Goal: Transaction & Acquisition: Purchase product/service

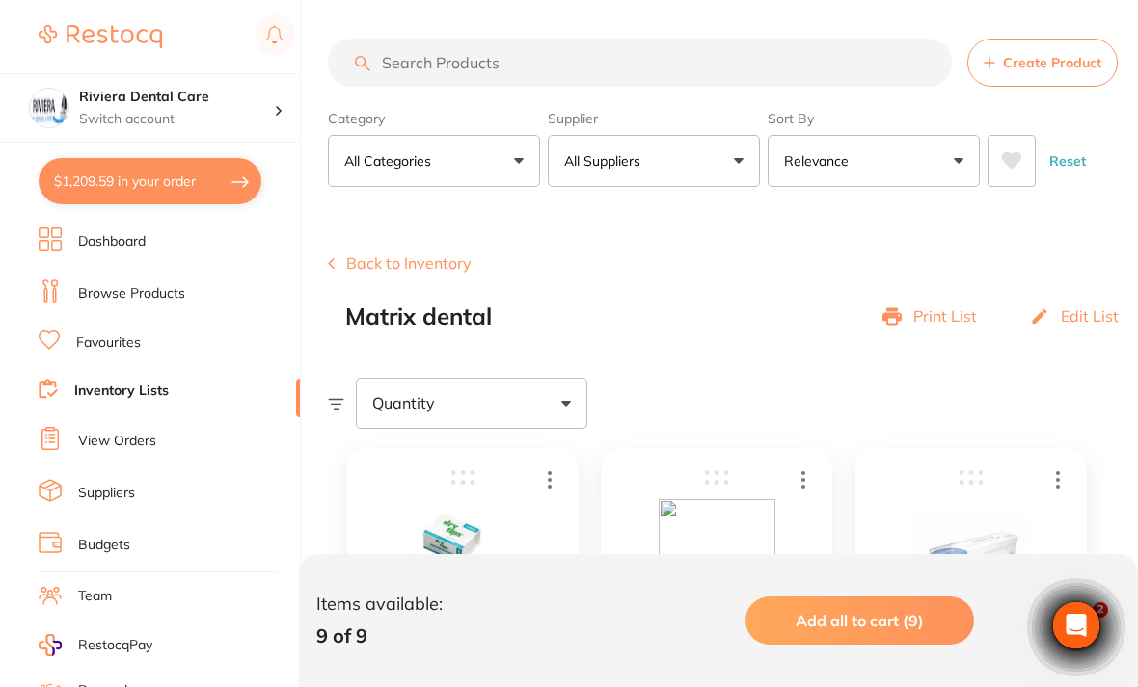
click at [380, 257] on button "Back to Inventory" at bounding box center [400, 263] width 144 height 17
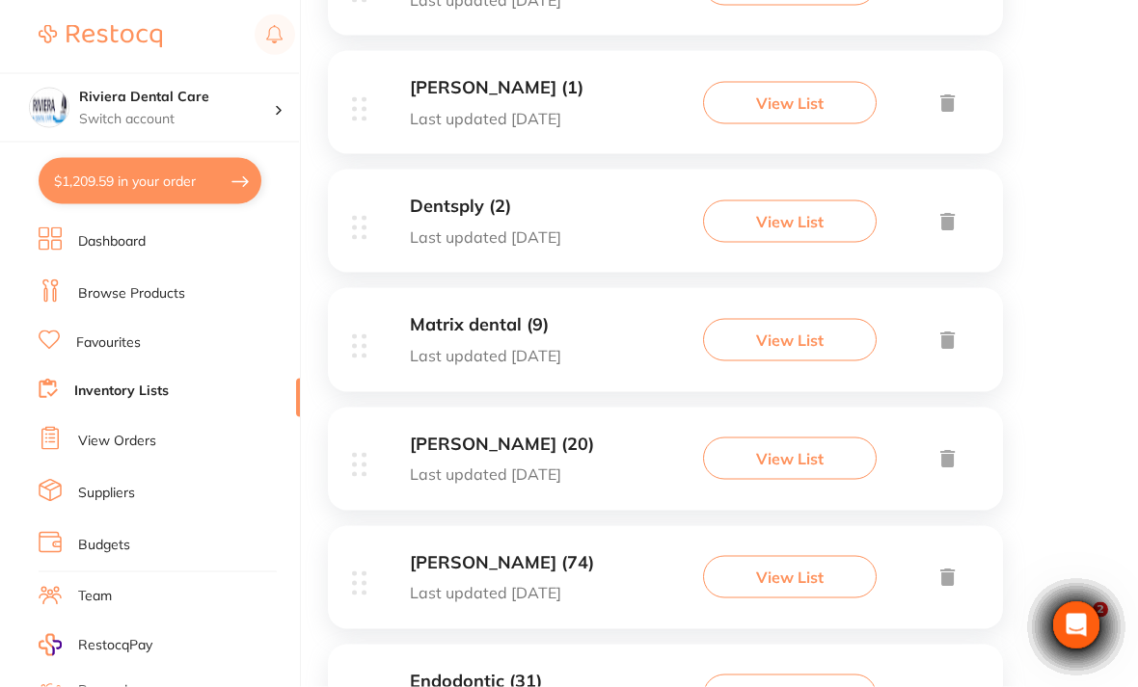
scroll to position [492, 0]
click at [795, 443] on button "View List" at bounding box center [790, 458] width 174 height 42
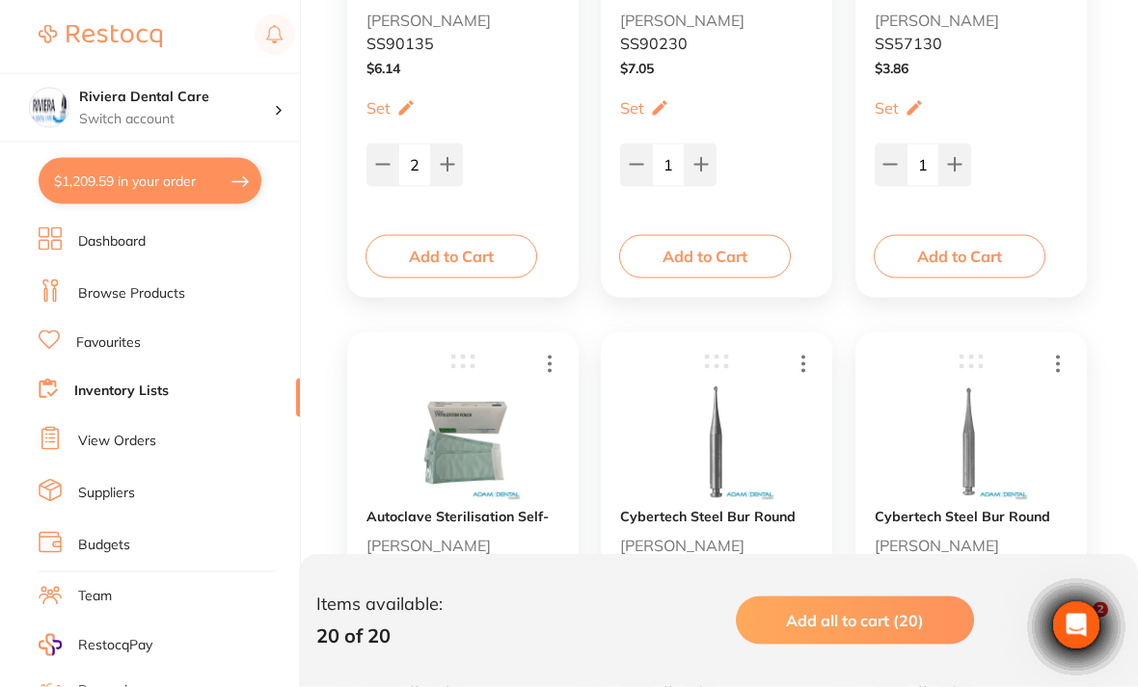
scroll to position [2281, 0]
click at [108, 468] on ul "Dashboard Browse Products Favourites Inventory Lists View Orders Suppliers Budg…" at bounding box center [169, 560] width 261 height 665
click at [99, 484] on link "Suppliers" at bounding box center [106, 493] width 57 height 19
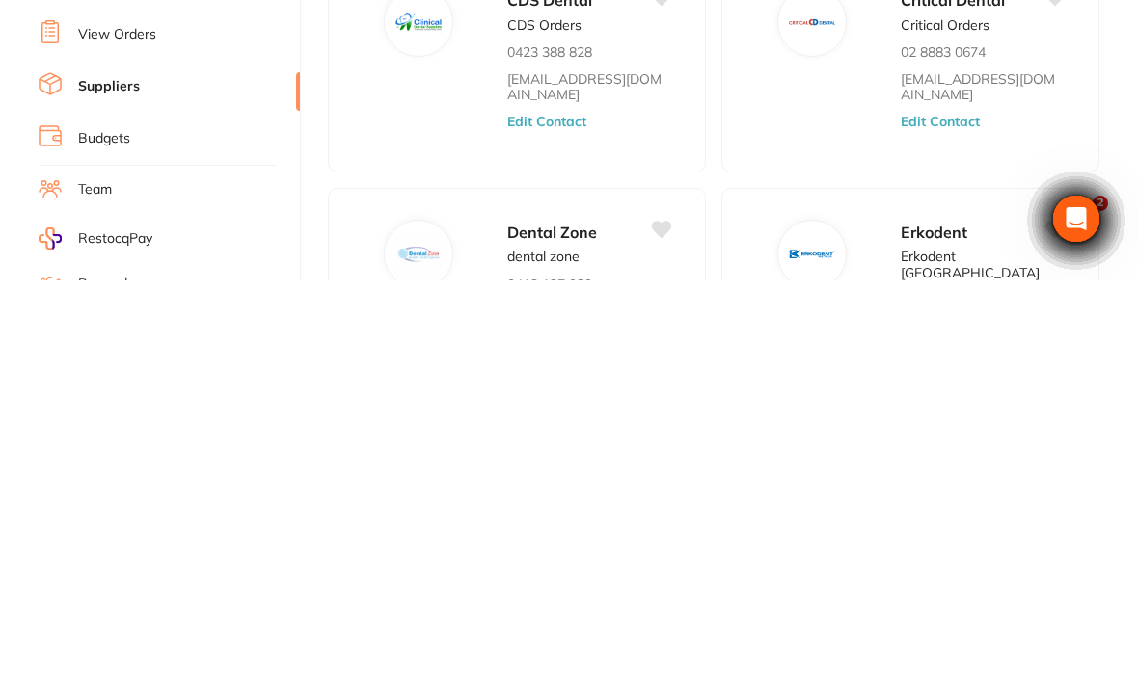
click at [241, 228] on ul "Dashboard Browse Products Favourites Inventory Lists View Orders Suppliers Budg…" at bounding box center [169, 560] width 261 height 665
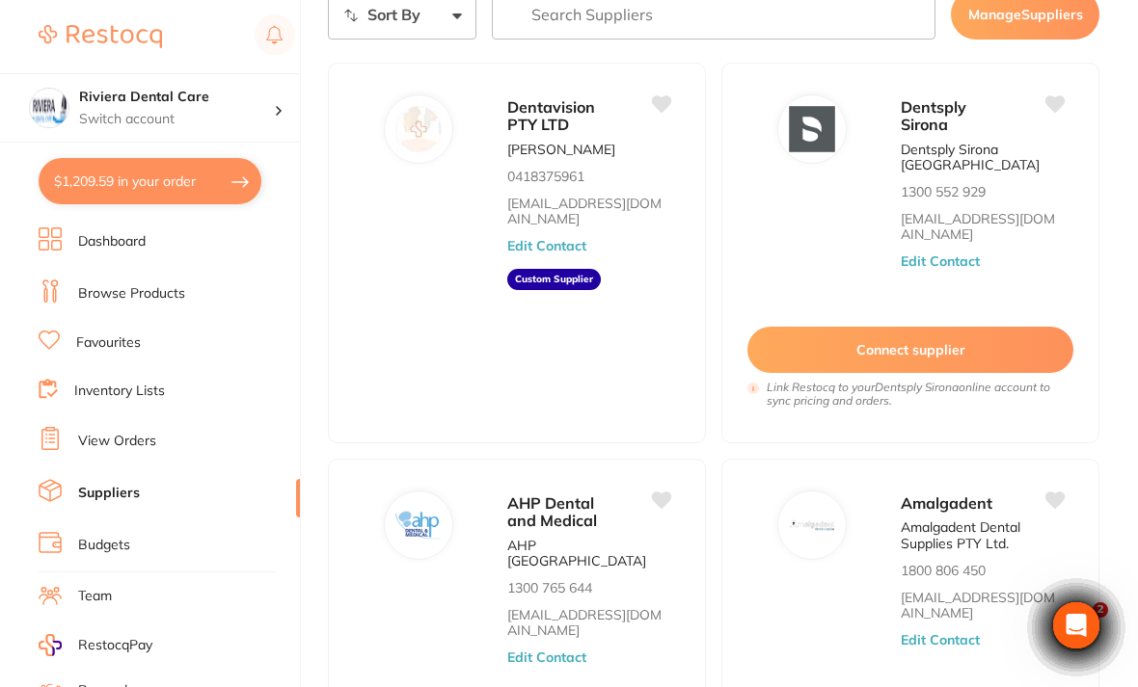
scroll to position [97, 0]
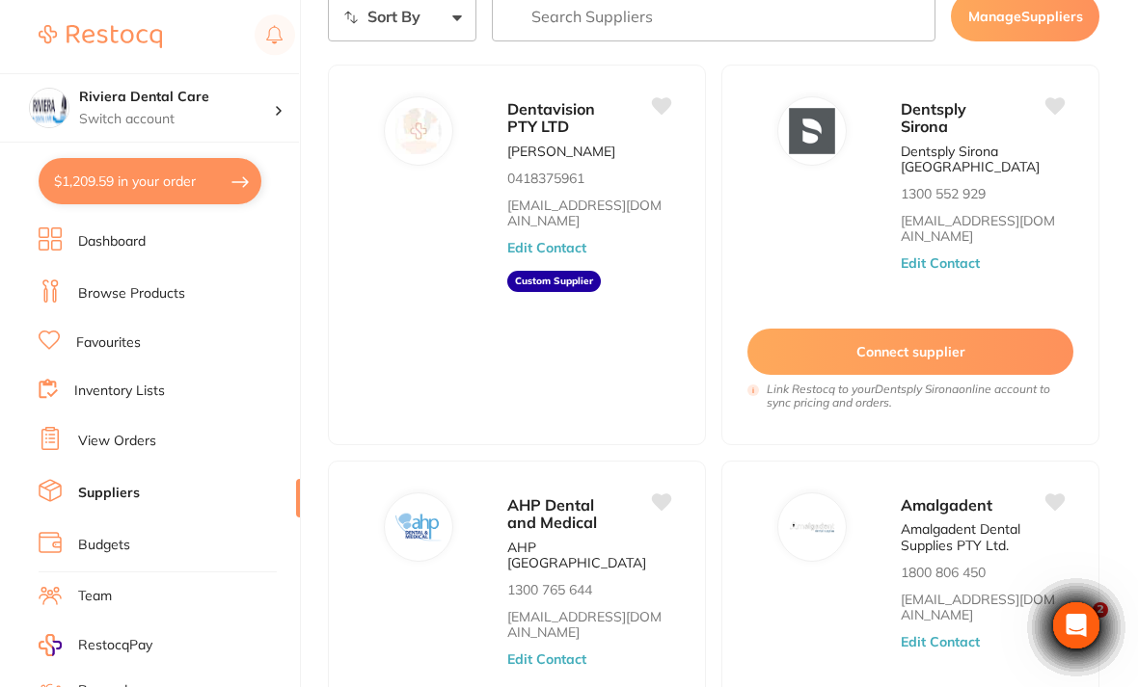
click at [543, 131] on span "Dentavision PTY LTD" at bounding box center [551, 117] width 88 height 37
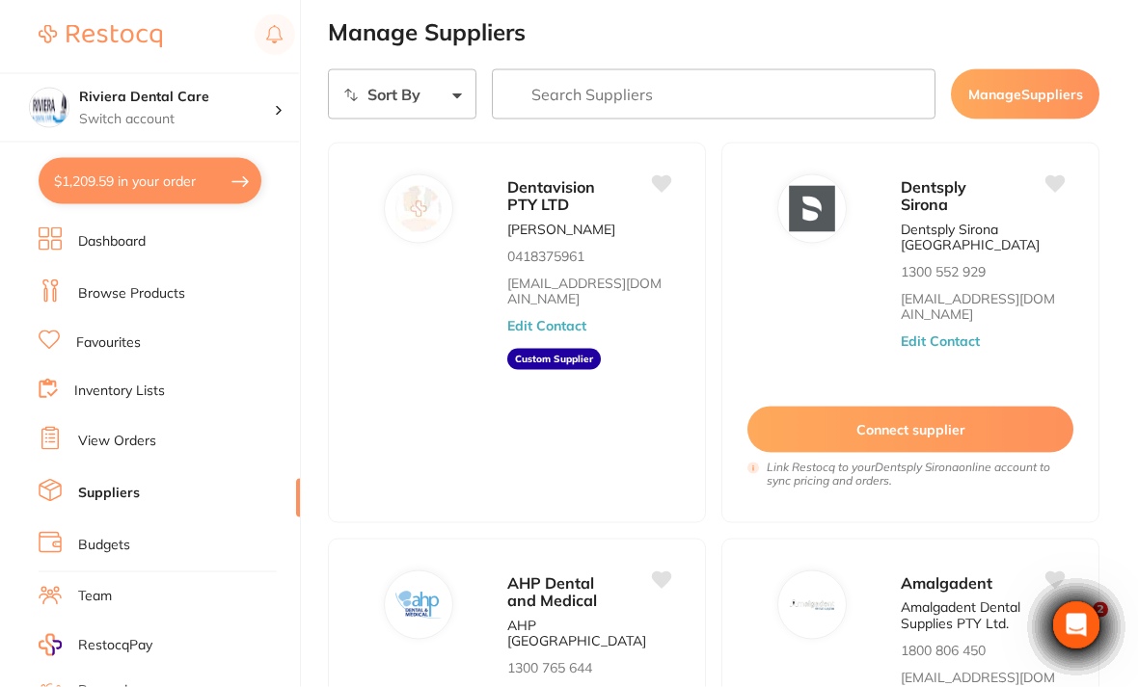
scroll to position [0, 0]
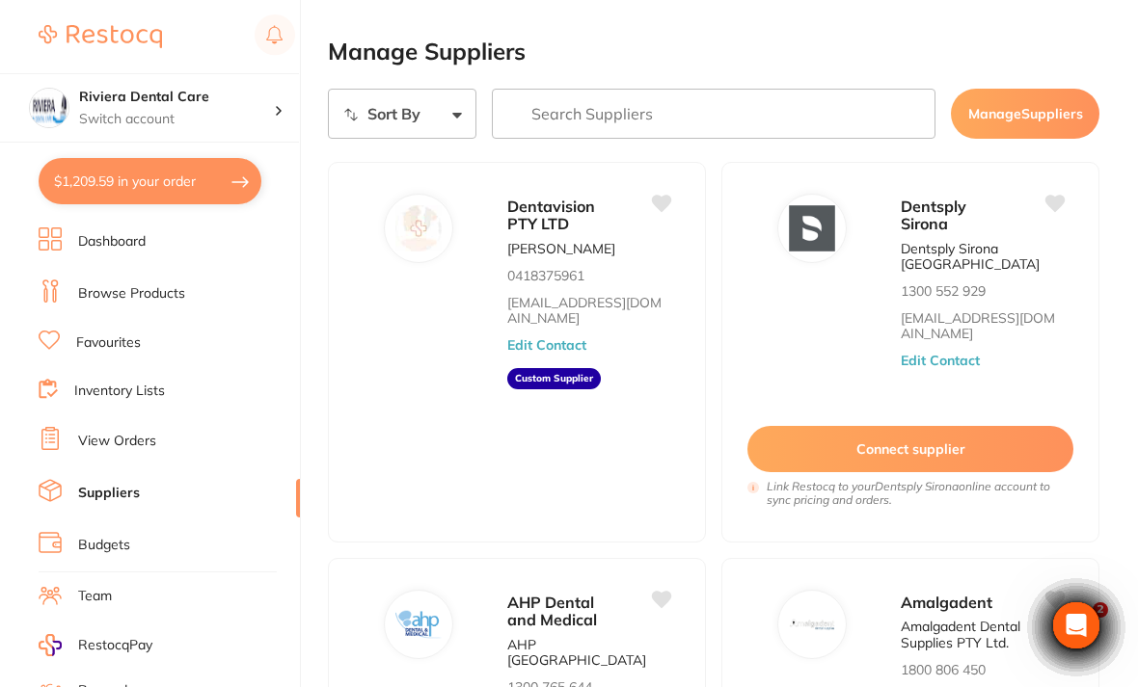
click at [523, 109] on input "search" at bounding box center [714, 114] width 444 height 50
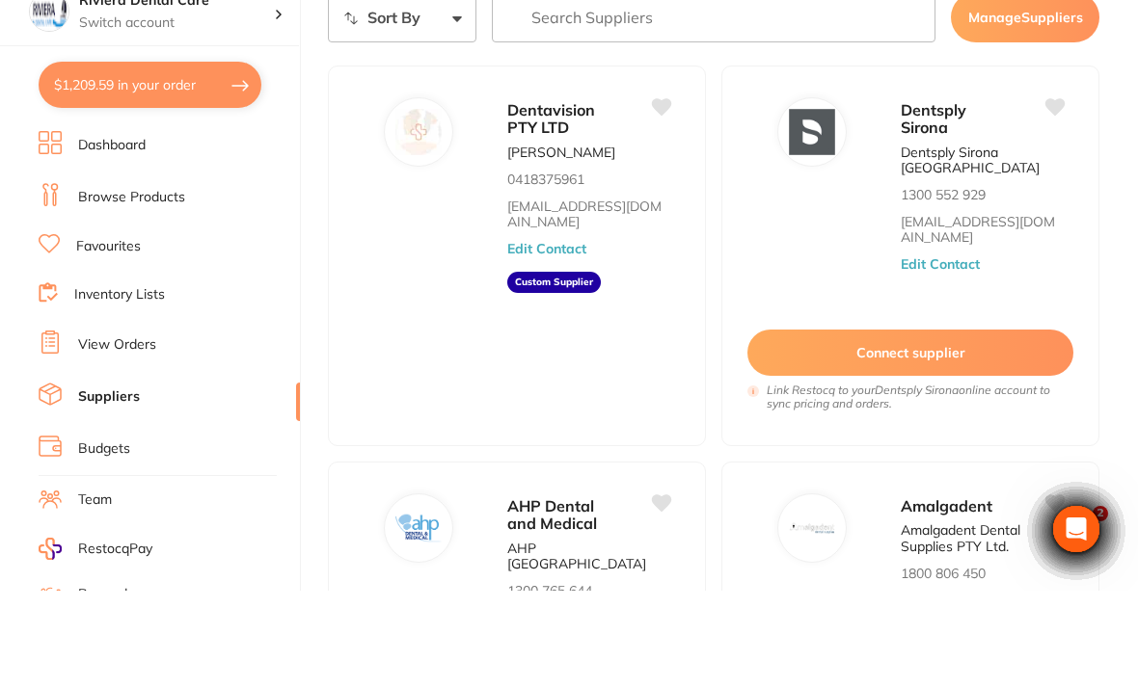
click at [132, 284] on link "Browse Products" at bounding box center [131, 293] width 107 height 19
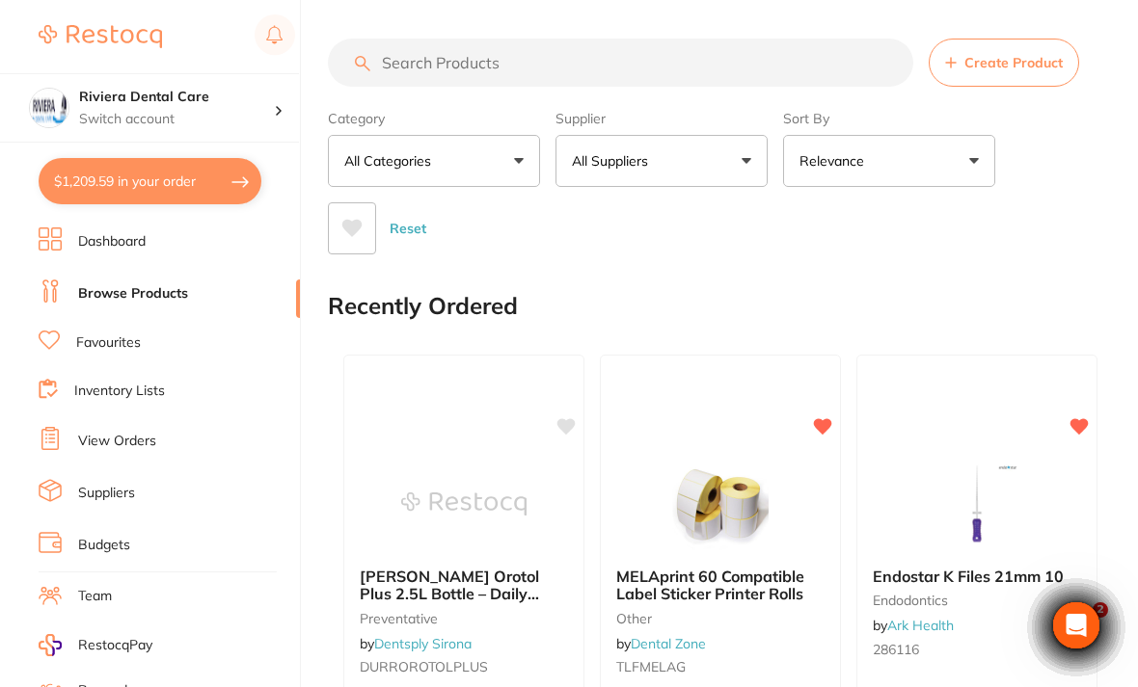
click at [752, 165] on button "All Suppliers" at bounding box center [661, 161] width 212 height 52
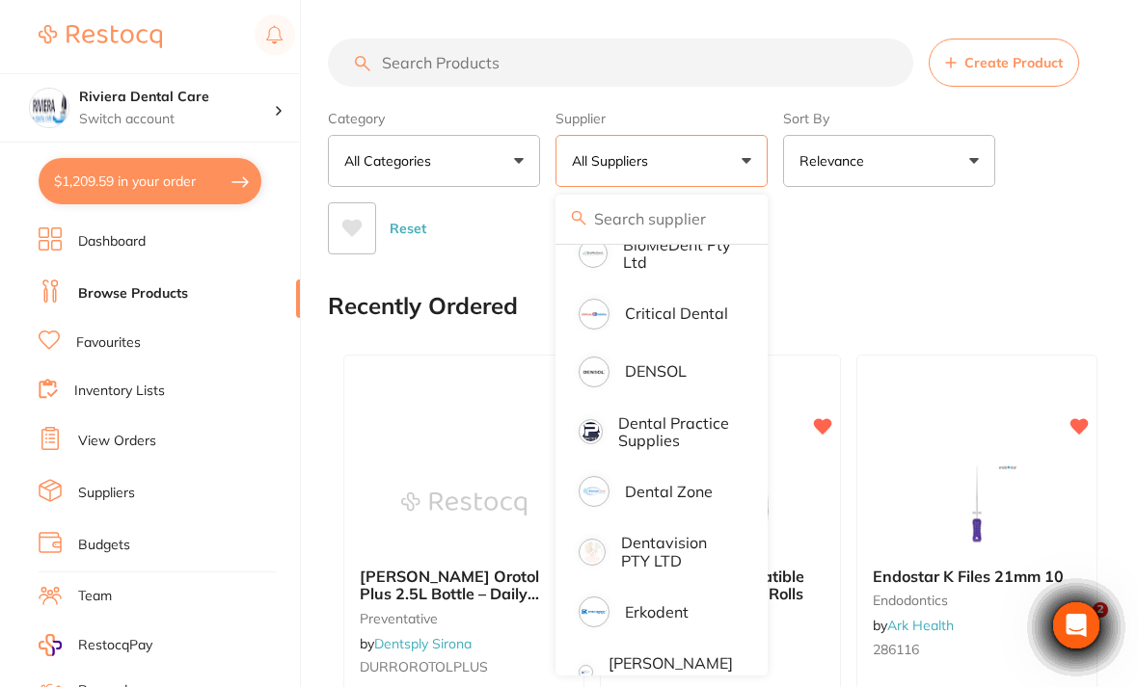
scroll to position [432, 0]
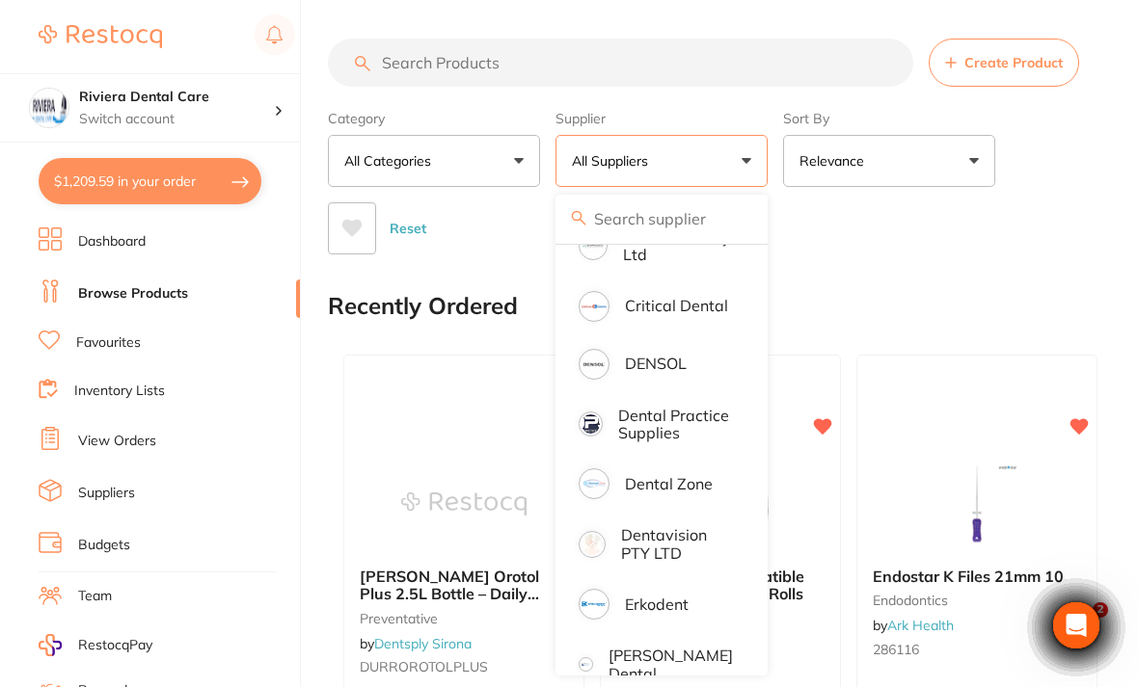
click at [658, 558] on p "Dentavision PTY LTD" at bounding box center [677, 544] width 112 height 36
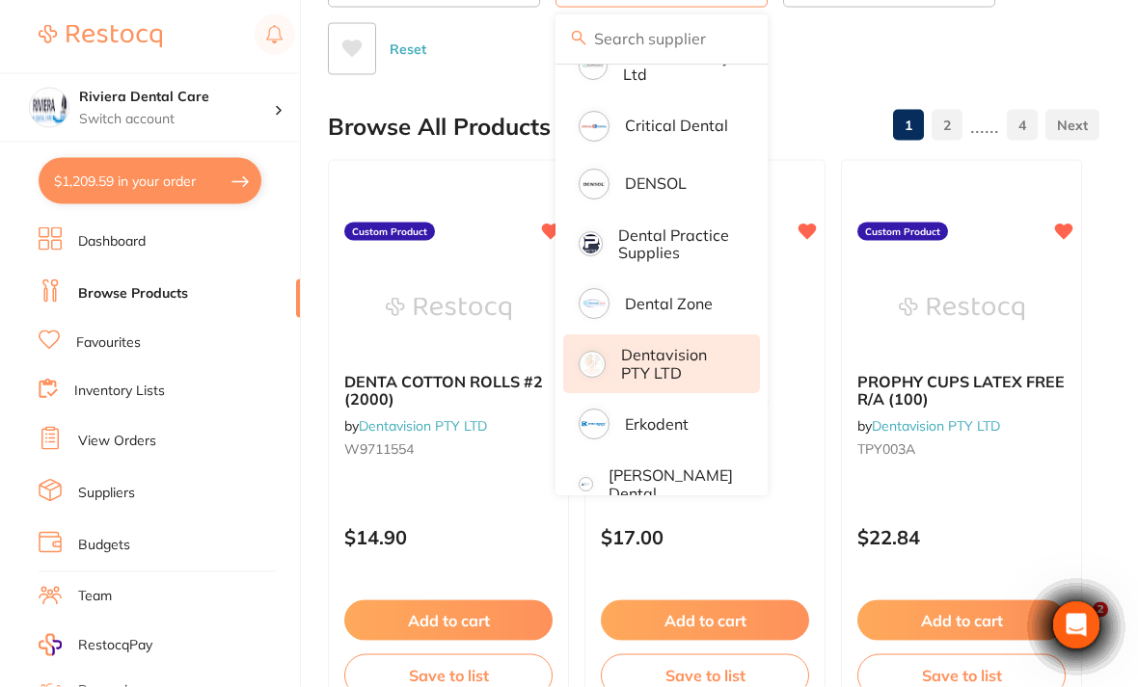
scroll to position [180, 0]
click at [861, 68] on div "Reset" at bounding box center [706, 40] width 756 height 67
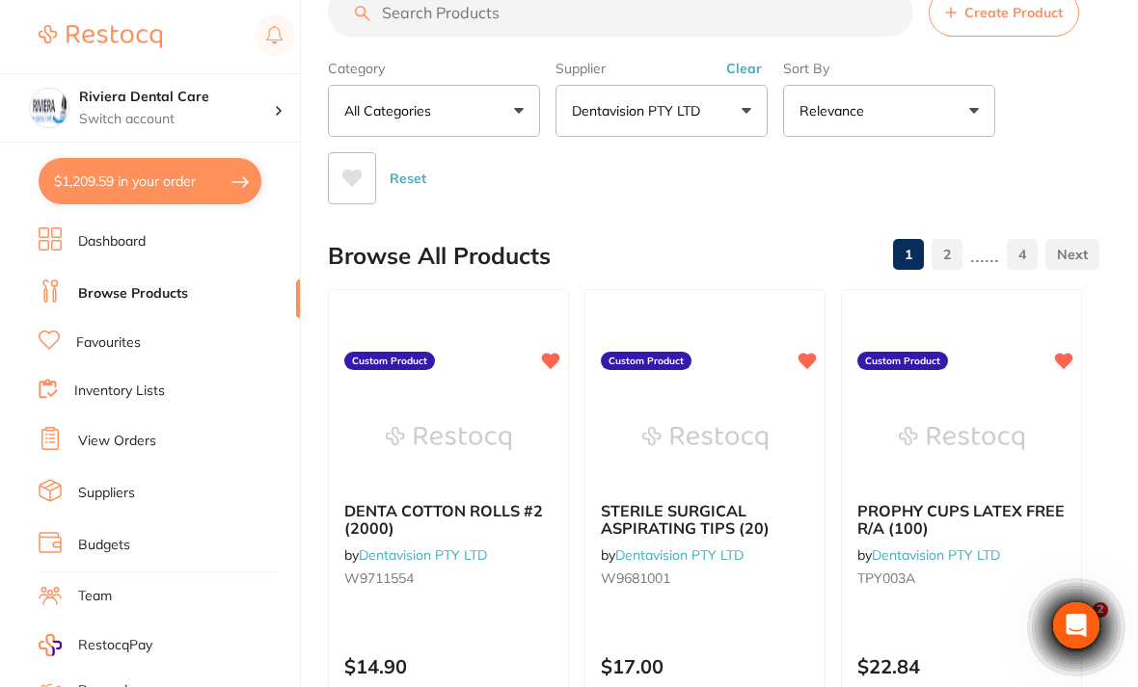
scroll to position [49, 0]
click at [957, 244] on link "2" at bounding box center [946, 255] width 31 height 39
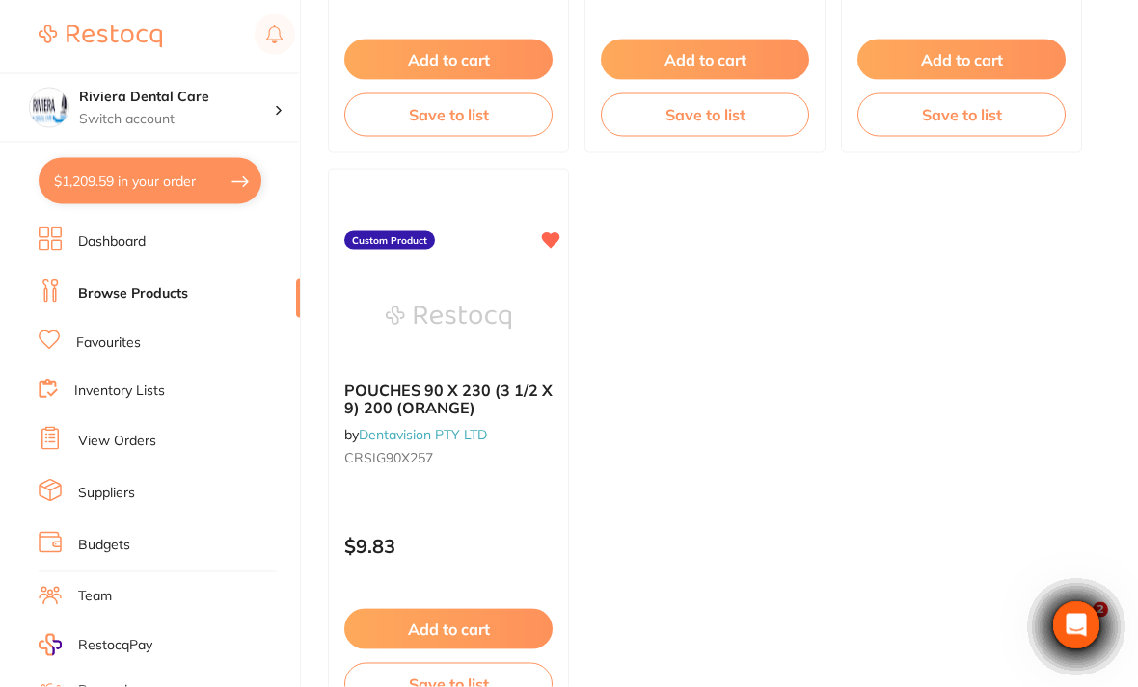
scroll to position [1881, 0]
click at [447, 616] on button "Add to cart" at bounding box center [448, 628] width 208 height 40
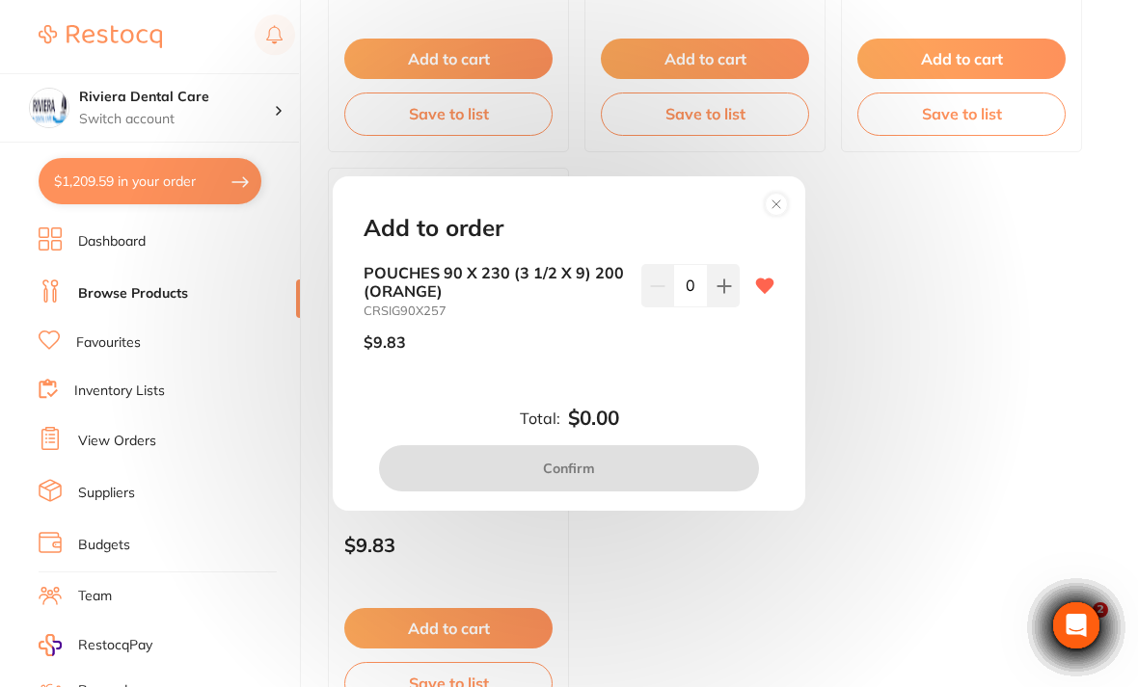
scroll to position [0, 0]
click at [732, 307] on button at bounding box center [724, 285] width 32 height 42
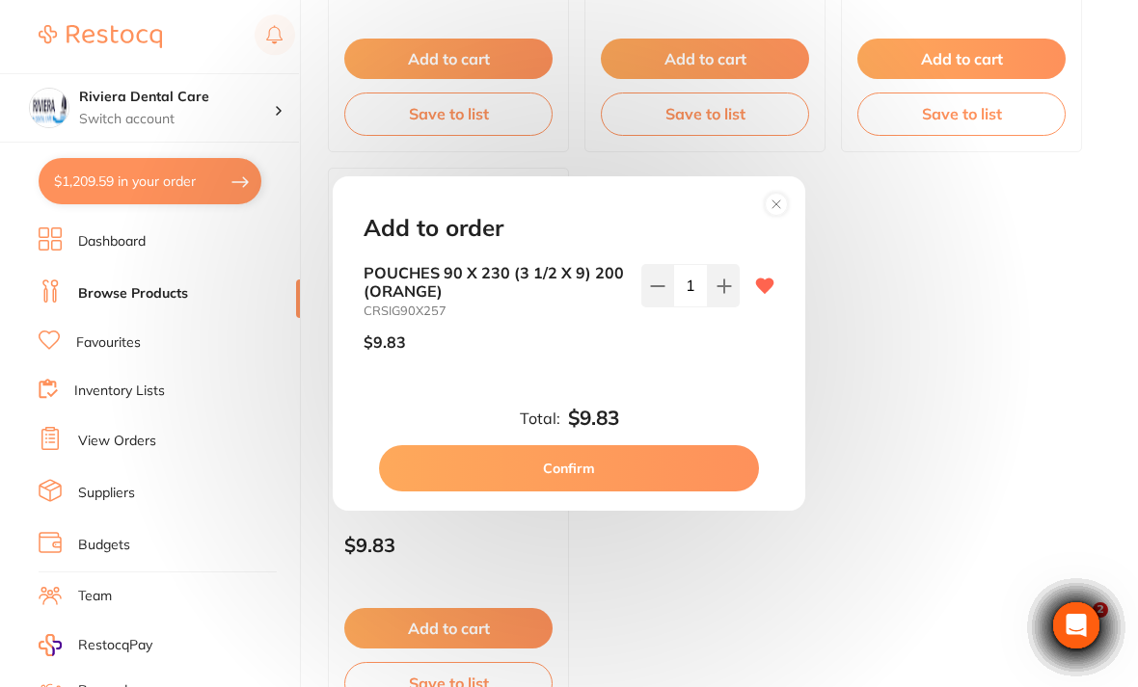
click at [728, 307] on button at bounding box center [724, 285] width 32 height 42
click at [725, 307] on button at bounding box center [724, 285] width 32 height 42
type input "3"
click at [577, 490] on button "Confirm" at bounding box center [569, 468] width 380 height 46
checkbox input "false"
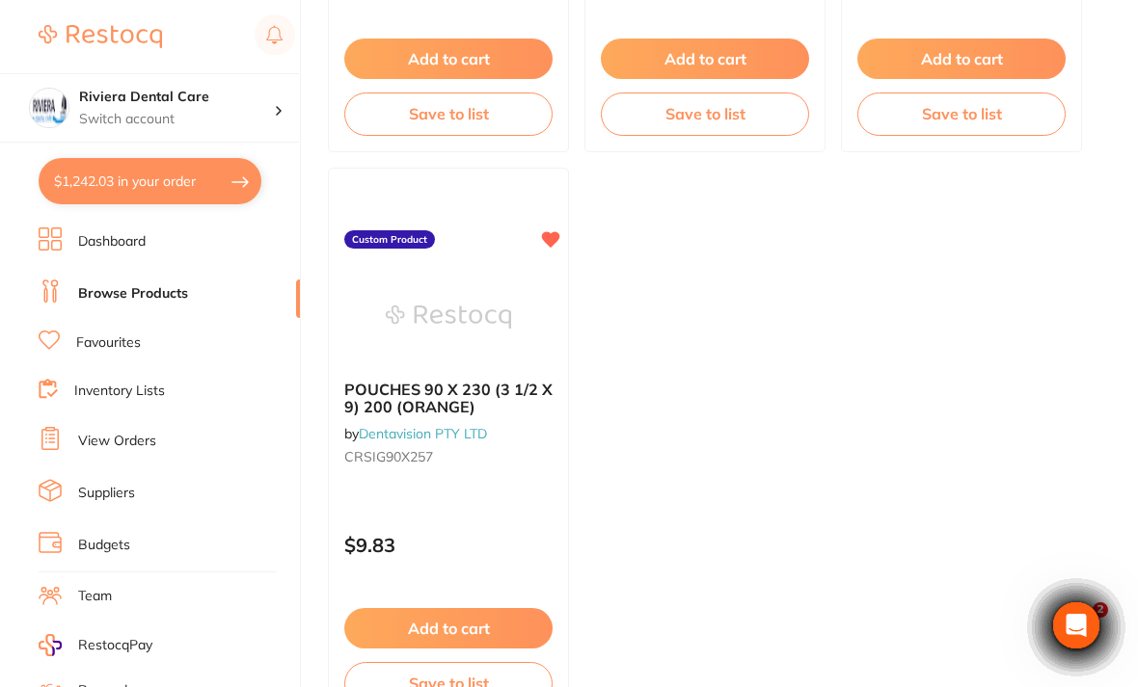
scroll to position [1956, 0]
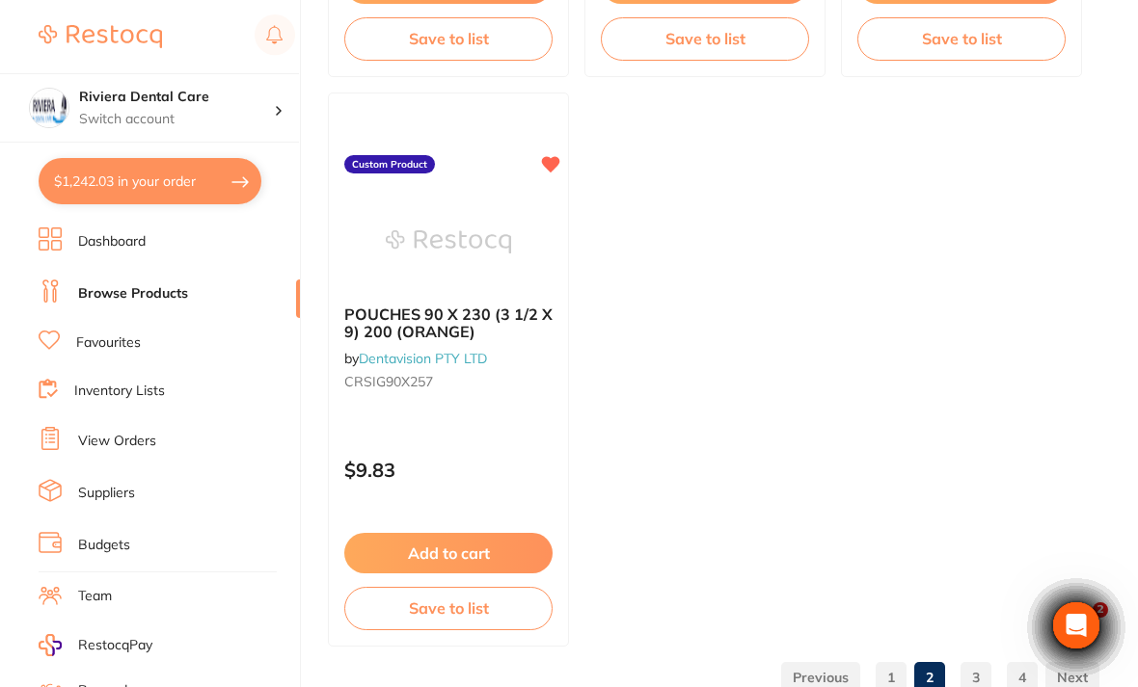
click at [978, 684] on link "3" at bounding box center [975, 678] width 31 height 39
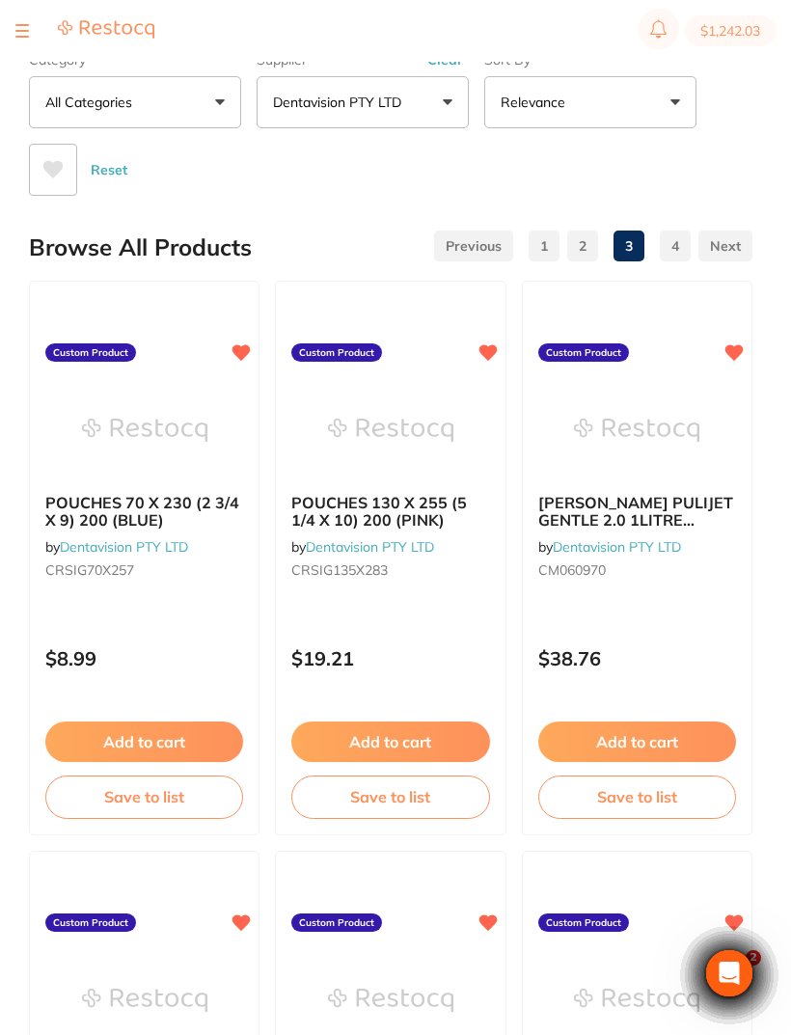
scroll to position [60, 0]
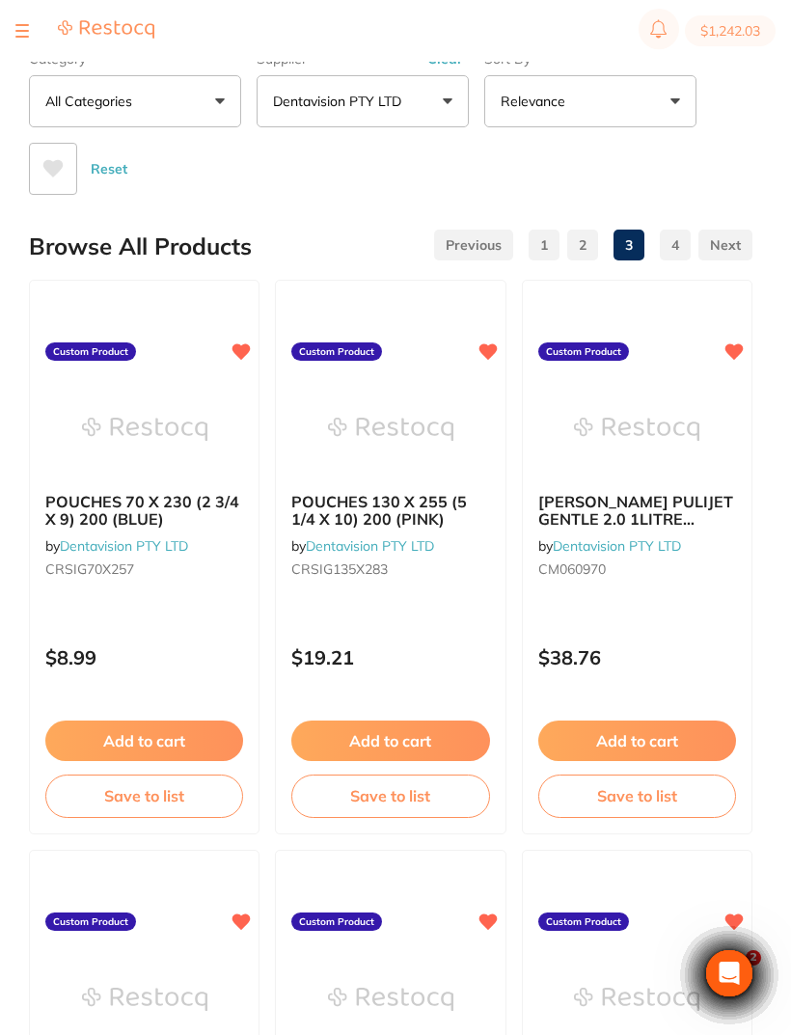
click at [144, 687] on button "Add to cart" at bounding box center [144, 740] width 198 height 40
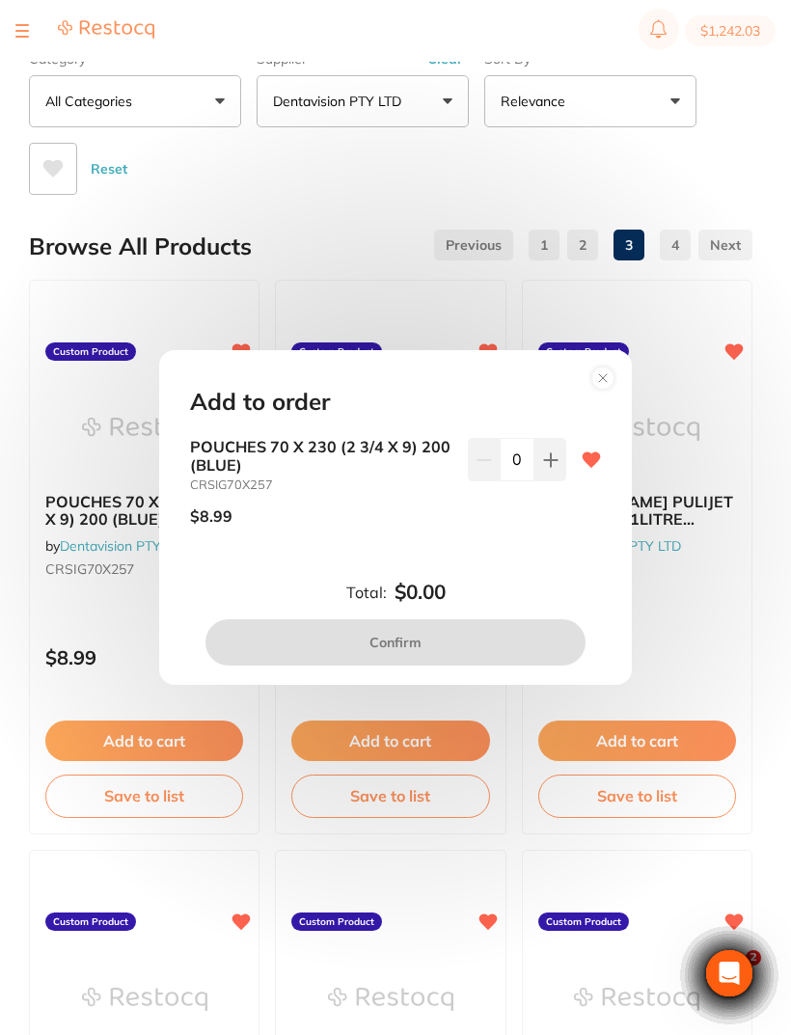
scroll to position [0, 0]
click at [545, 460] on icon at bounding box center [550, 459] width 15 height 15
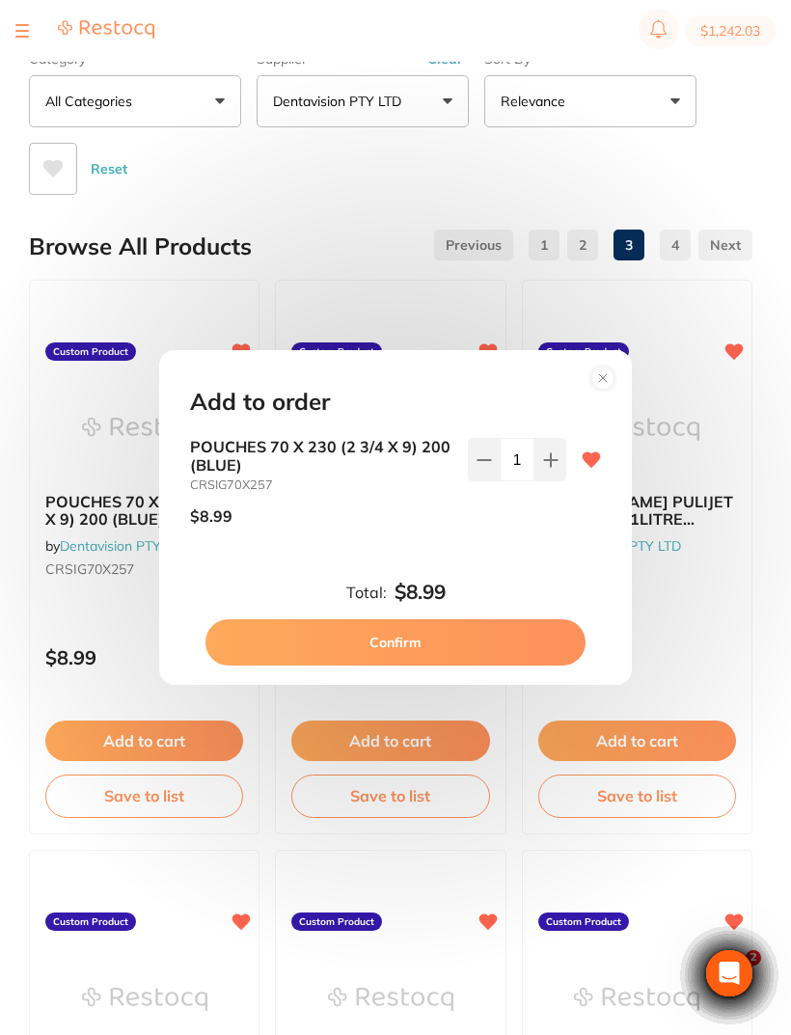
click at [548, 462] on icon at bounding box center [550, 459] width 13 height 13
click at [563, 453] on button at bounding box center [550, 459] width 32 height 42
click at [552, 463] on icon at bounding box center [550, 459] width 13 height 13
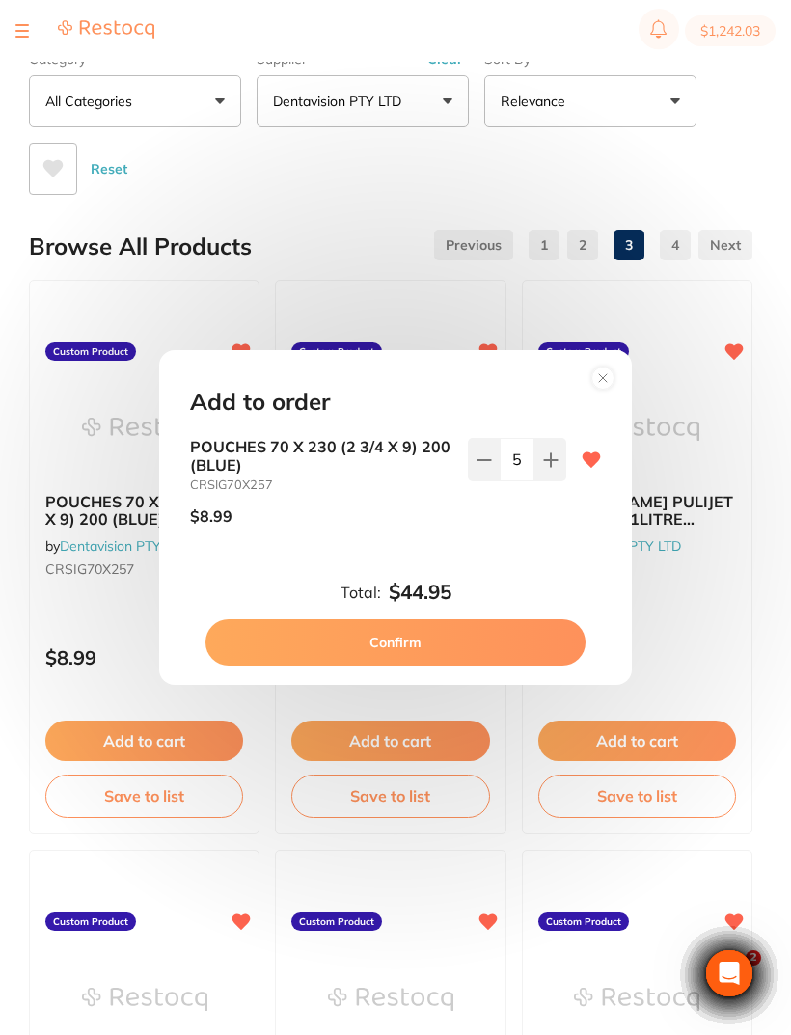
type input "6"
click at [415, 630] on button "Confirm" at bounding box center [395, 642] width 380 height 46
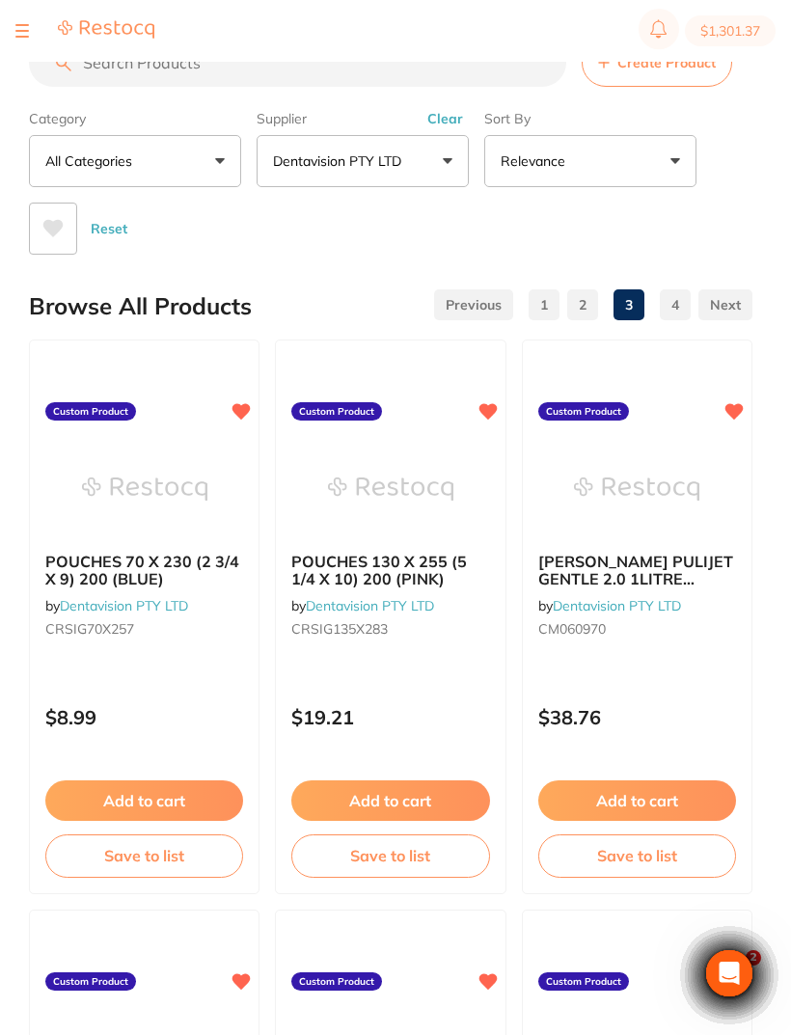
click at [588, 297] on link "2" at bounding box center [582, 304] width 31 height 39
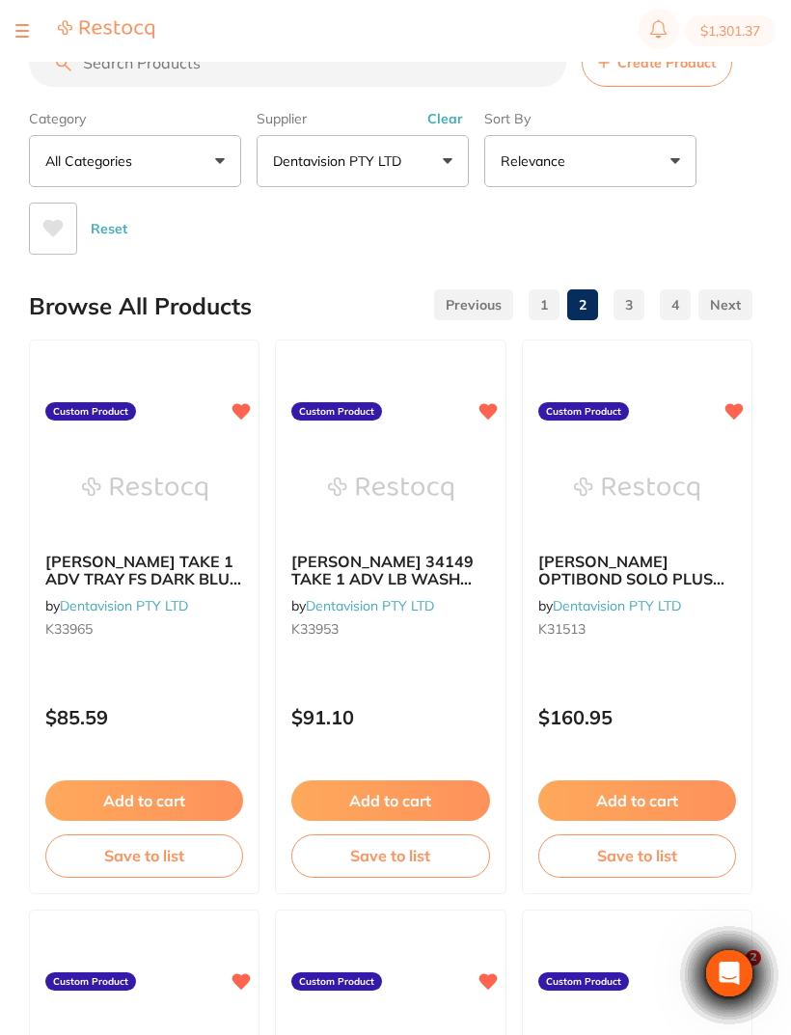
click at [670, 303] on link "4" at bounding box center [675, 304] width 31 height 39
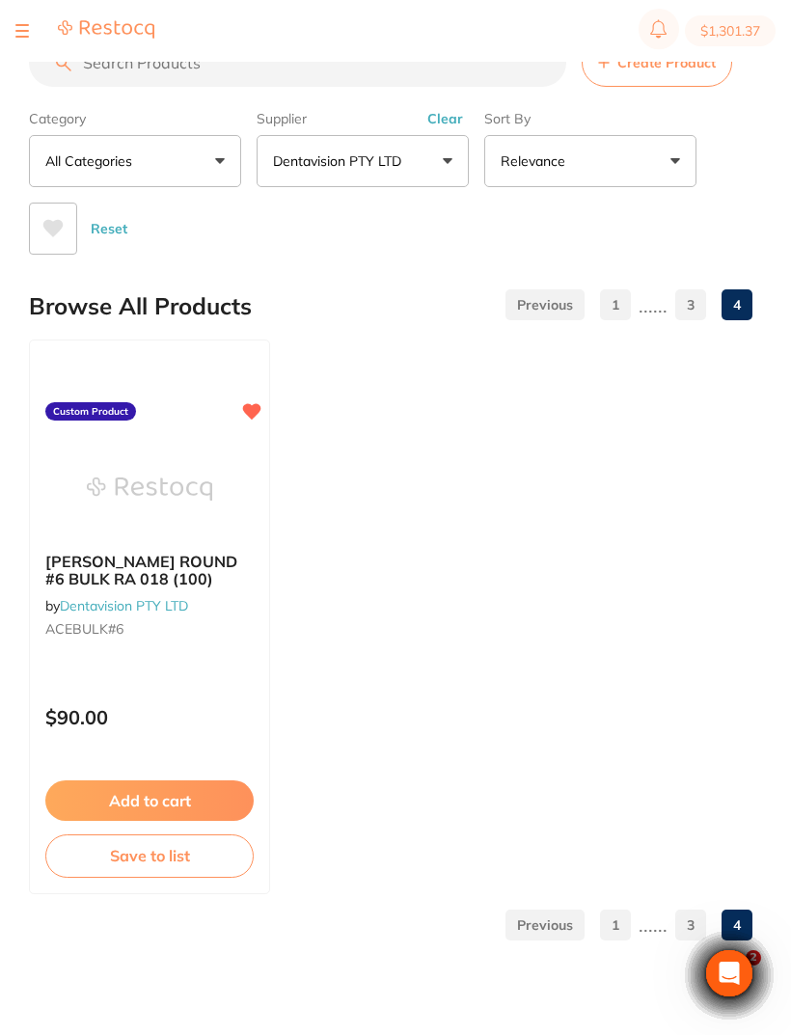
click at [687, 301] on link "3" at bounding box center [690, 304] width 31 height 39
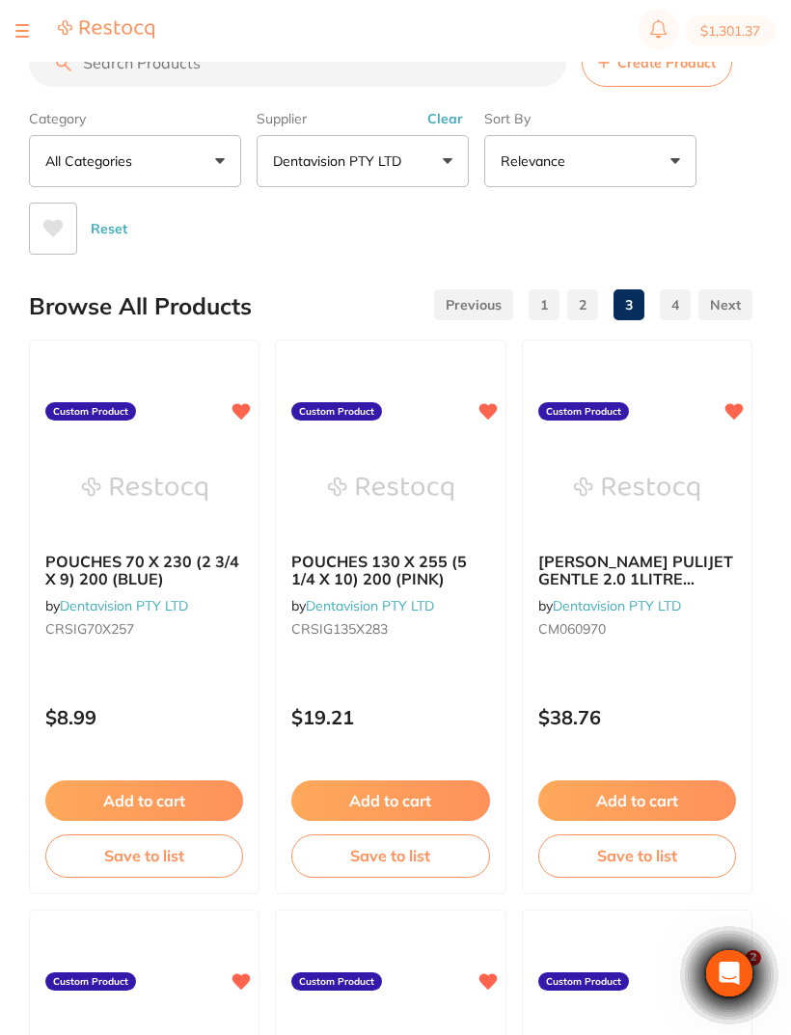
click at [541, 310] on link "1" at bounding box center [543, 304] width 31 height 39
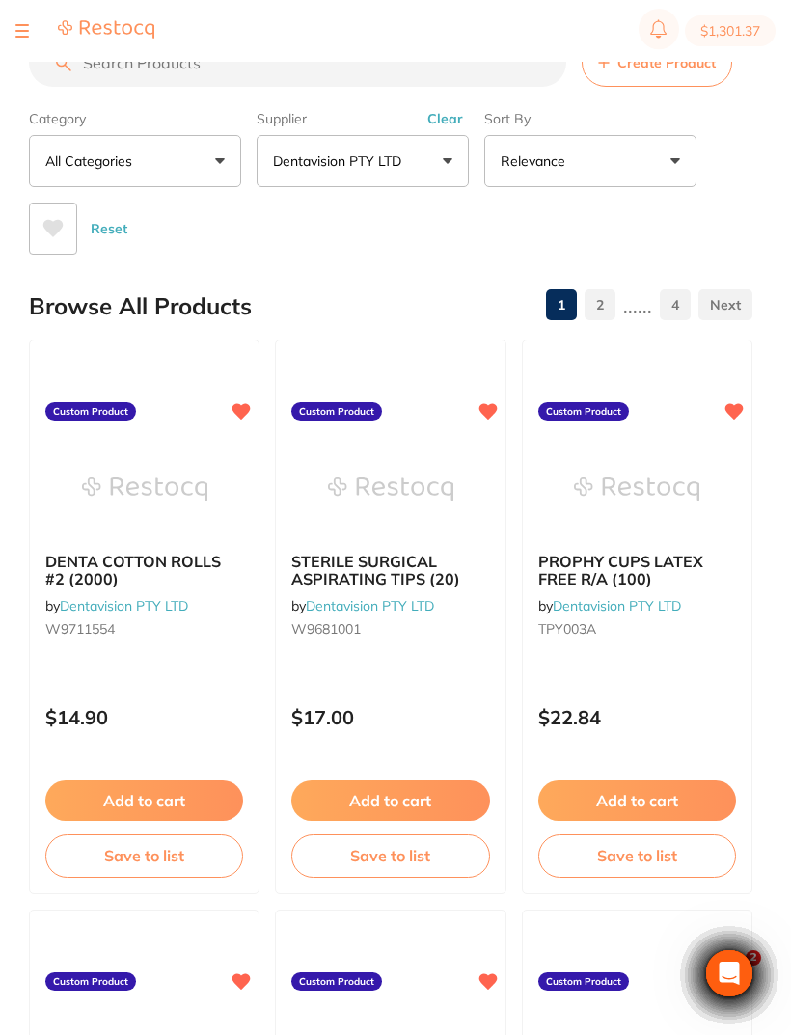
click at [157, 493] on img at bounding box center [144, 489] width 125 height 96
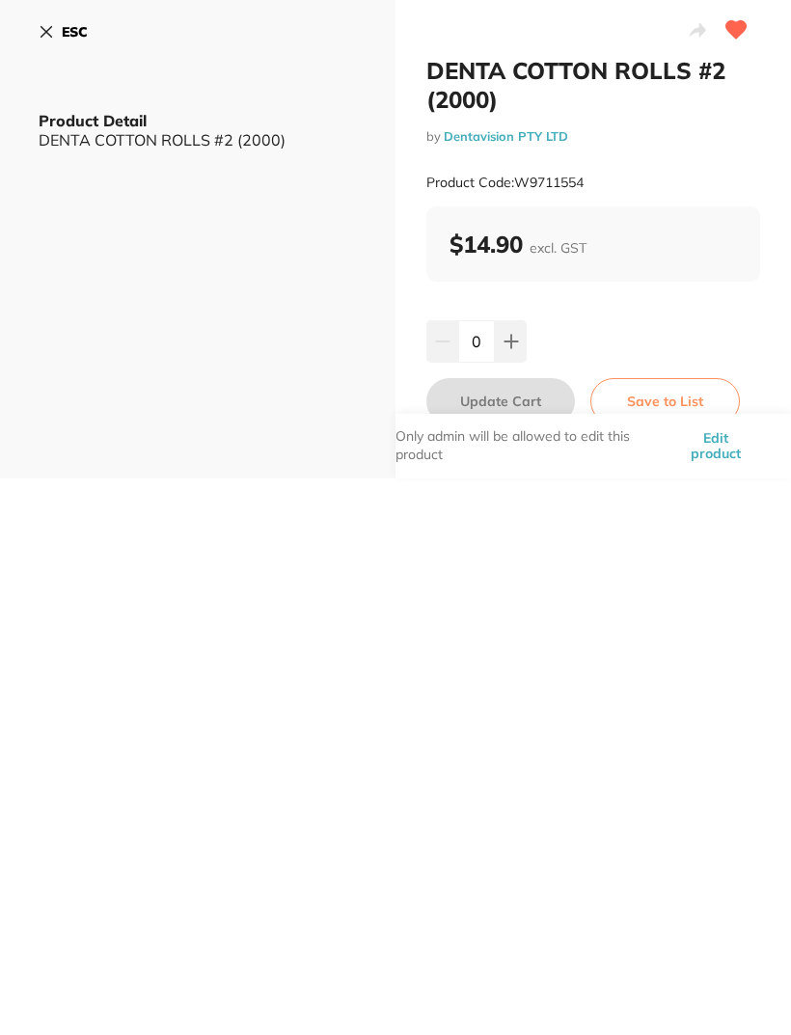
click at [504, 331] on button at bounding box center [511, 341] width 32 height 42
type input "1"
click at [488, 387] on button "Update Cart" at bounding box center [500, 401] width 148 height 46
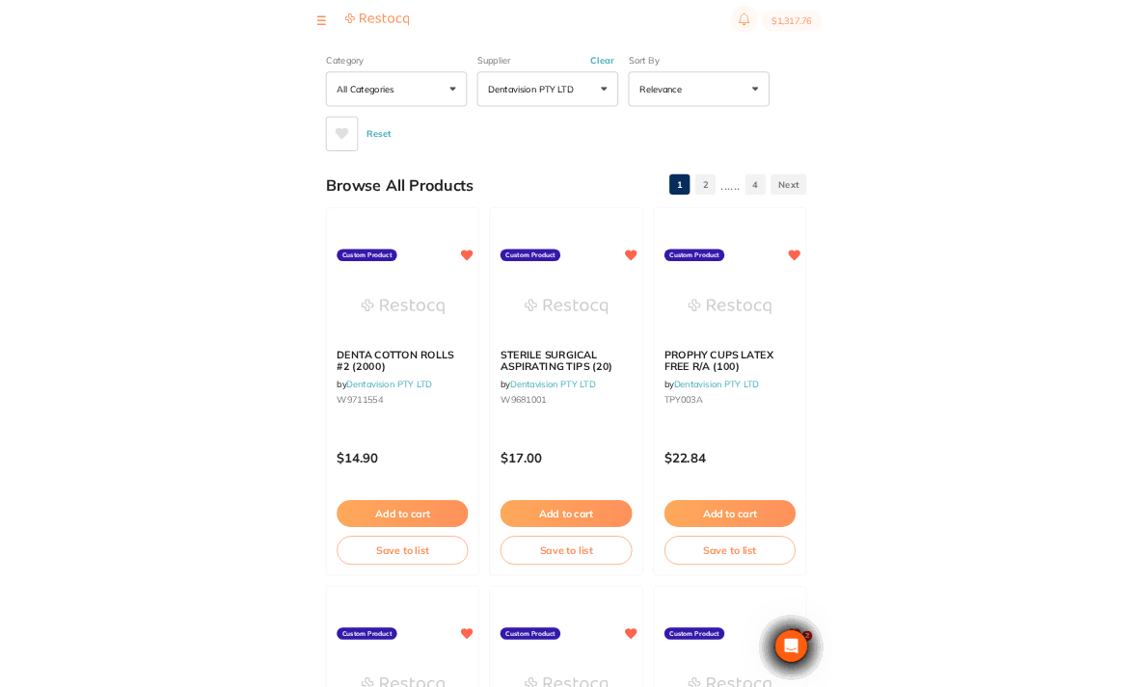
scroll to position [200, 0]
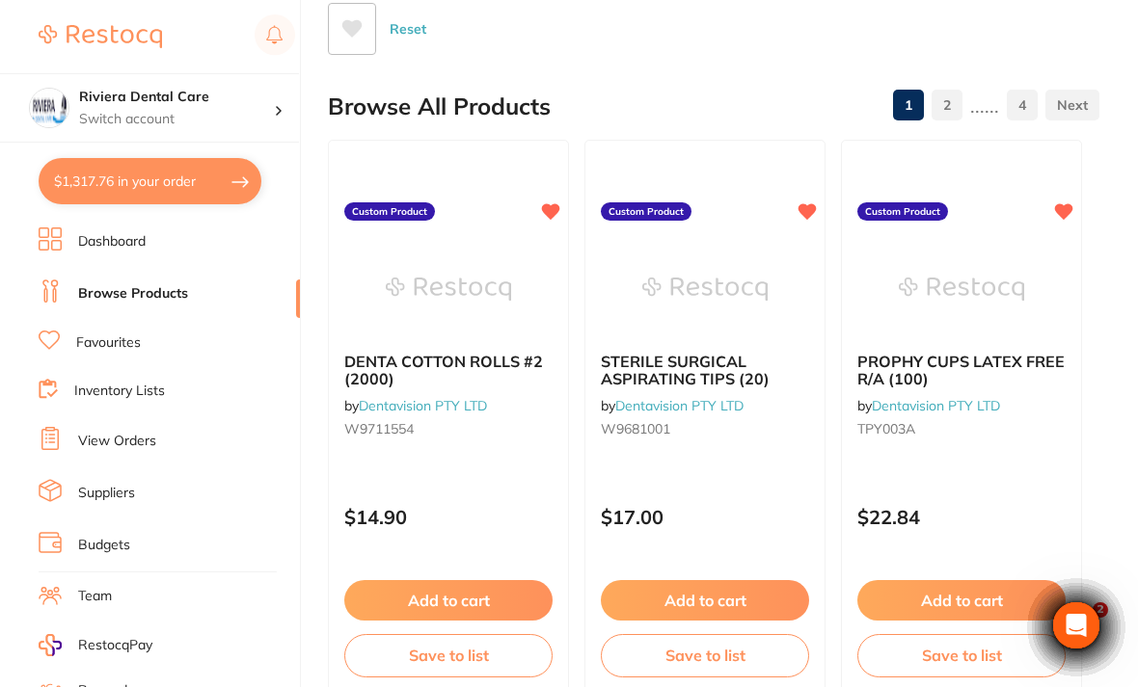
click at [151, 171] on button "$1,317.76 in your order" at bounding box center [150, 181] width 223 height 46
checkbox input "true"
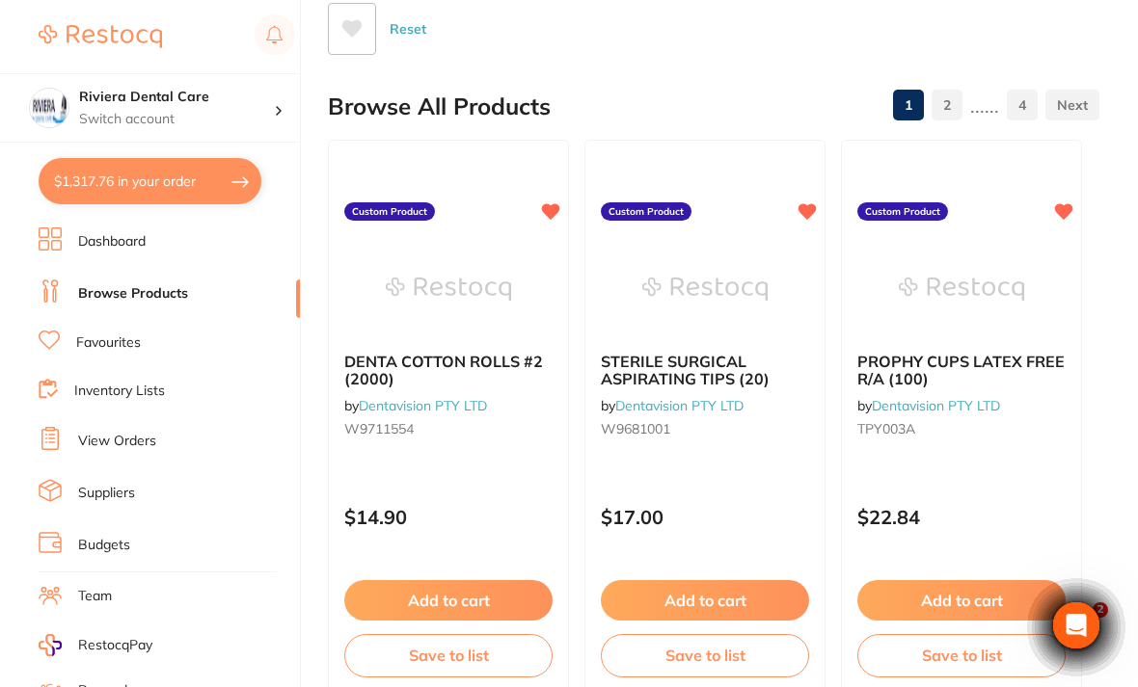
checkbox input "true"
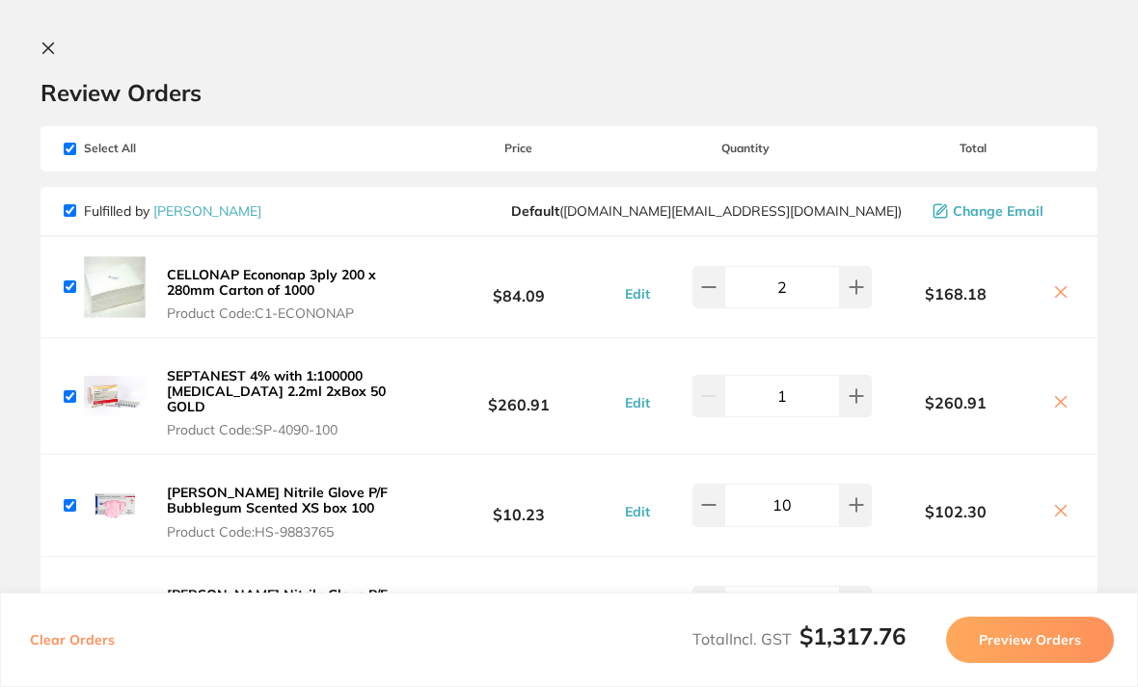
scroll to position [0, 0]
click at [53, 49] on icon at bounding box center [47, 47] width 15 height 15
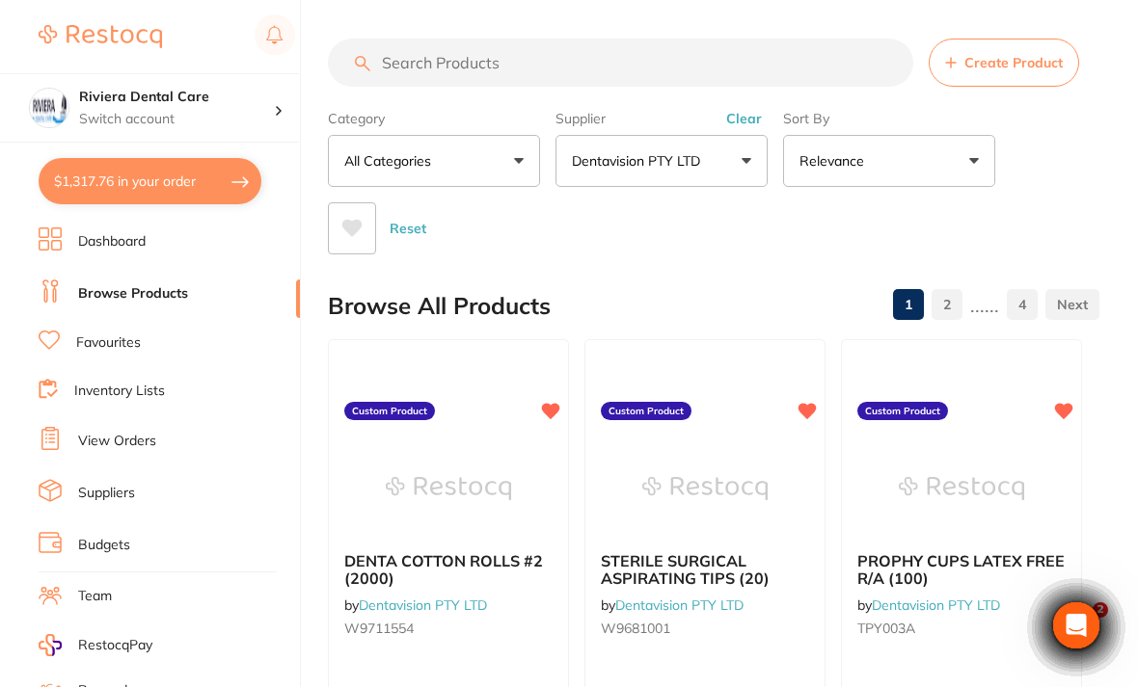
click at [415, 48] on input "search" at bounding box center [620, 63] width 585 height 48
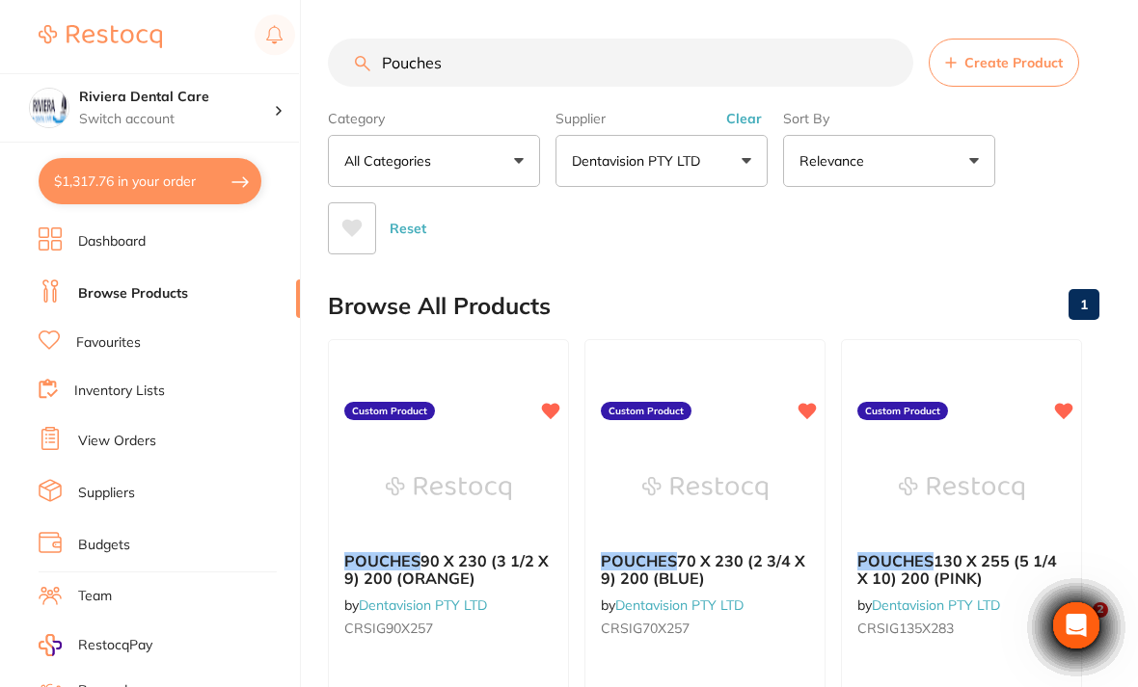
click at [1072, 191] on div "Reset" at bounding box center [706, 220] width 756 height 67
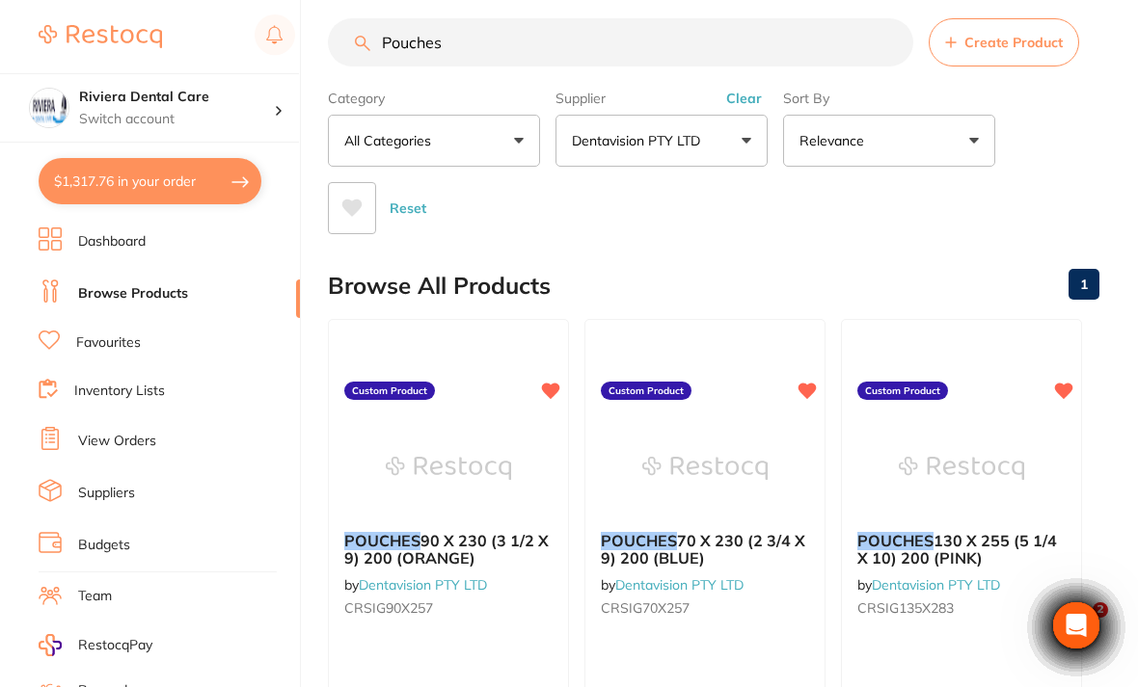
scroll to position [21, 0]
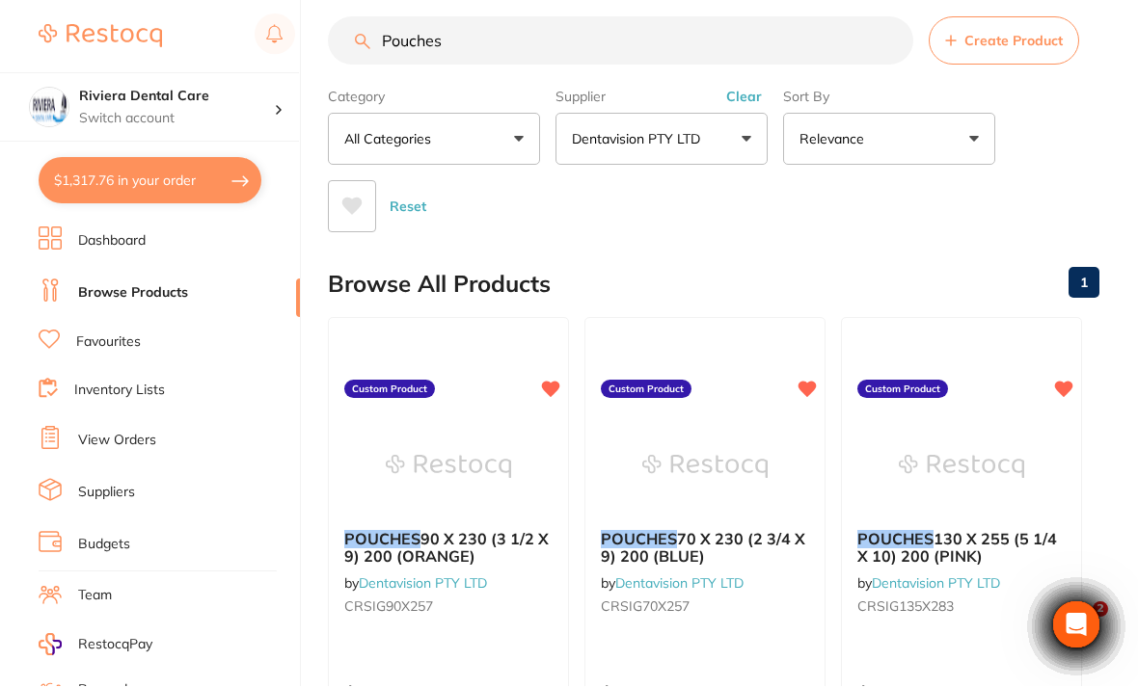
click at [478, 41] on input "Pouches" at bounding box center [620, 41] width 585 height 48
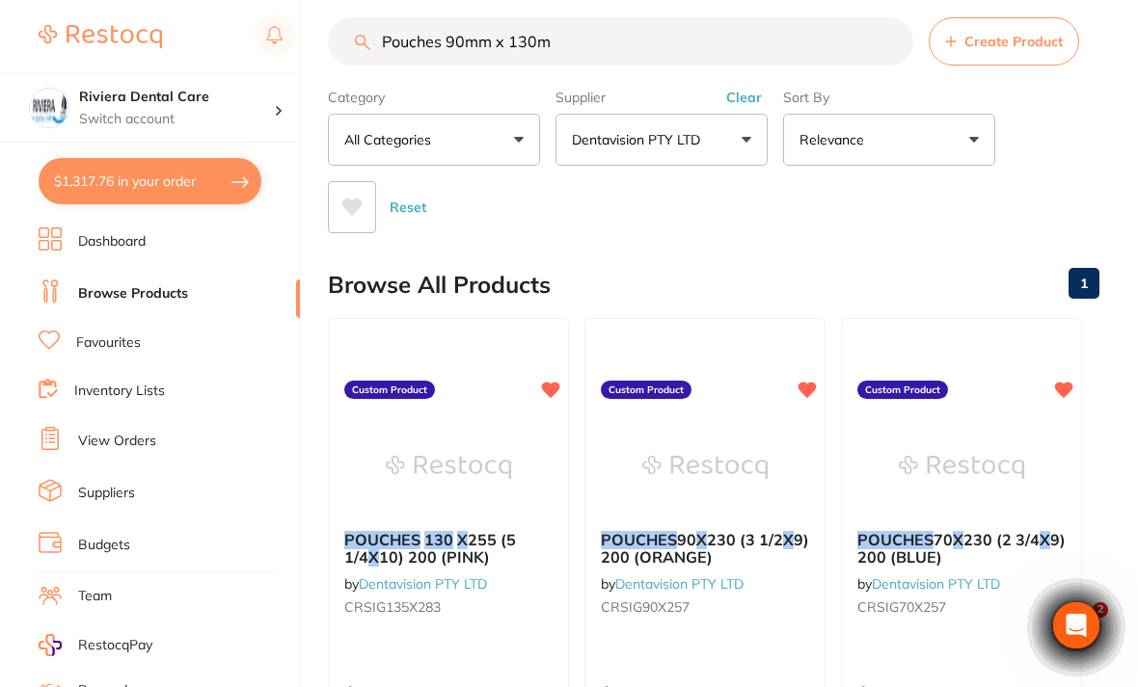
scroll to position [0, 0]
type input "Pouches 90mm x 130mm"
click at [747, 130] on button "Dentavision PTY LTD" at bounding box center [661, 140] width 212 height 52
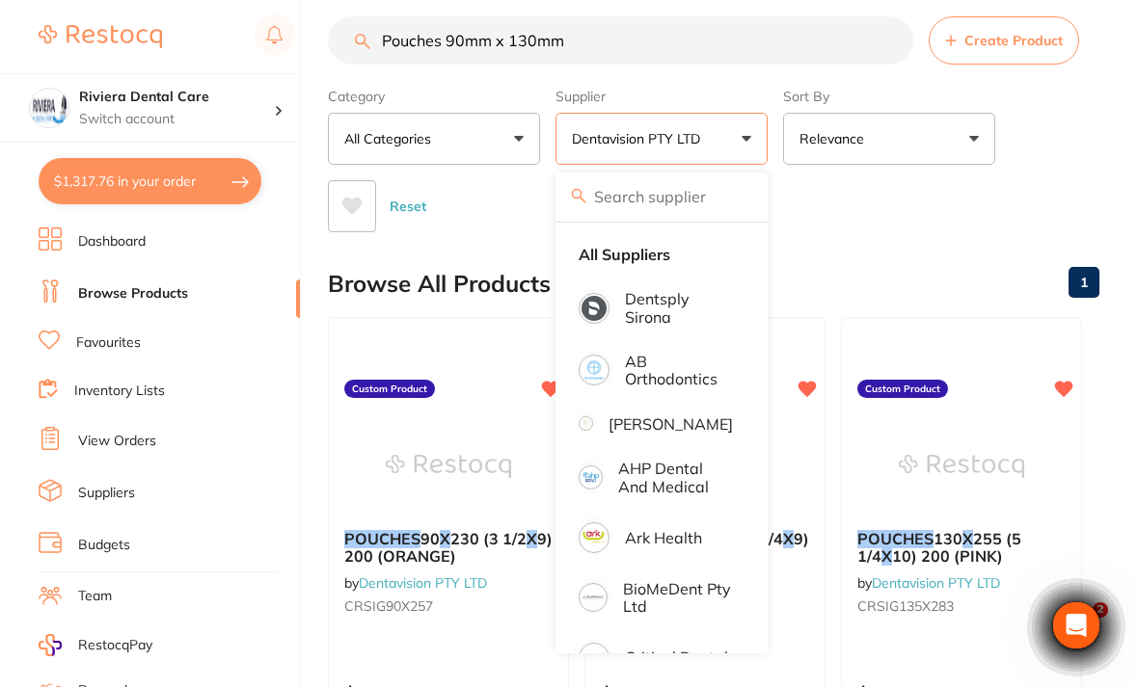
click at [634, 255] on strong "All Suppliers" at bounding box center [625, 254] width 92 height 17
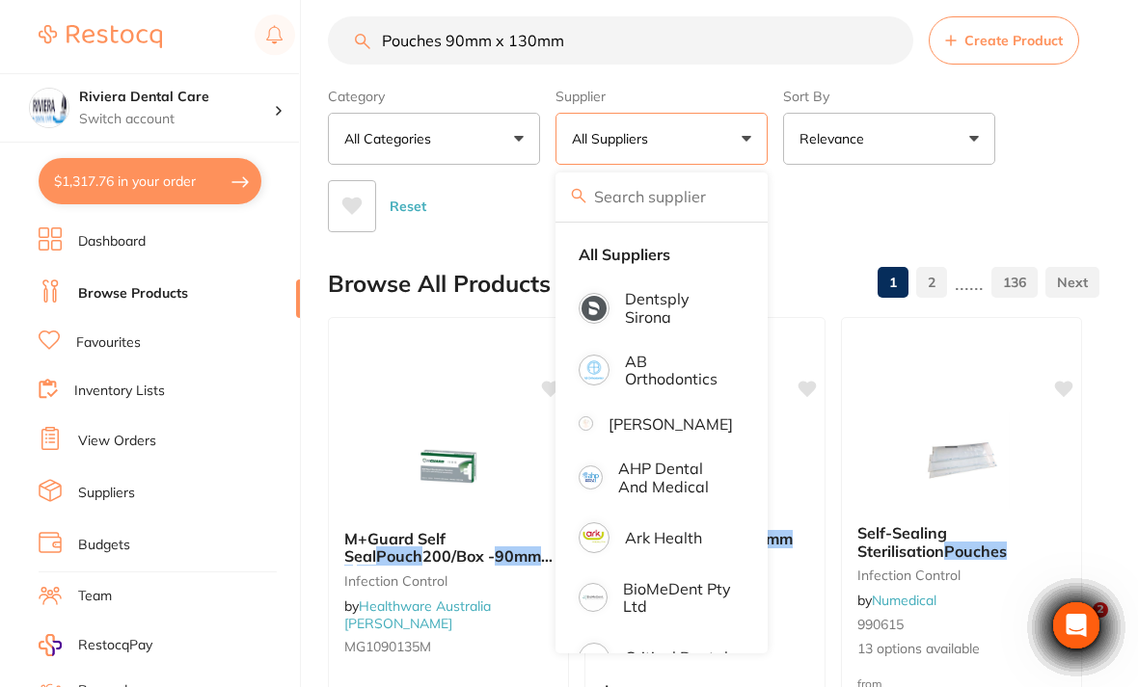
click at [633, 46] on input "Pouches 90mm x 130mm" at bounding box center [620, 40] width 585 height 48
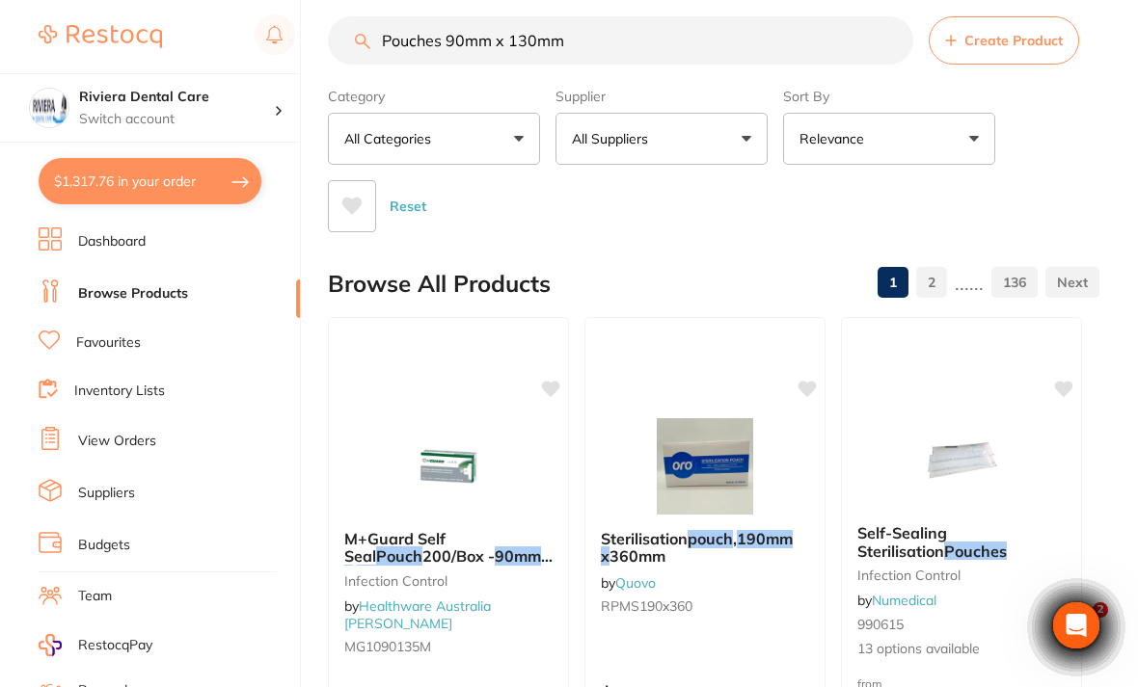
scroll to position [21, 0]
click at [1079, 184] on div "Reset" at bounding box center [706, 199] width 756 height 67
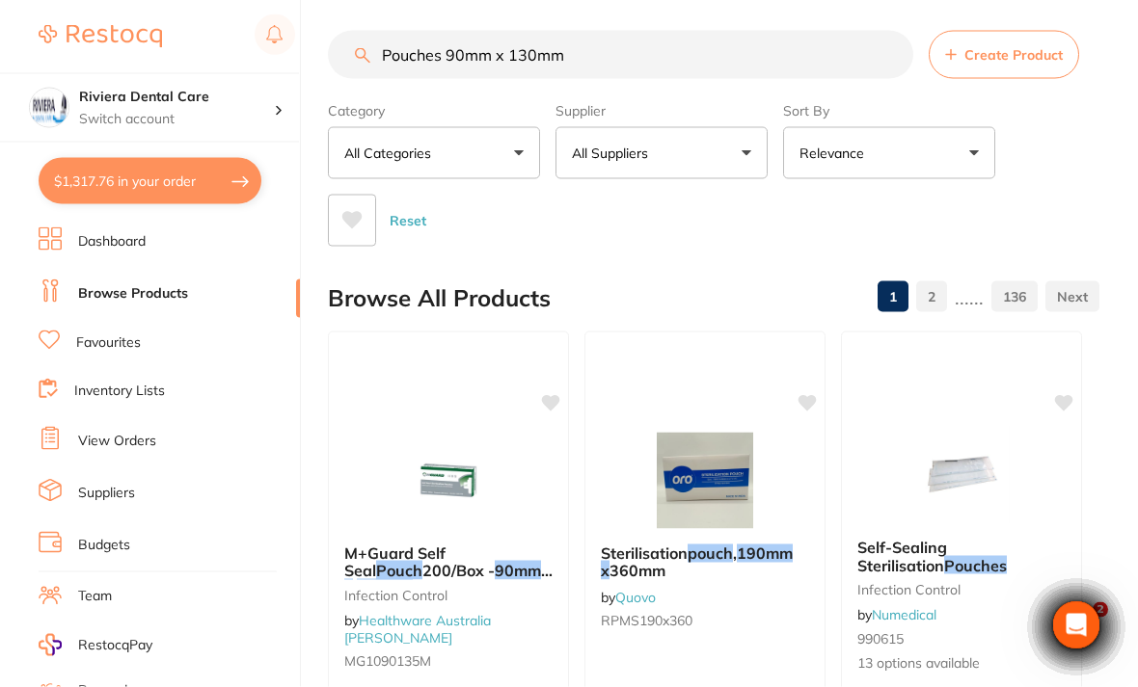
scroll to position [9, 0]
click at [734, 143] on button "All Suppliers" at bounding box center [661, 152] width 212 height 52
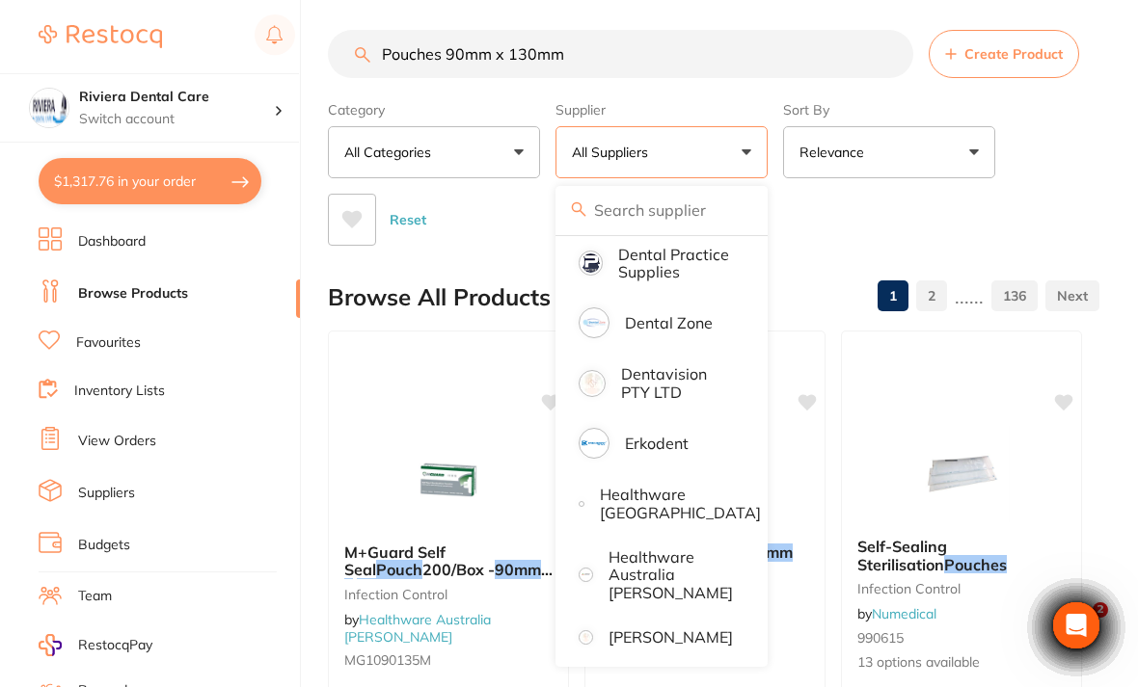
scroll to position [528, 0]
click at [655, 386] on p "Dentavision PTY LTD" at bounding box center [677, 382] width 112 height 36
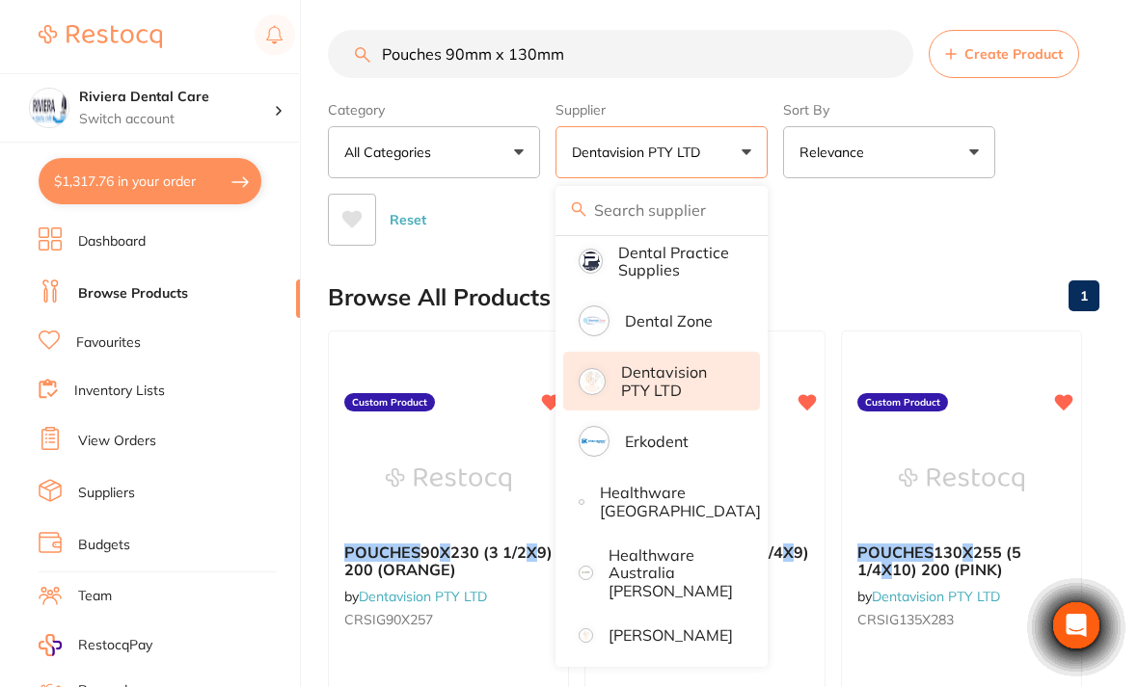
click at [1065, 148] on div "Category All Categories All Categories No categories found Clear Category false…" at bounding box center [713, 170] width 771 height 152
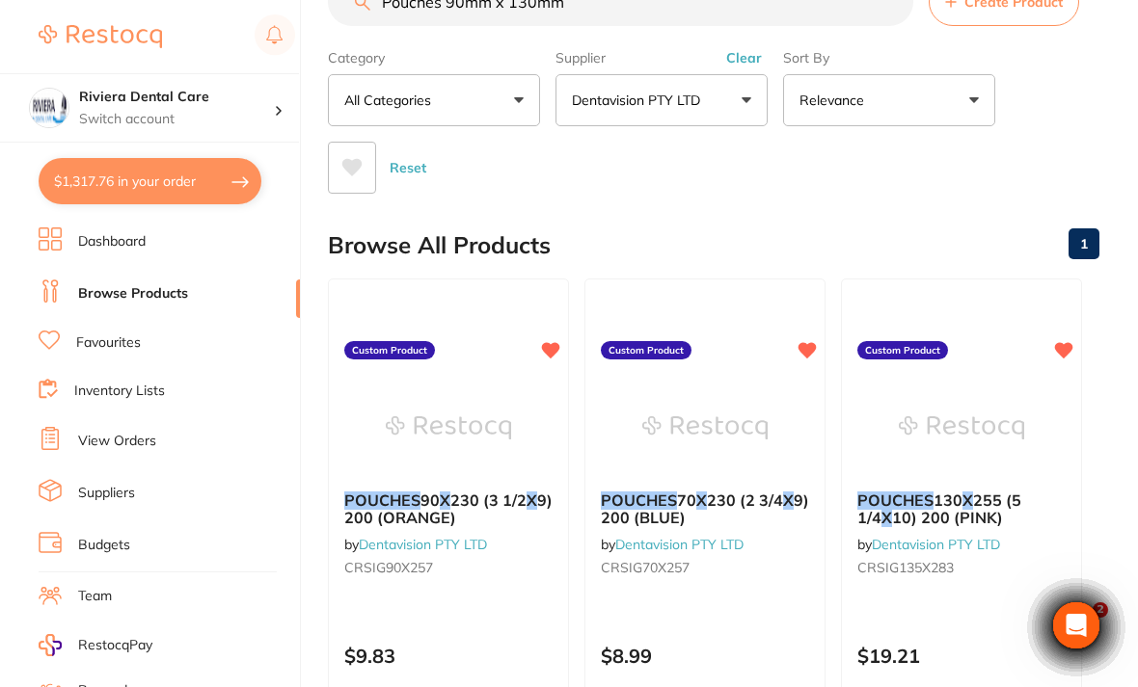
scroll to position [0, 0]
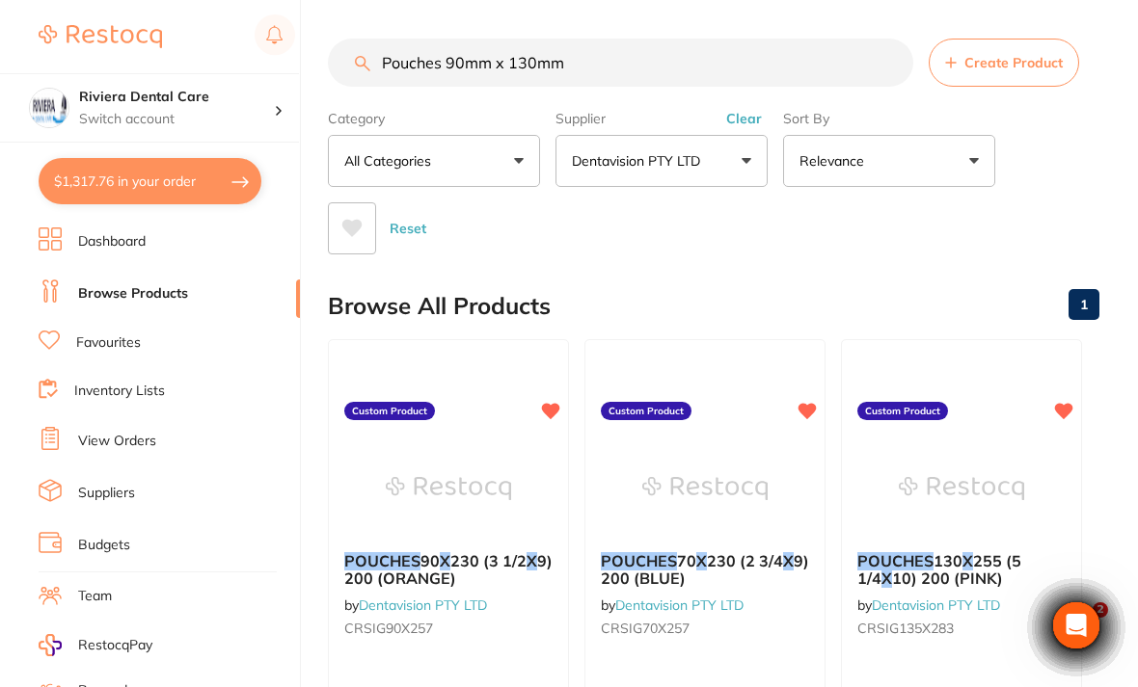
click at [735, 157] on button "Dentavision PTY LTD" at bounding box center [661, 161] width 212 height 52
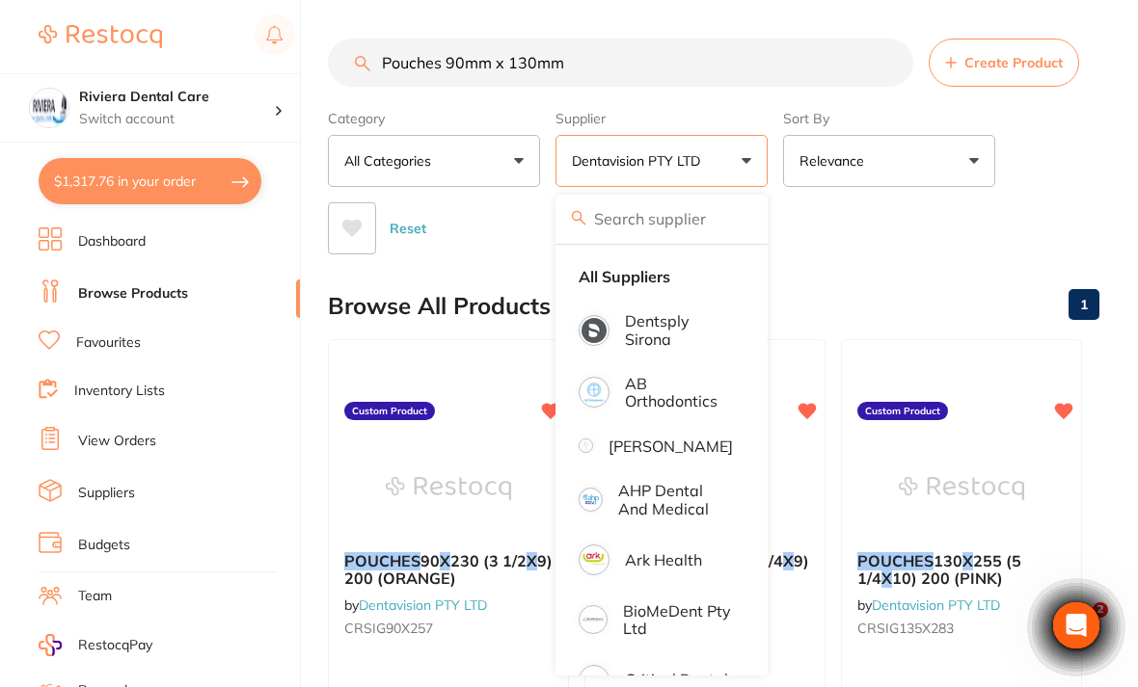
click at [628, 277] on strong "All Suppliers" at bounding box center [625, 276] width 92 height 17
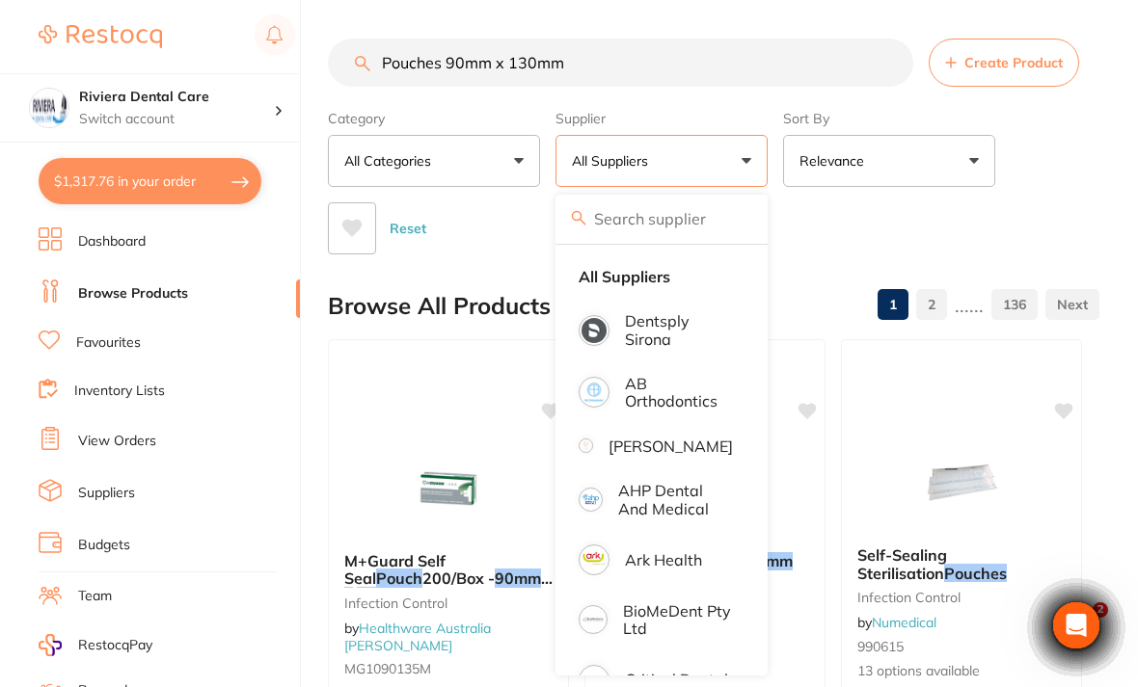
click at [1078, 184] on div "Category All Categories All Categories anaesthetic articulating burs CAD/CAM cr…" at bounding box center [713, 178] width 771 height 152
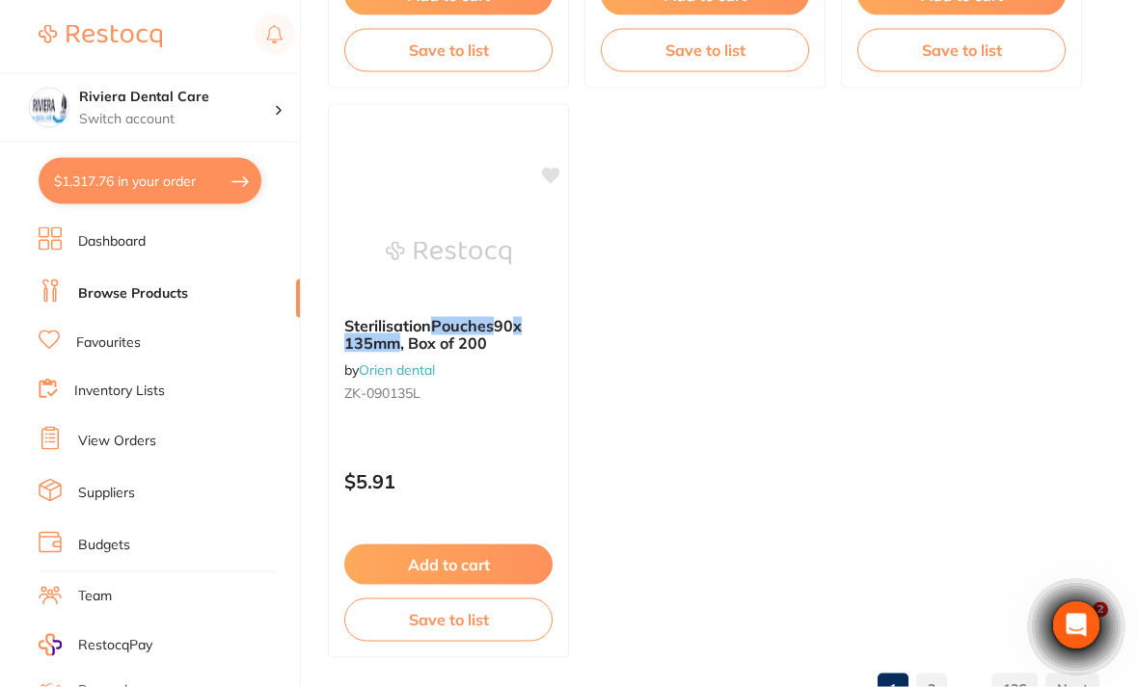
scroll to position [1956, 0]
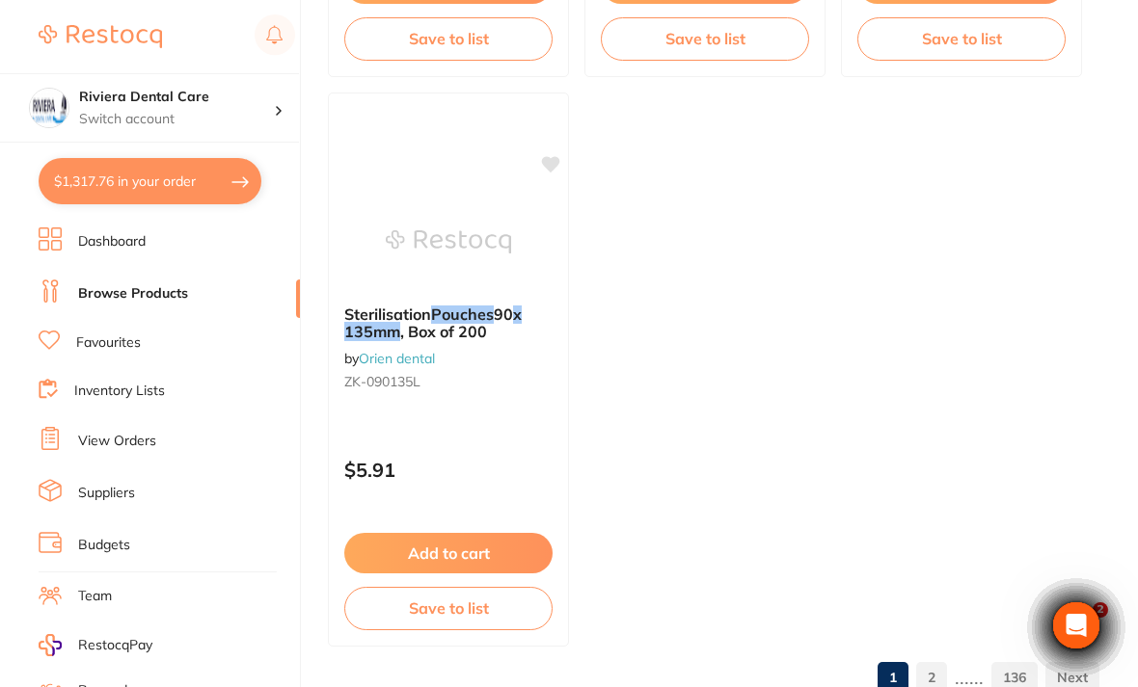
click at [939, 683] on link "2" at bounding box center [931, 678] width 31 height 39
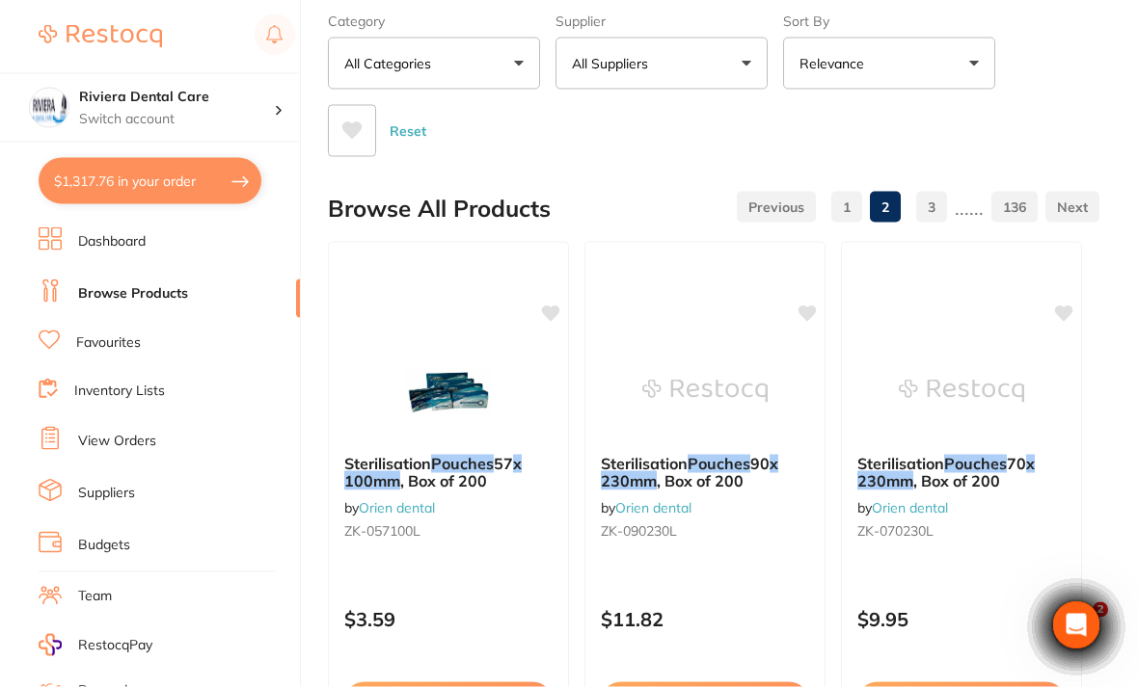
scroll to position [0, 0]
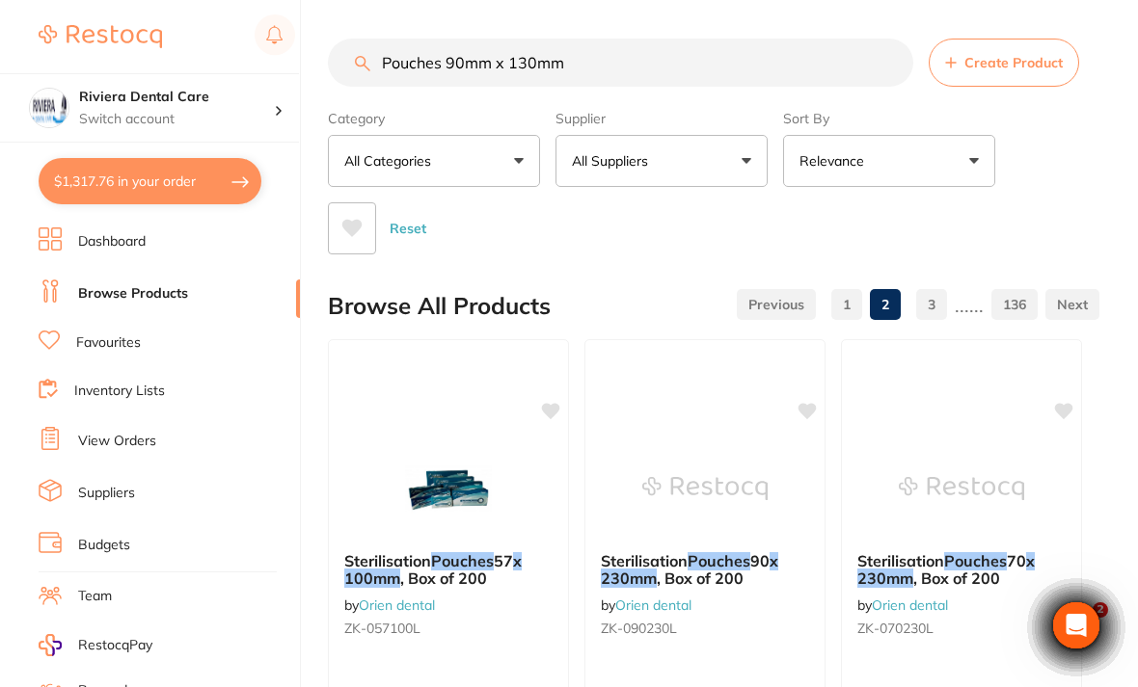
click at [120, 382] on link "Inventory Lists" at bounding box center [119, 391] width 91 height 19
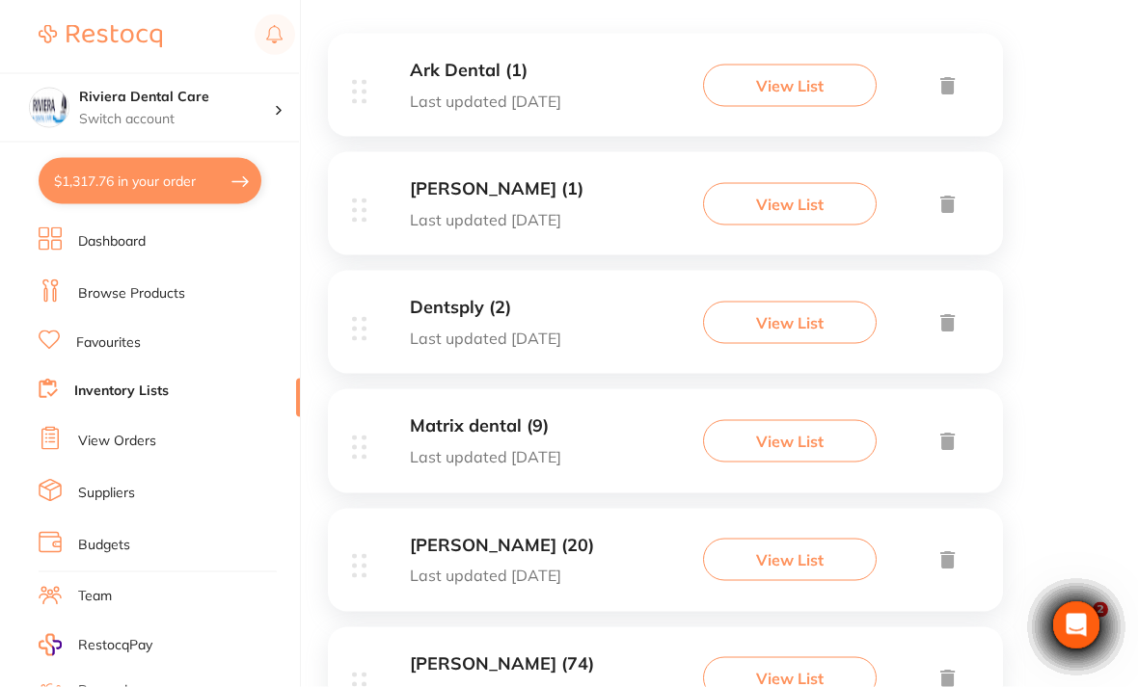
scroll to position [393, 0]
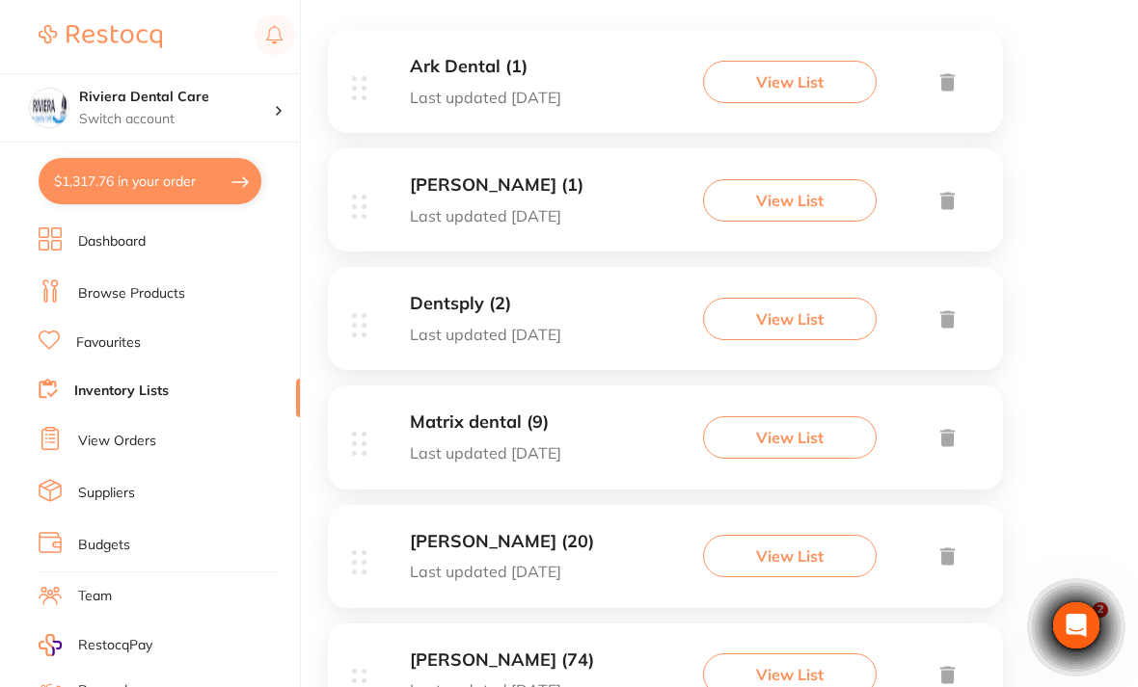
click at [799, 436] on button "View List" at bounding box center [790, 438] width 174 height 42
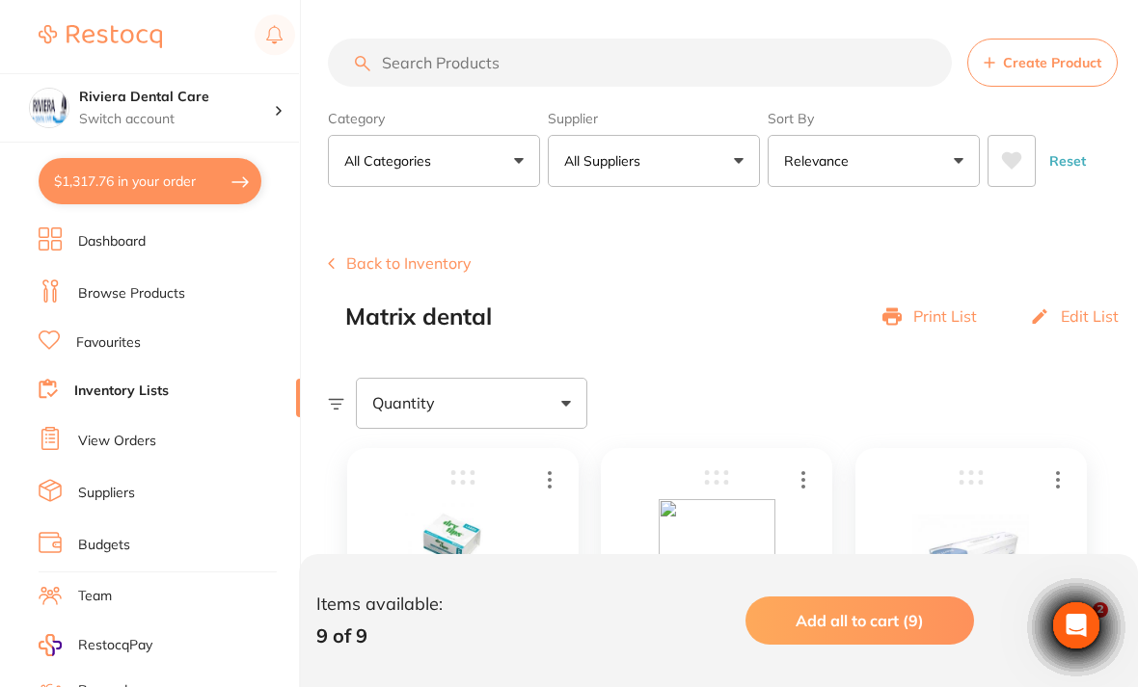
click at [389, 265] on button "Back to Inventory" at bounding box center [400, 263] width 144 height 17
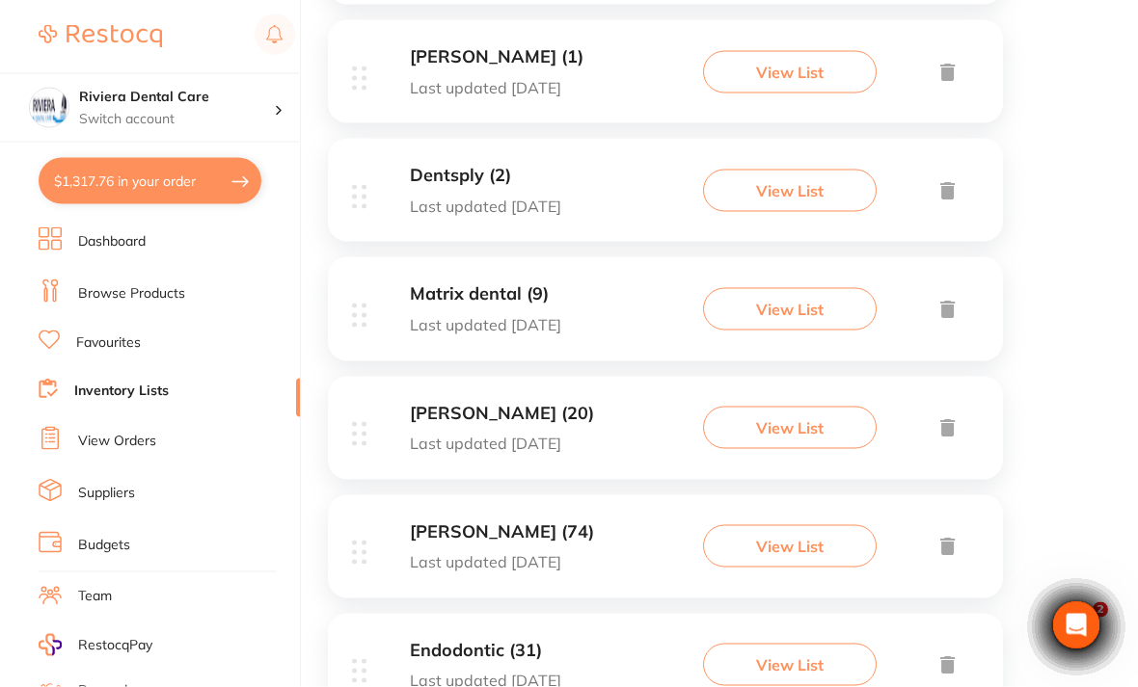
scroll to position [523, 0]
click at [797, 419] on button "View List" at bounding box center [790, 427] width 174 height 42
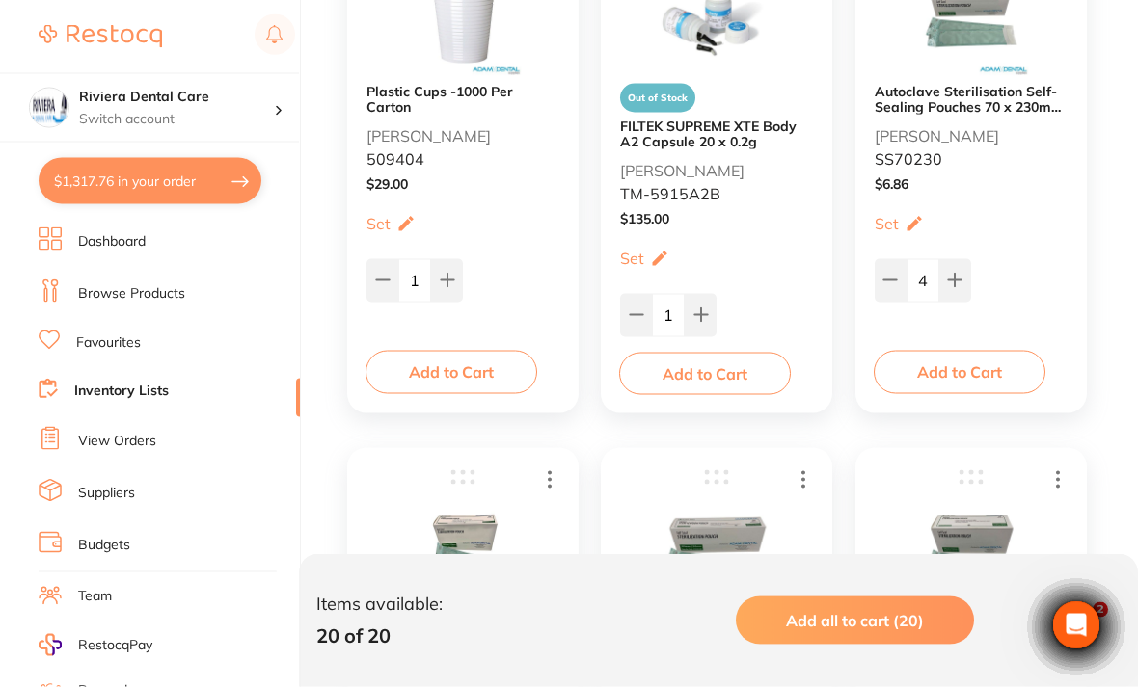
scroll to position [1596, 0]
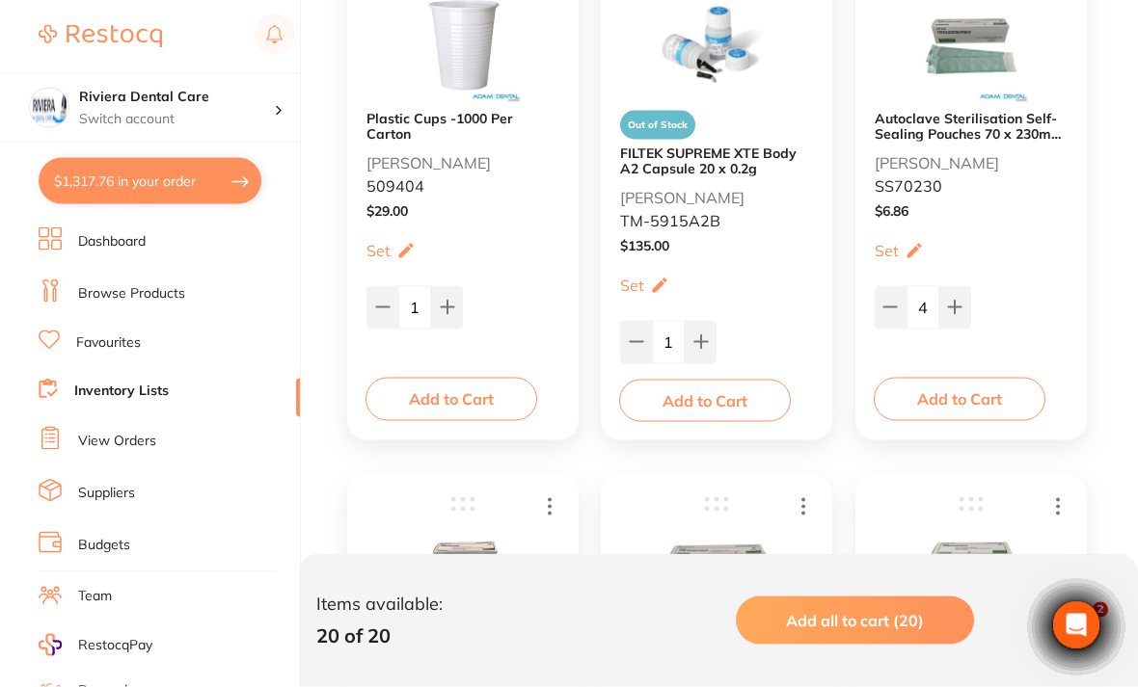
click at [450, 393] on button "Add to Cart" at bounding box center [451, 399] width 172 height 42
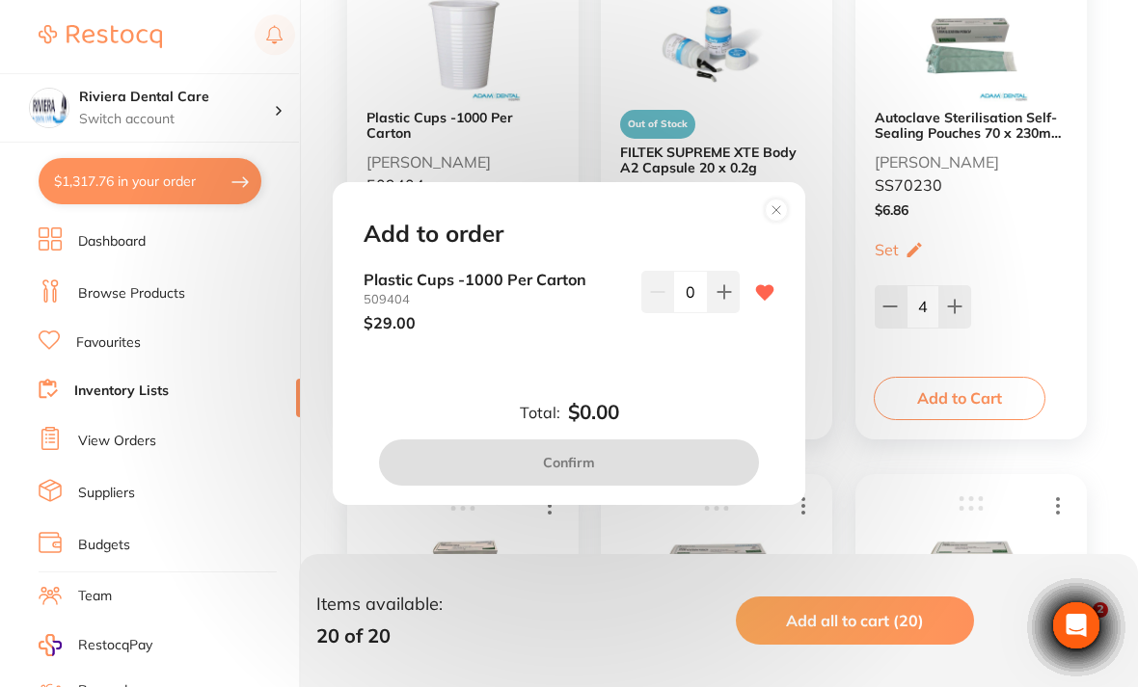
scroll to position [0, 0]
click at [711, 313] on button at bounding box center [724, 292] width 32 height 42
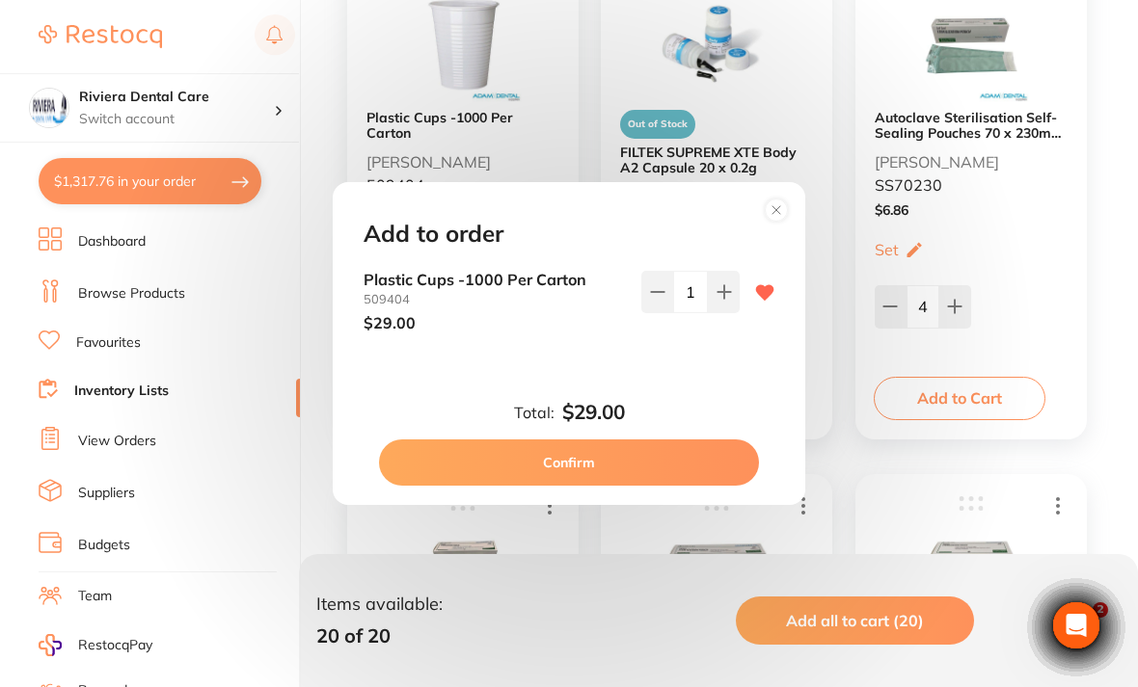
type input "1"
click at [569, 479] on button "Confirm" at bounding box center [569, 463] width 380 height 46
checkbox input "false"
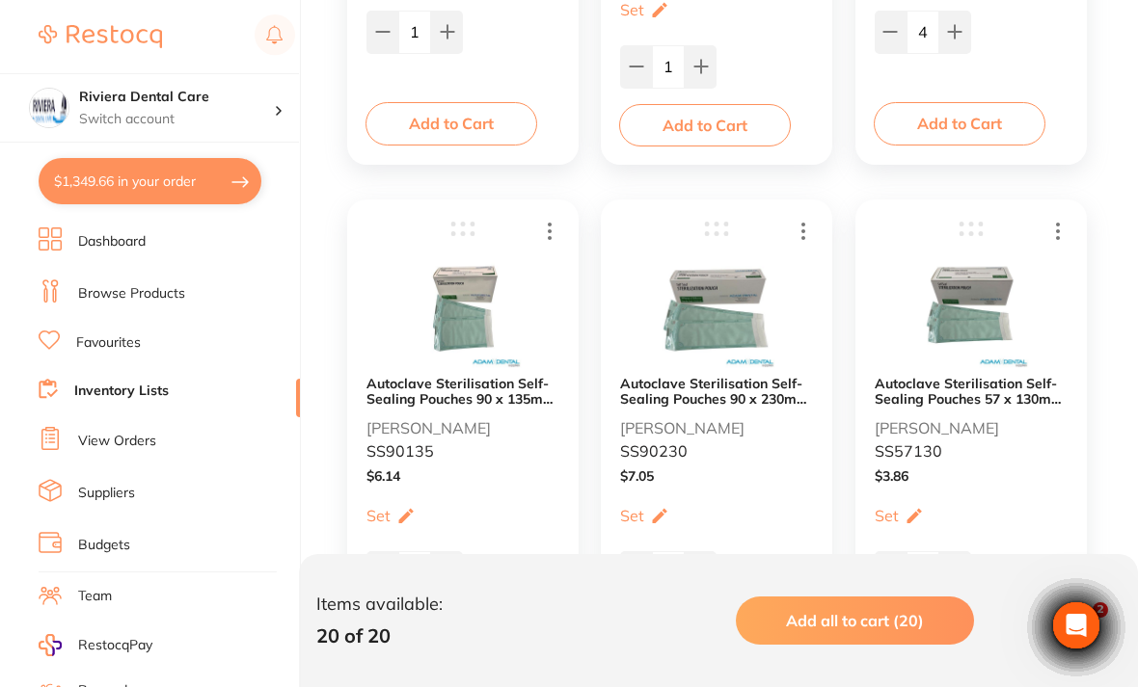
scroll to position [1872, 0]
click at [444, 558] on button at bounding box center [447, 572] width 32 height 42
click at [449, 567] on icon at bounding box center [447, 571] width 15 height 15
click at [451, 565] on icon at bounding box center [447, 571] width 15 height 15
click at [385, 567] on icon at bounding box center [382, 571] width 15 height 15
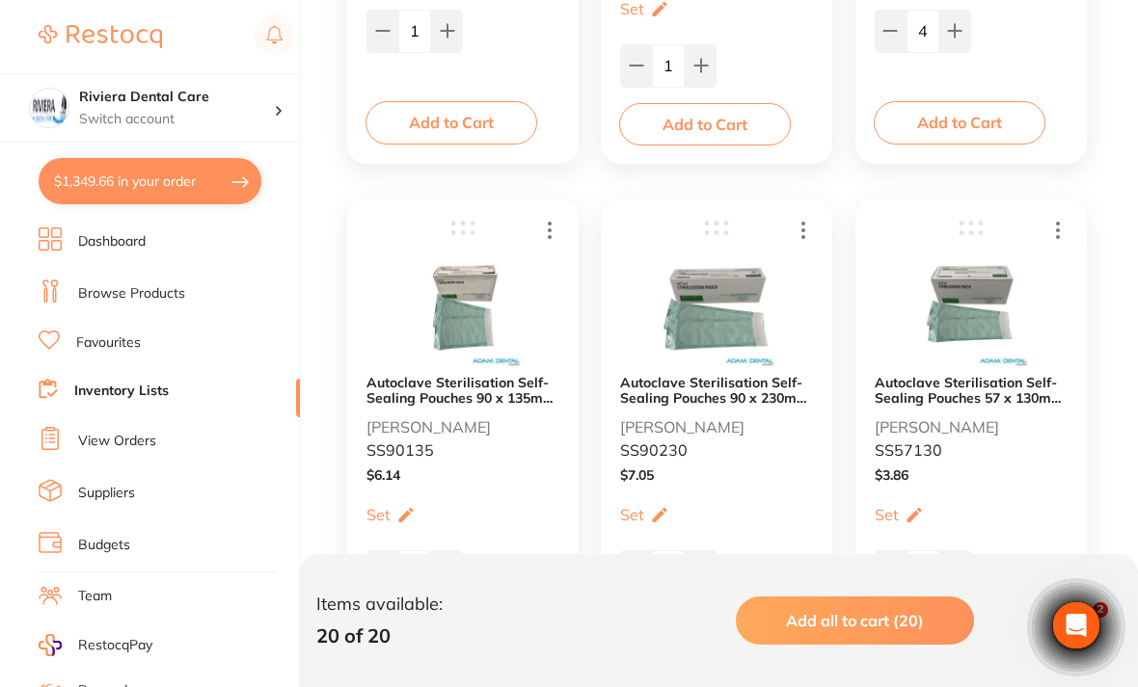
click at [385, 566] on icon at bounding box center [382, 571] width 15 height 15
click at [385, 572] on icon at bounding box center [382, 571] width 15 height 15
click at [387, 559] on button at bounding box center [382, 572] width 32 height 42
type input "0"
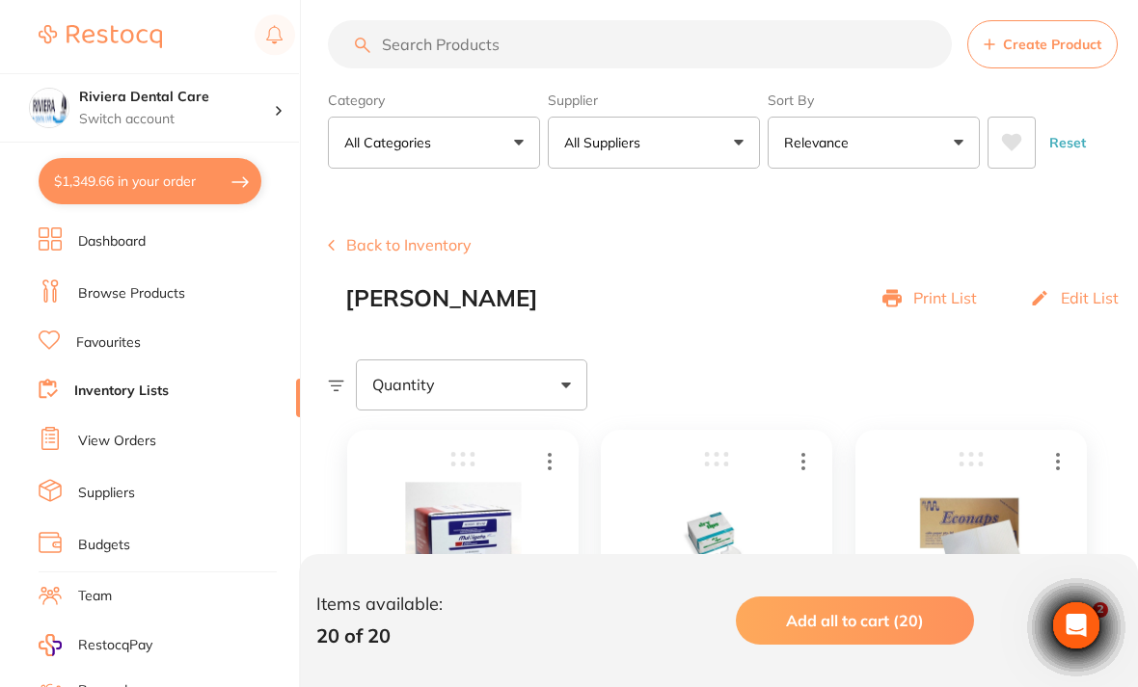
scroll to position [0, 0]
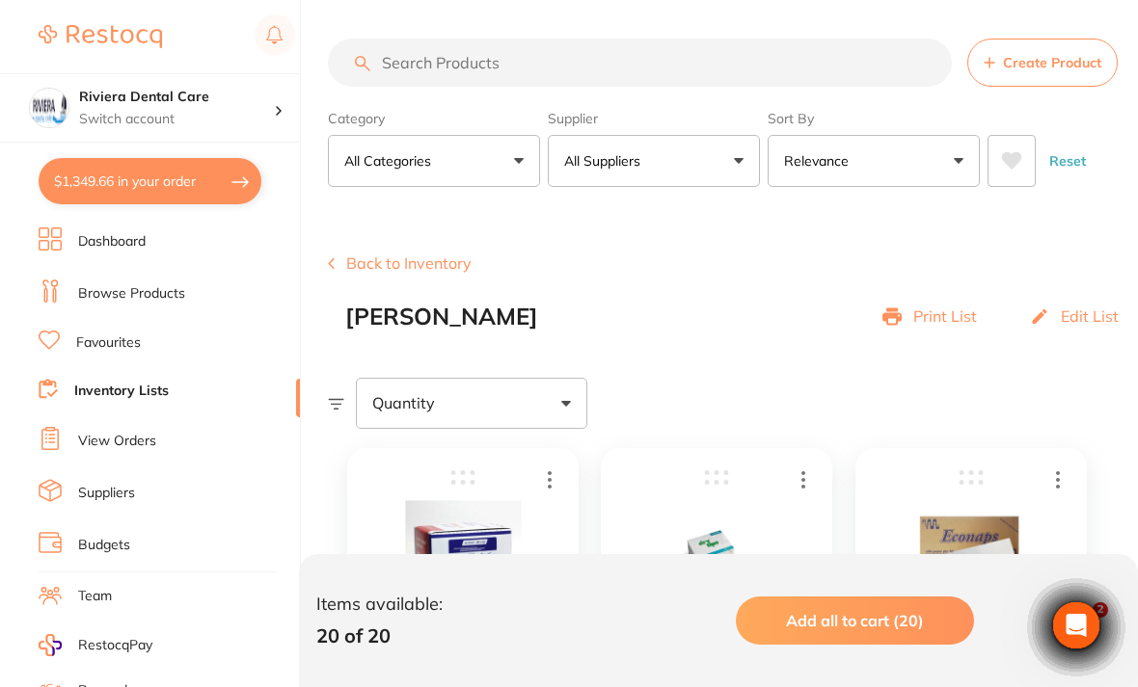
click at [374, 270] on button "Back to Inventory" at bounding box center [400, 263] width 144 height 17
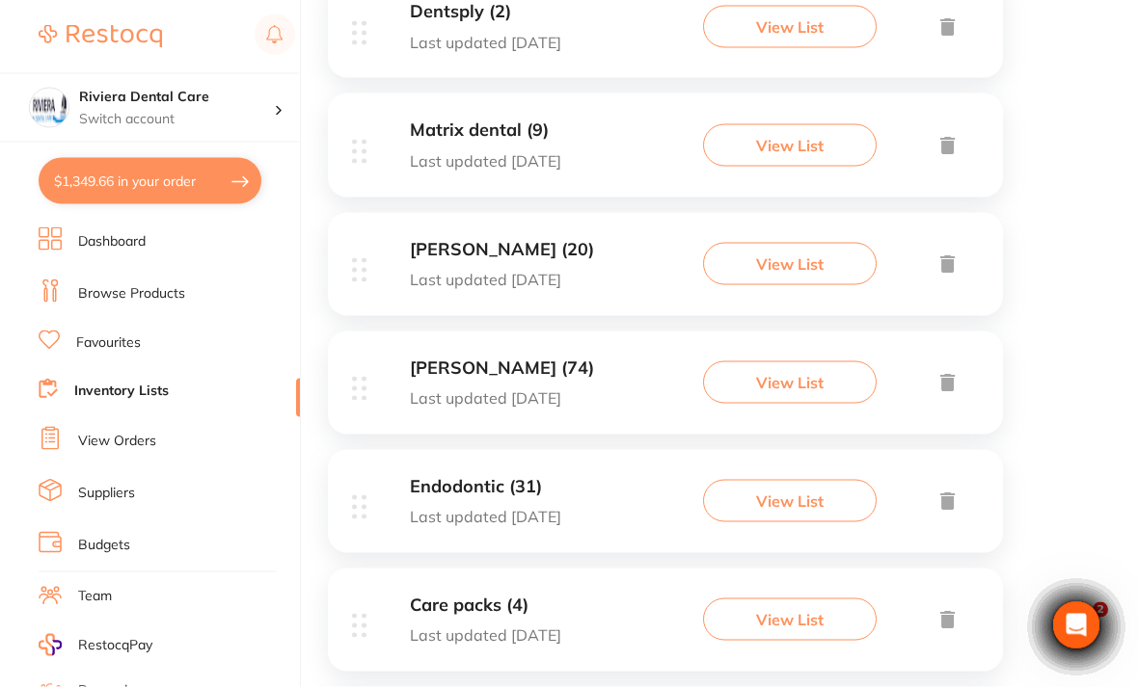
scroll to position [687, 0]
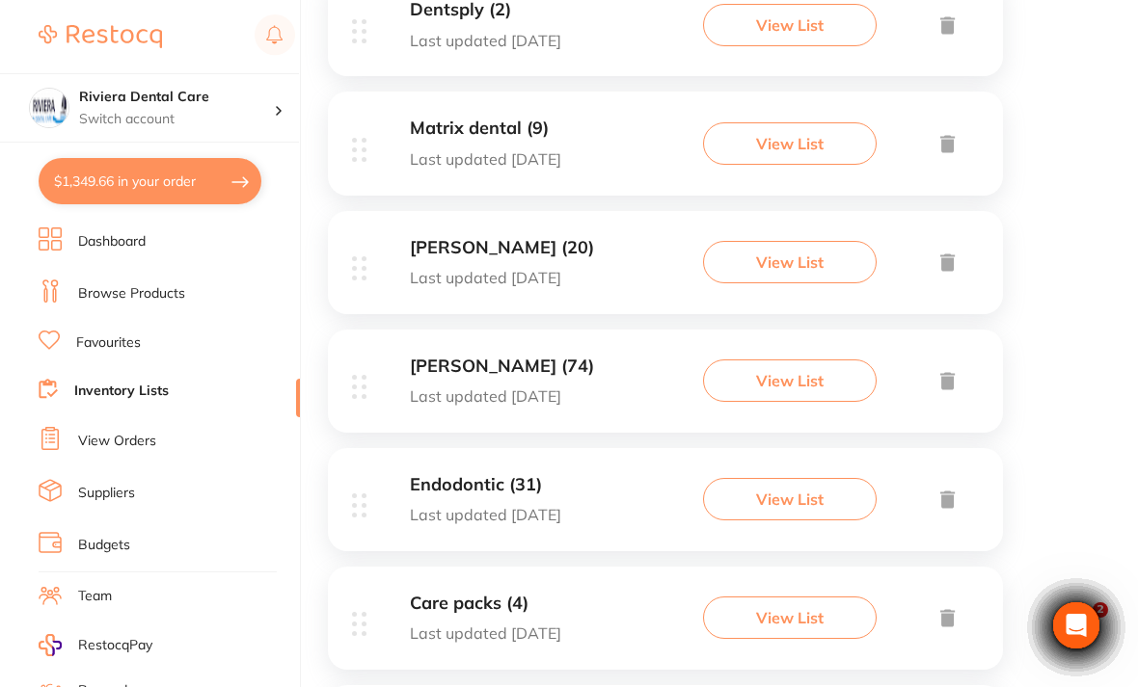
click at [784, 246] on button "View List" at bounding box center [790, 262] width 174 height 42
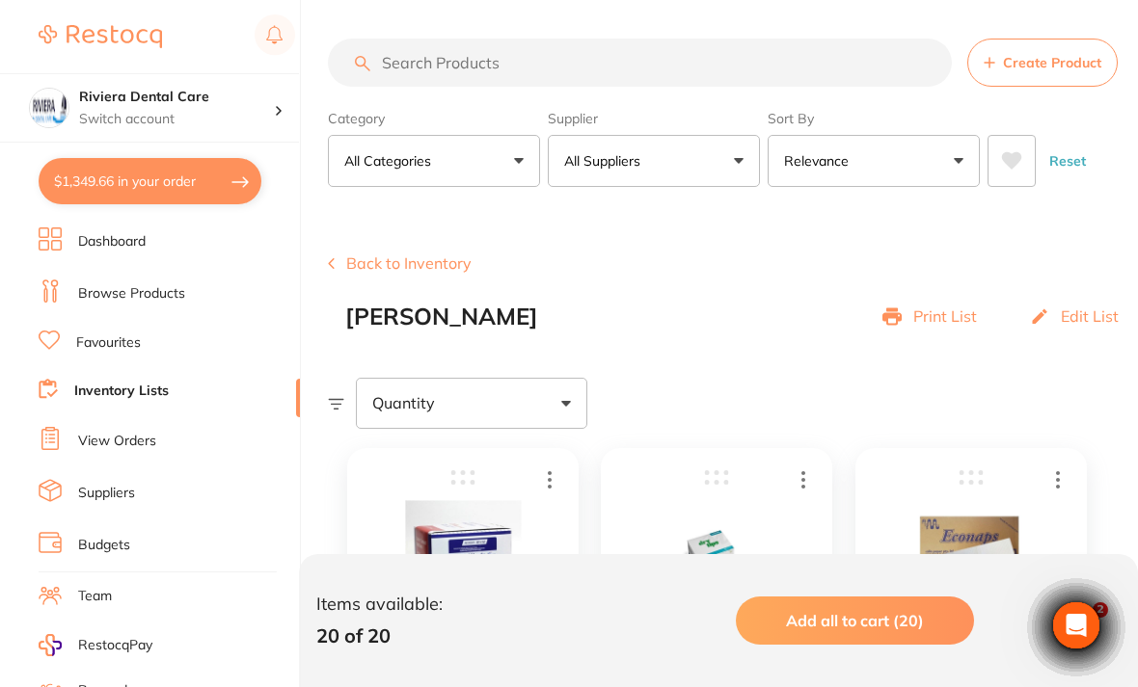
click at [384, 271] on button "Back to Inventory" at bounding box center [400, 263] width 144 height 17
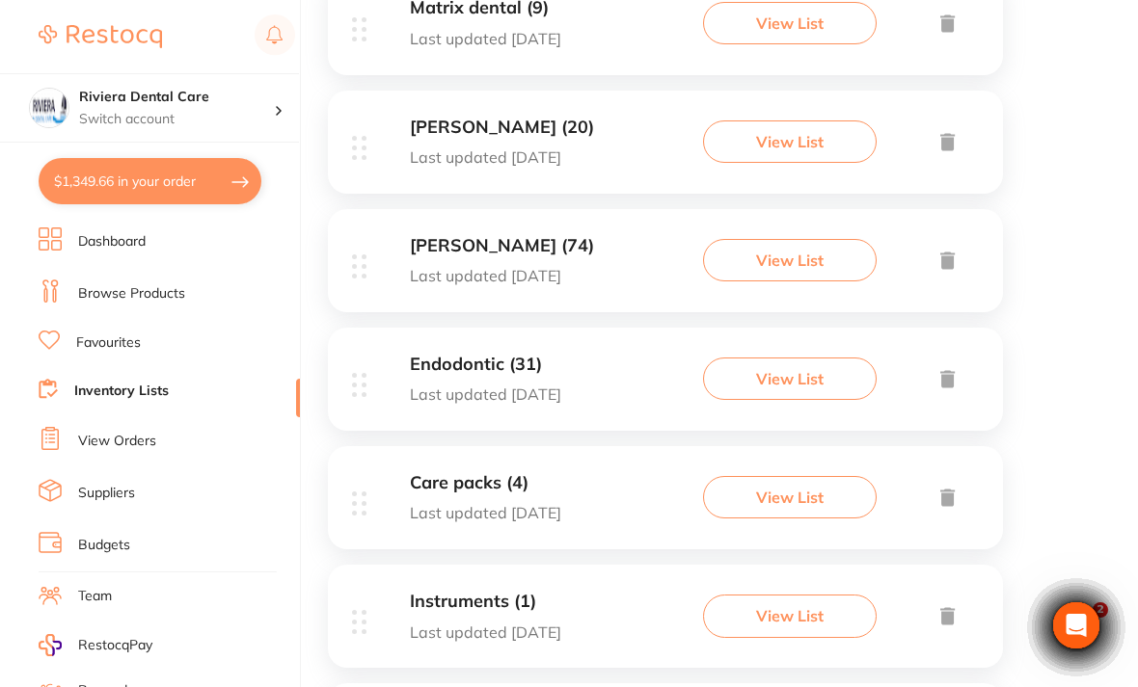
scroll to position [807, 0]
click at [782, 240] on button "View List" at bounding box center [790, 261] width 174 height 42
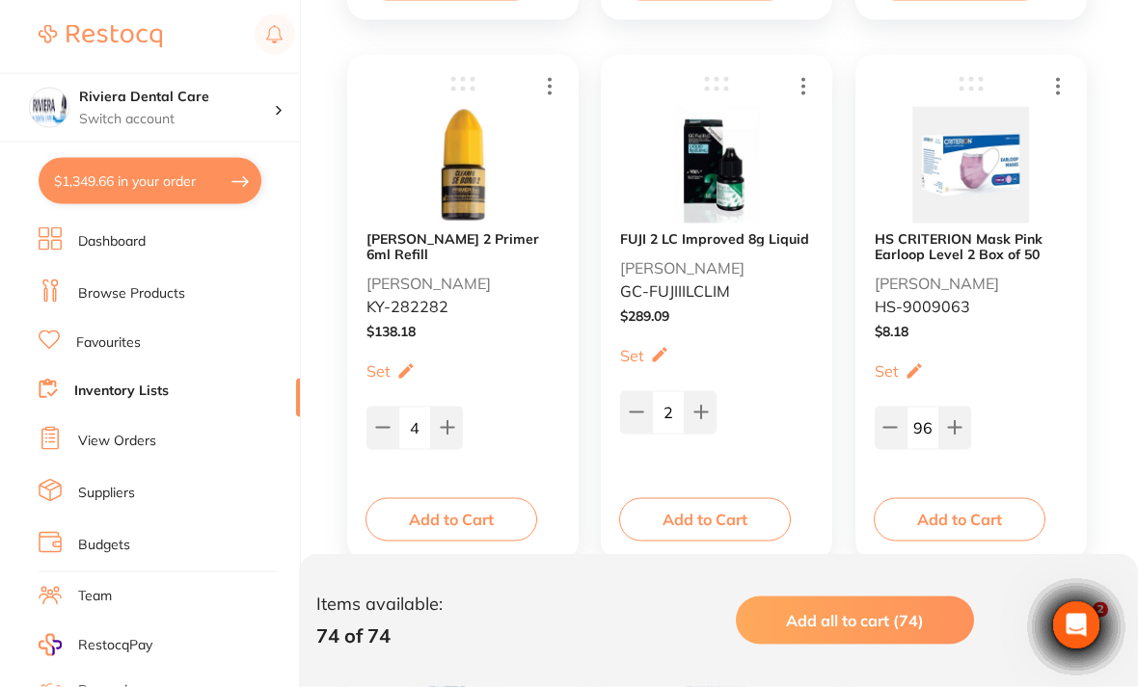
scroll to position [9050, 0]
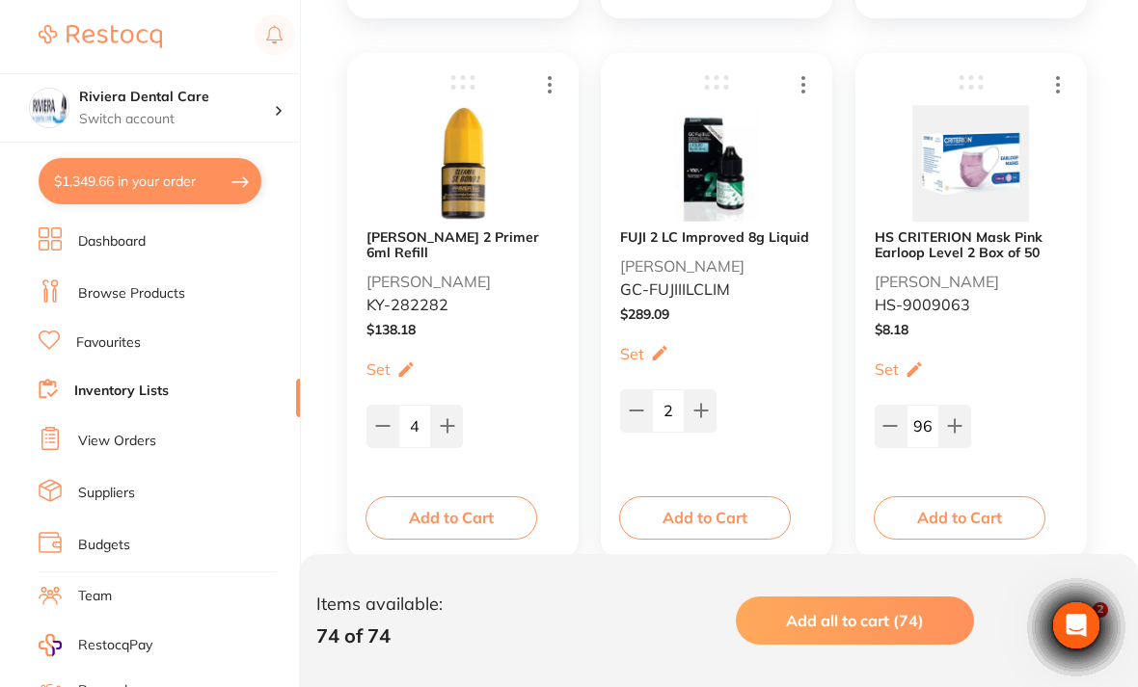
click at [964, 510] on button "Add to Cart" at bounding box center [960, 518] width 172 height 42
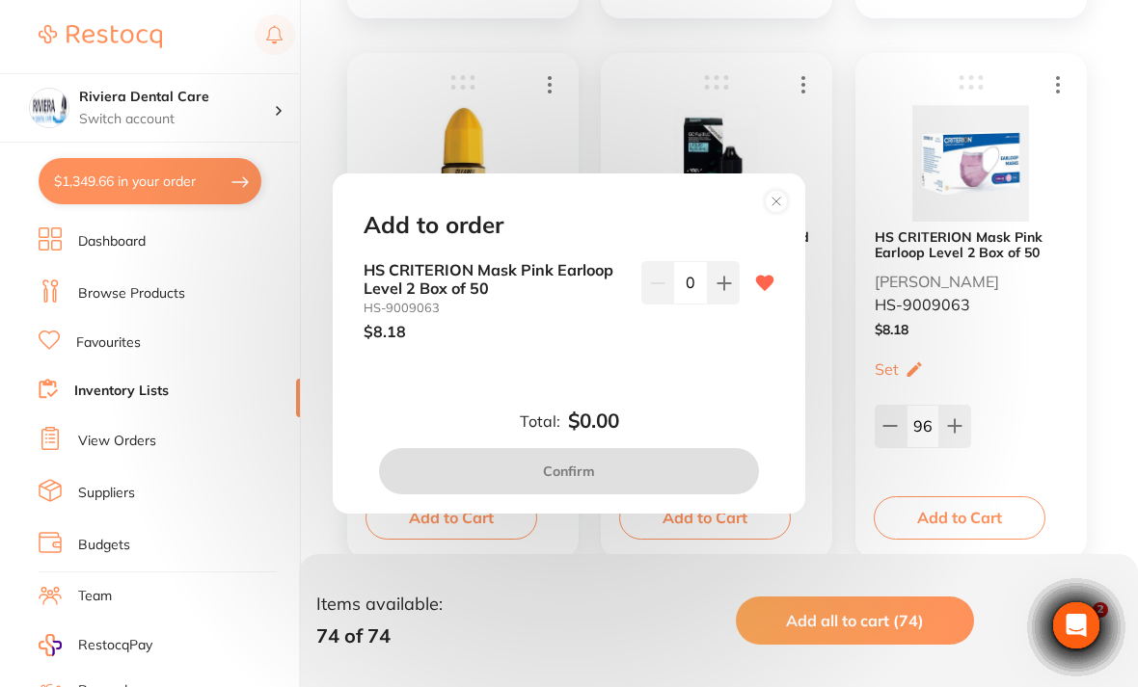
scroll to position [0, 0]
click at [728, 291] on icon at bounding box center [723, 283] width 15 height 15
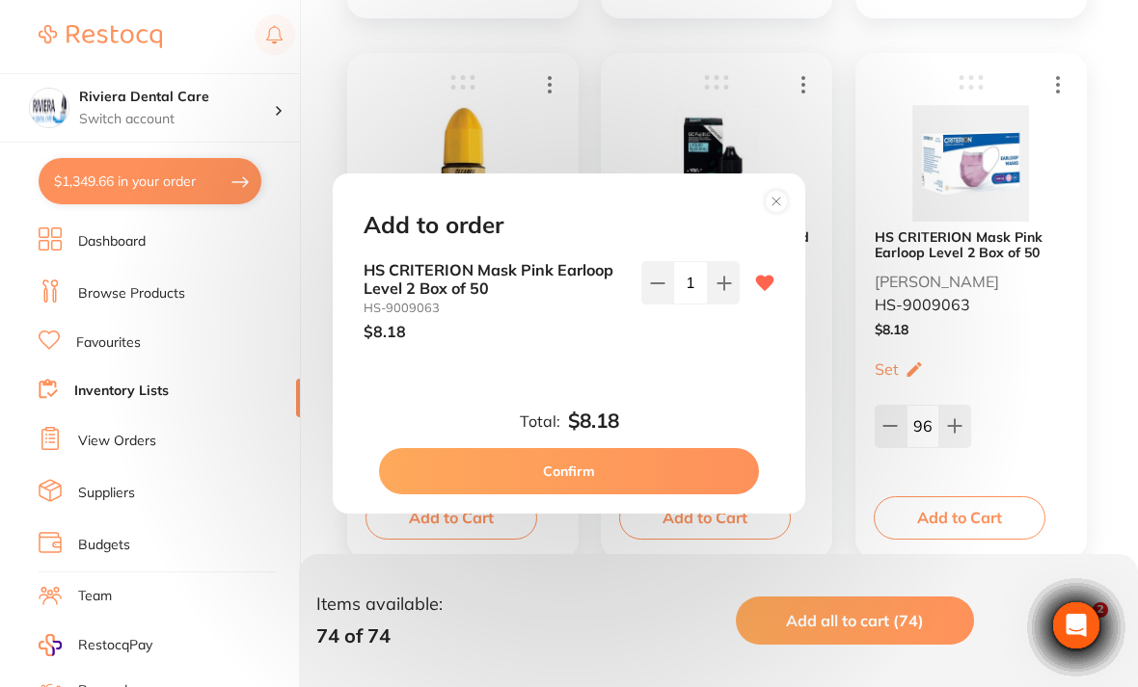
click at [723, 289] on icon at bounding box center [723, 283] width 13 height 13
click at [722, 291] on icon at bounding box center [723, 283] width 15 height 15
click at [724, 289] on icon at bounding box center [723, 283] width 13 height 13
click at [723, 289] on icon at bounding box center [723, 283] width 13 height 13
click at [734, 304] on button at bounding box center [724, 282] width 32 height 42
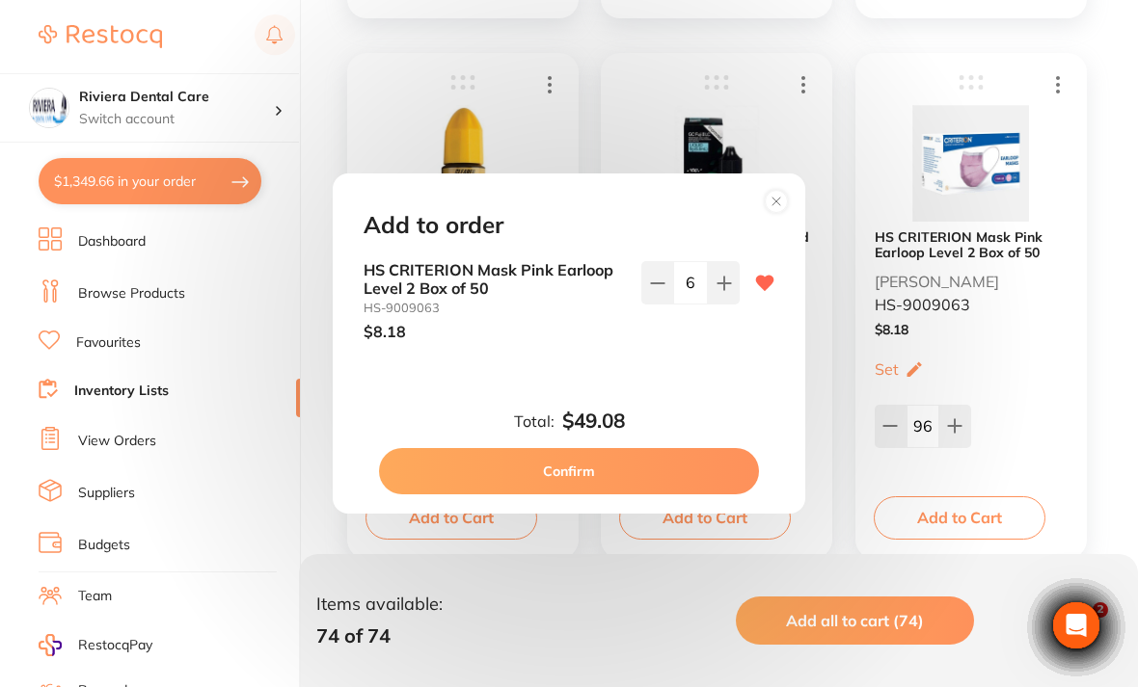
click at [734, 304] on button at bounding box center [724, 282] width 32 height 42
click at [733, 304] on button at bounding box center [724, 282] width 32 height 42
click at [732, 304] on button at bounding box center [724, 282] width 32 height 42
click at [725, 289] on icon at bounding box center [723, 283] width 13 height 13
click at [728, 291] on icon at bounding box center [723, 283] width 15 height 15
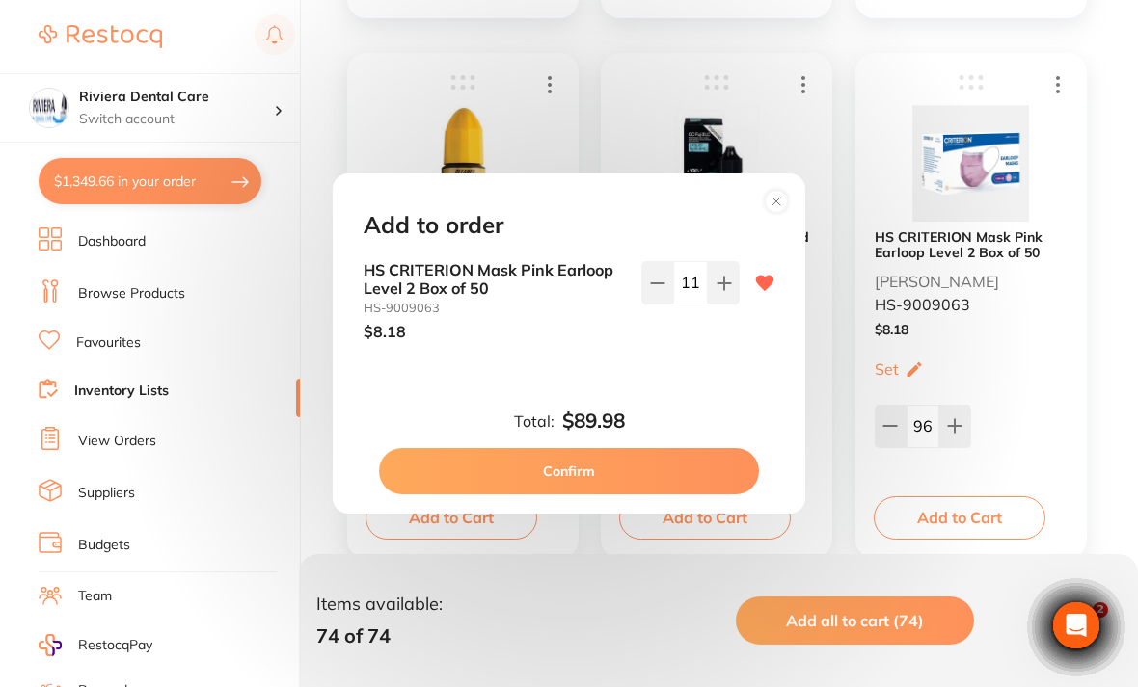
click at [727, 291] on icon at bounding box center [723, 283] width 15 height 15
type input "12"
click at [578, 495] on button "Confirm" at bounding box center [569, 471] width 380 height 46
checkbox input "false"
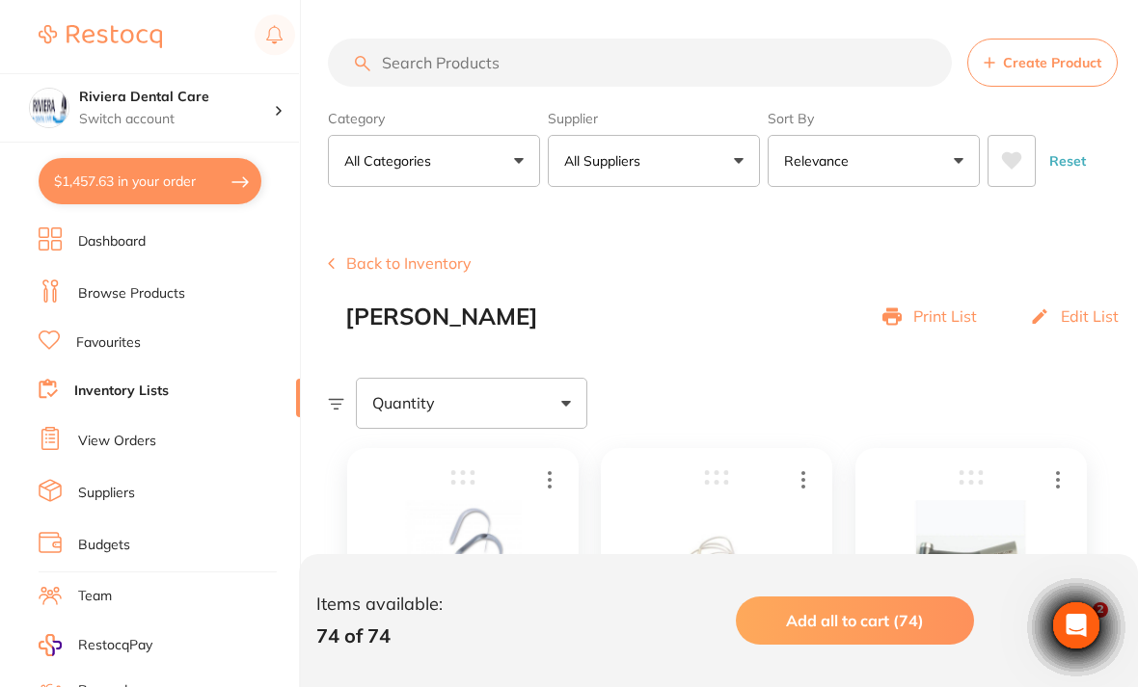
click at [390, 256] on button "Back to Inventory" at bounding box center [400, 263] width 144 height 17
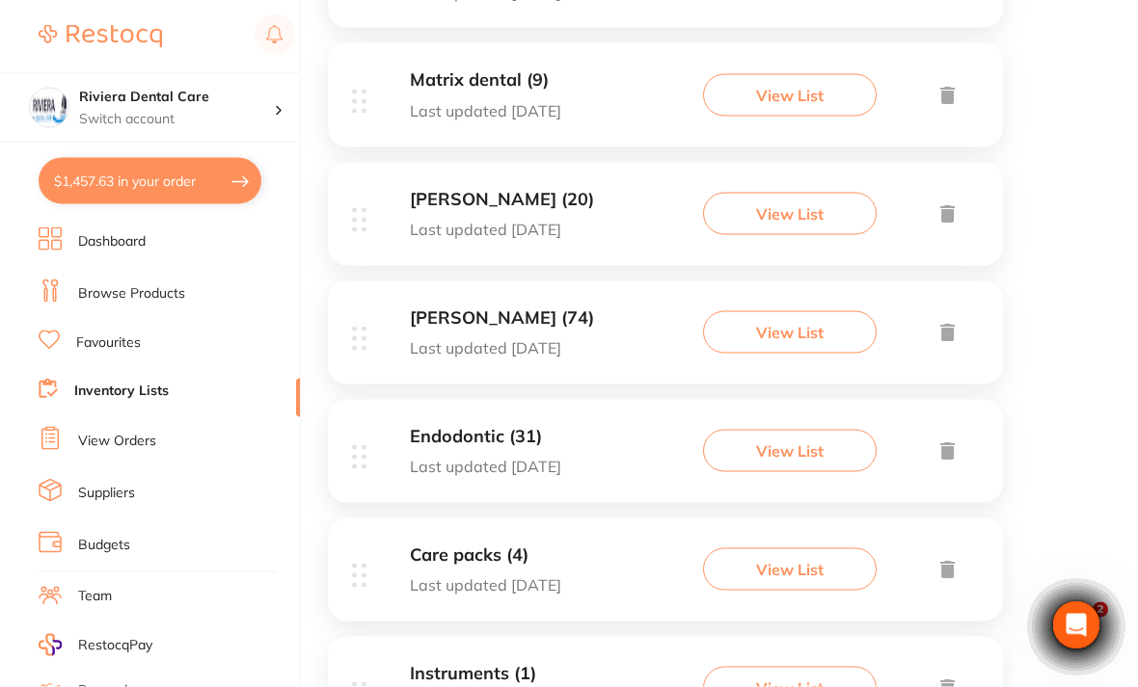
scroll to position [737, 0]
click at [784, 438] on button "View List" at bounding box center [790, 450] width 174 height 42
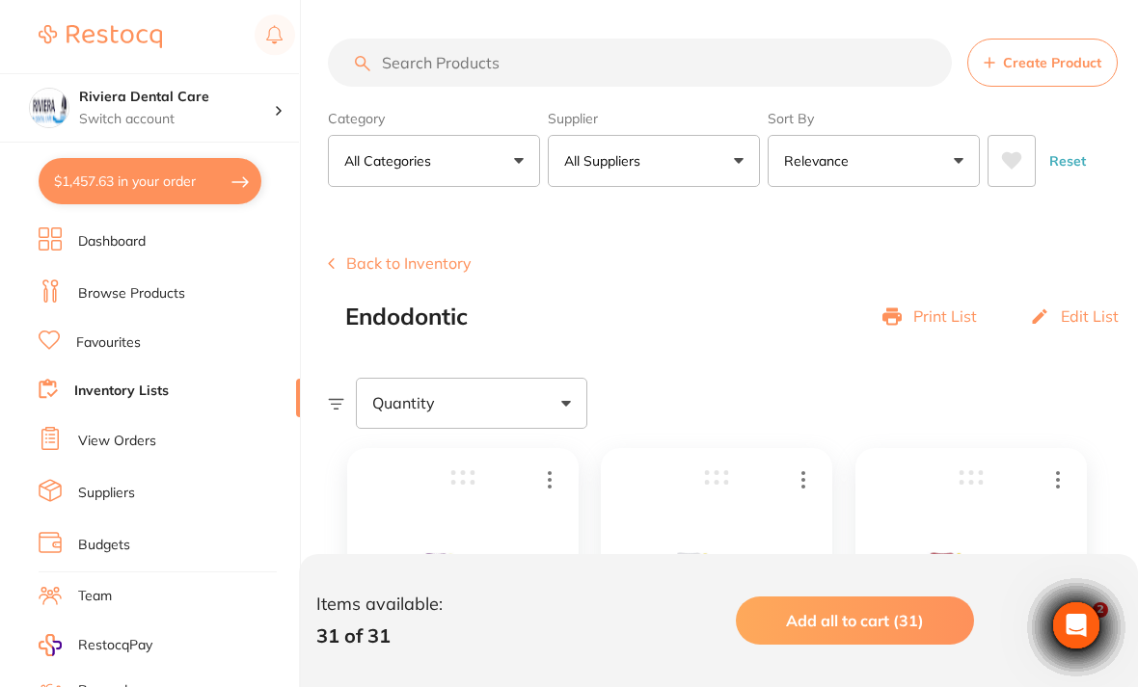
click at [383, 257] on button "Back to Inventory" at bounding box center [400, 263] width 144 height 17
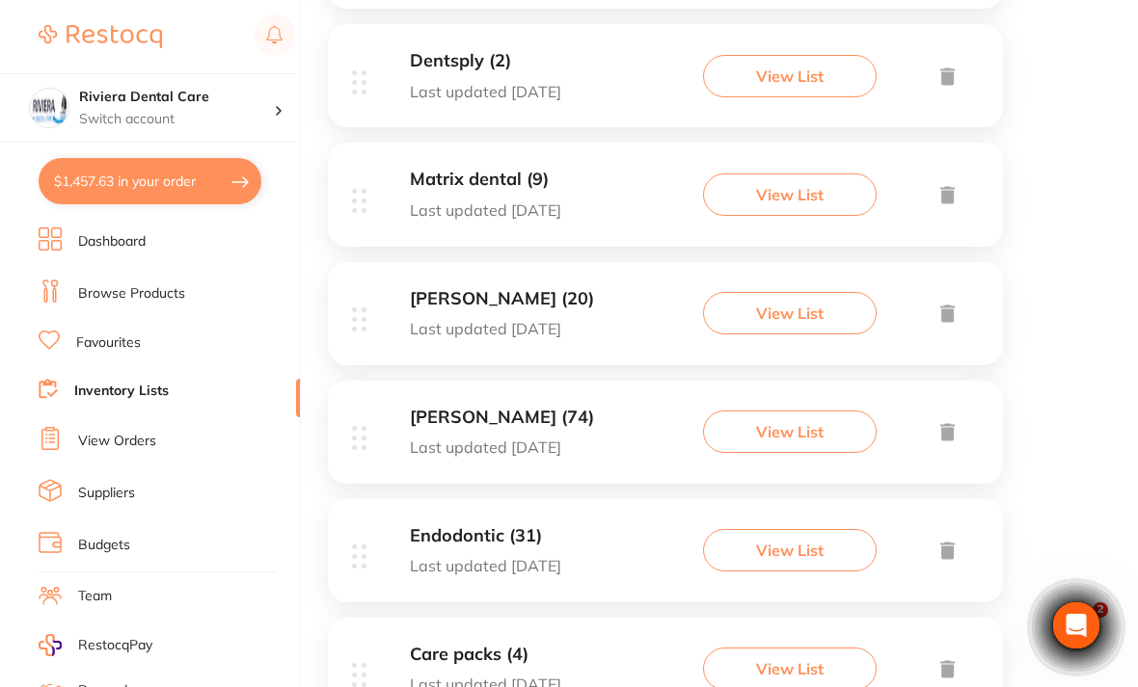
scroll to position [635, 0]
click at [108, 484] on link "Suppliers" at bounding box center [106, 493] width 57 height 19
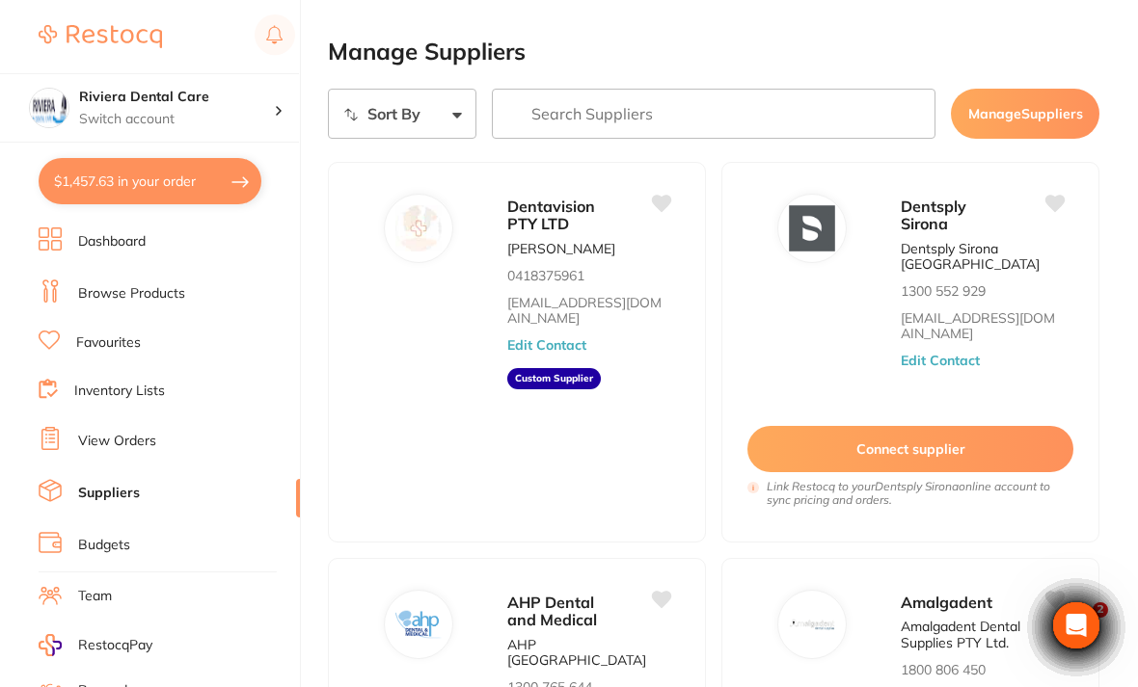
click at [582, 225] on p "Dentavision PTY LTD" at bounding box center [561, 216] width 109 height 36
click at [522, 224] on span "Dentavision PTY LTD" at bounding box center [551, 215] width 88 height 37
click at [106, 334] on link "Favourites" at bounding box center [108, 343] width 65 height 19
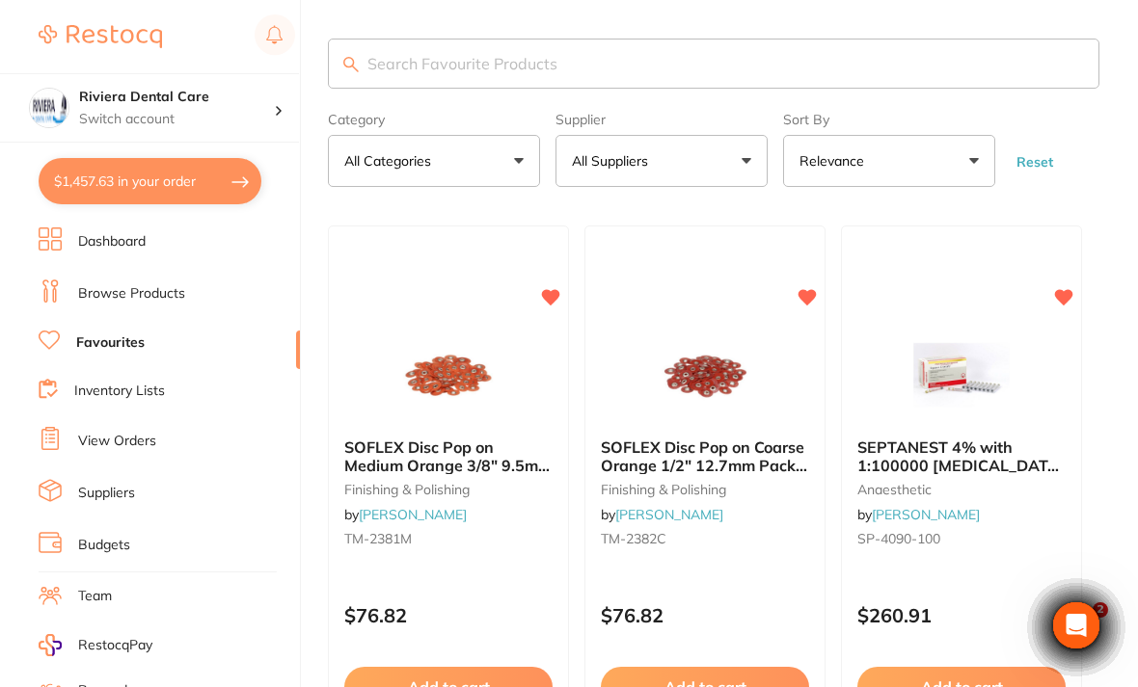
click at [751, 159] on button "All Suppliers" at bounding box center [661, 161] width 212 height 52
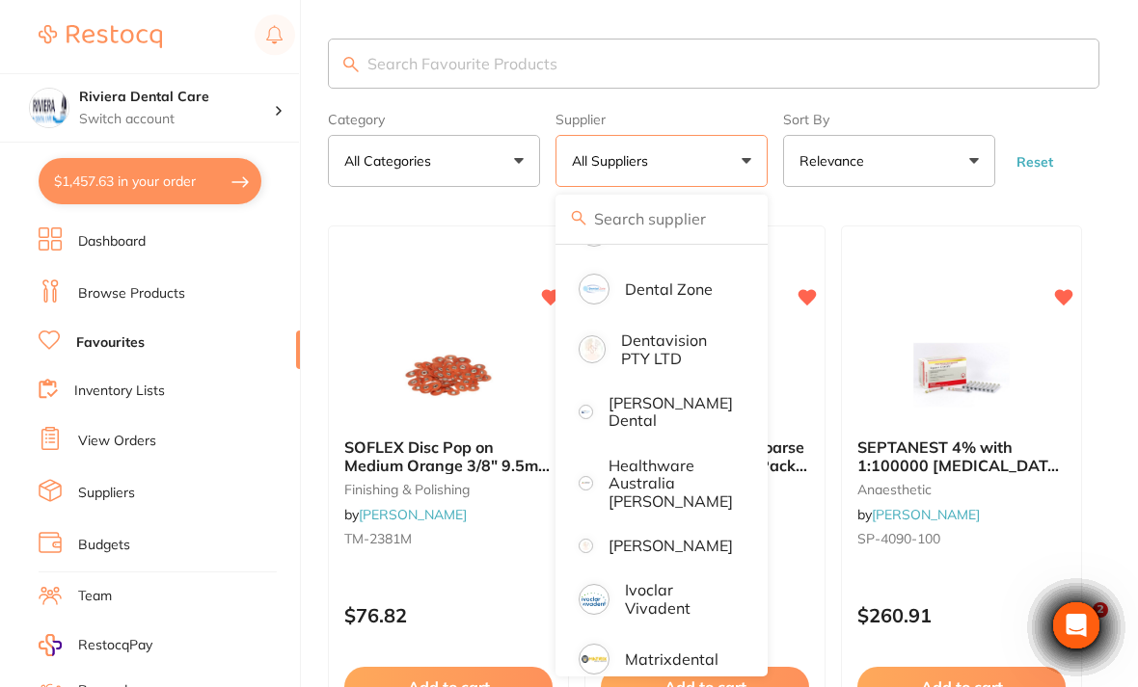
scroll to position [332, 0]
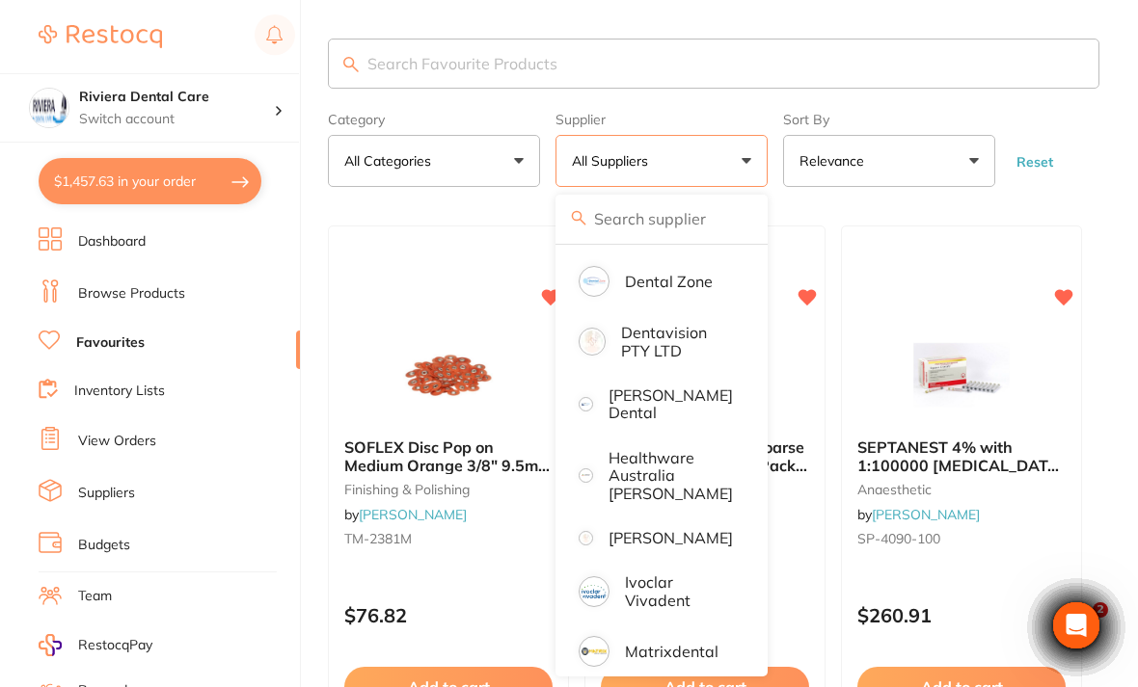
click at [655, 346] on p "Dentavision PTY LTD" at bounding box center [677, 342] width 112 height 36
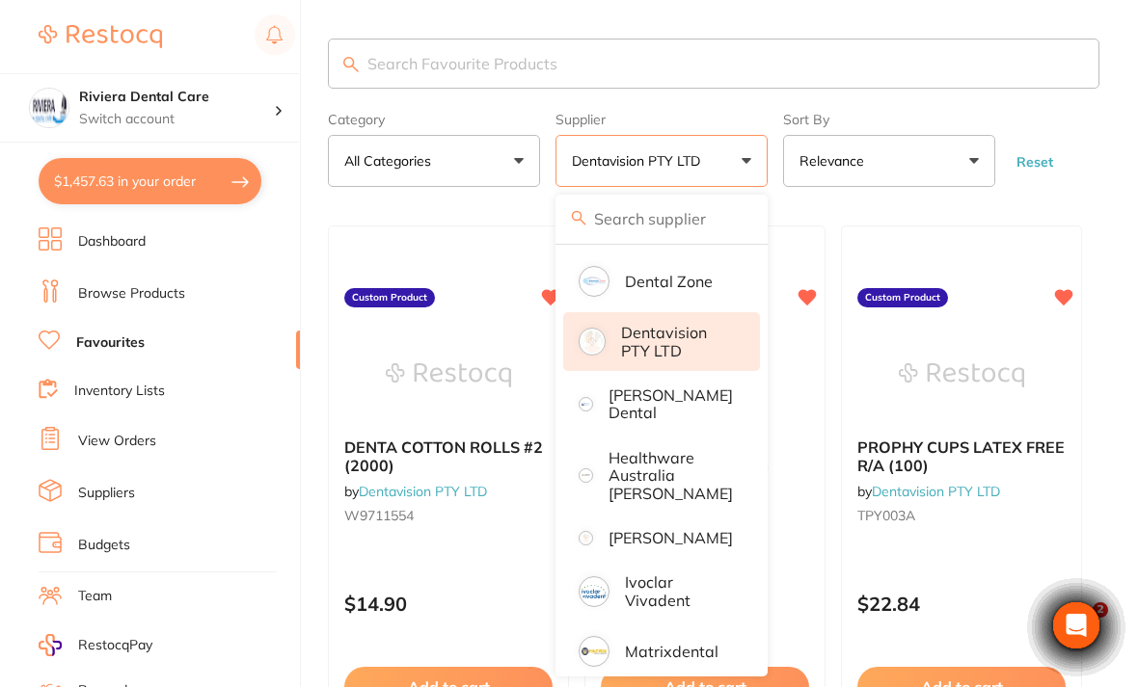
click at [1082, 160] on form "Category All Categories All Categories No categories found Clear Category false…" at bounding box center [713, 145] width 771 height 83
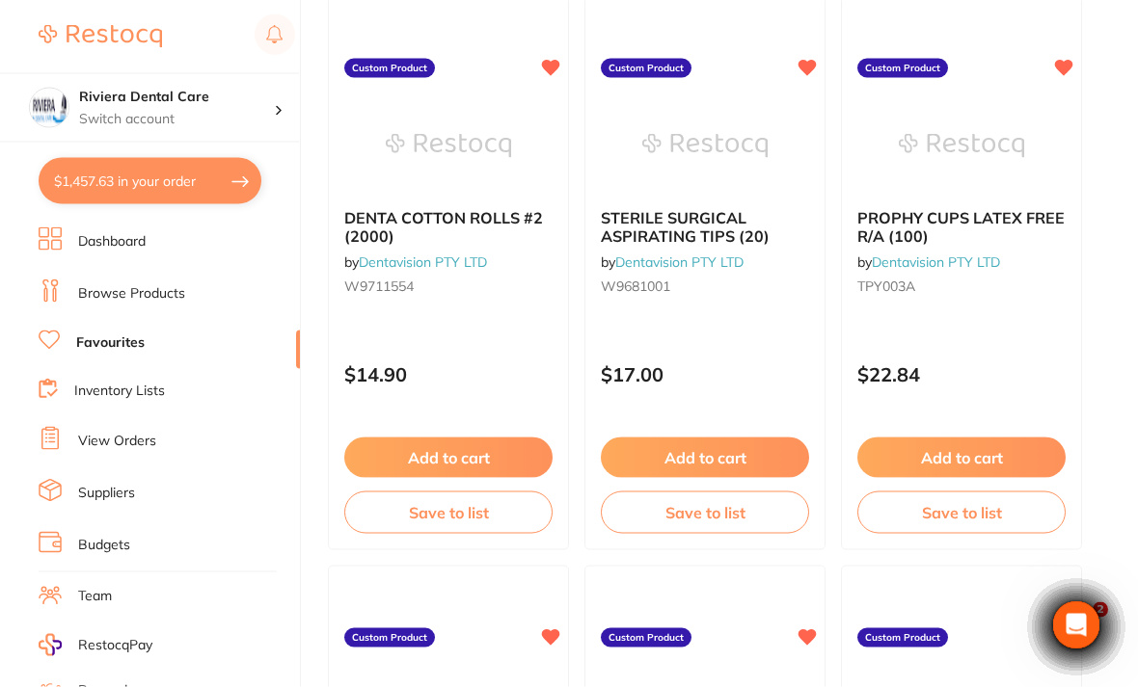
scroll to position [235, 0]
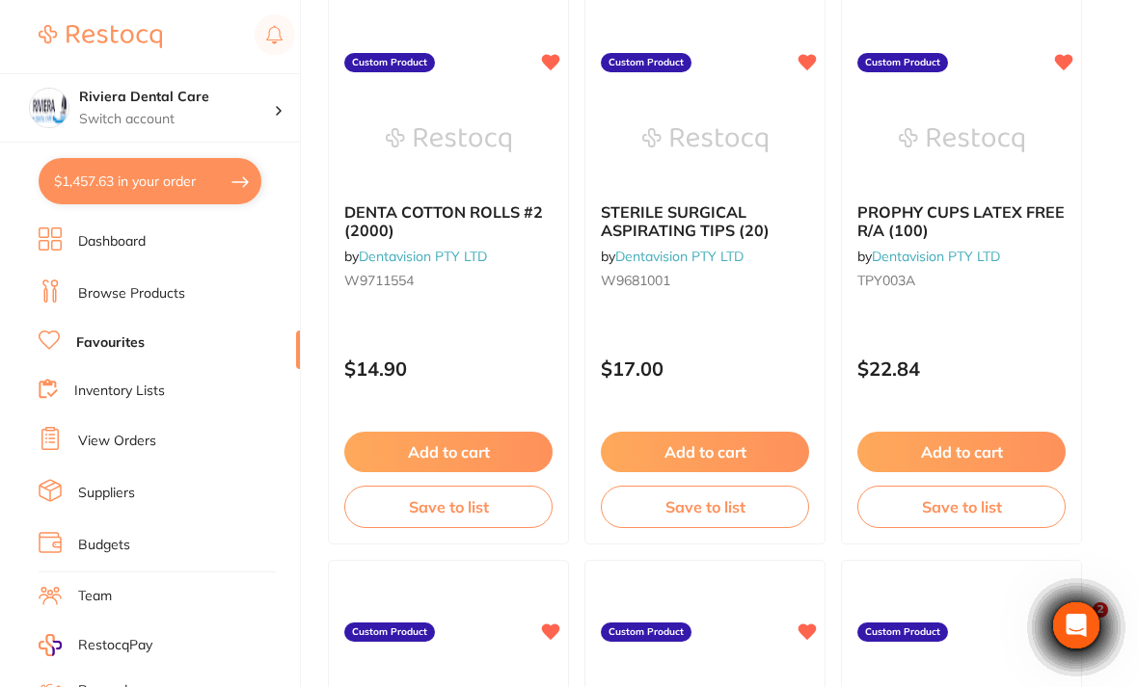
click at [957, 448] on button "Add to cart" at bounding box center [961, 452] width 208 height 40
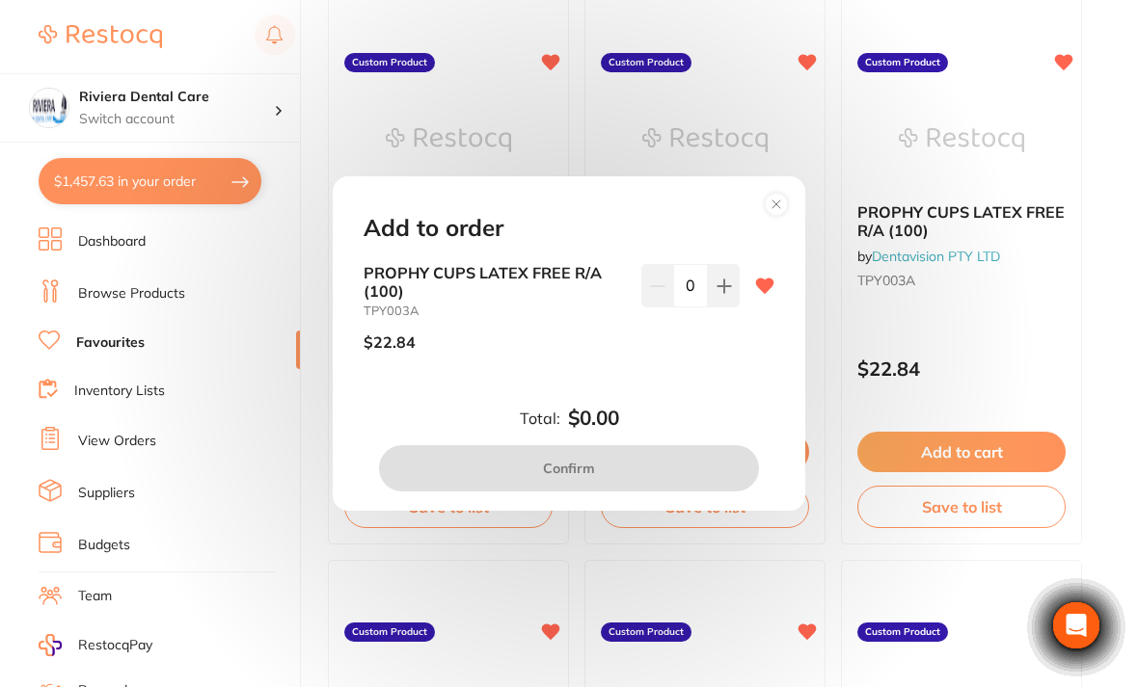
click at [733, 305] on button at bounding box center [724, 285] width 32 height 42
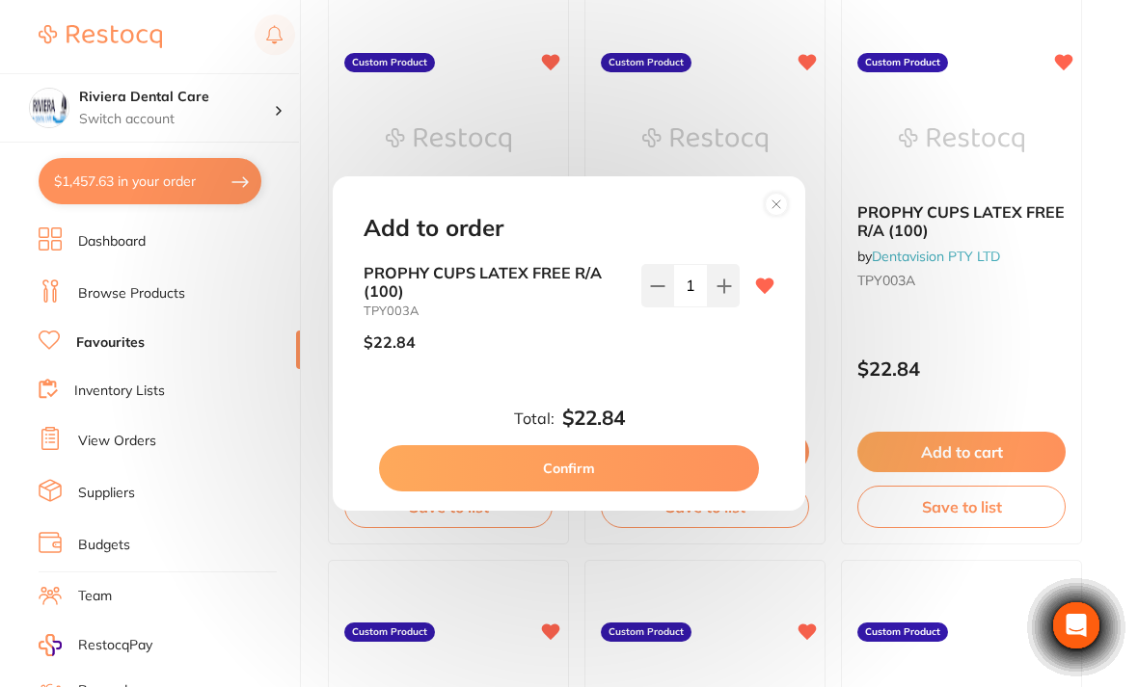
click at [733, 307] on button at bounding box center [724, 285] width 32 height 42
type input "2"
click at [576, 480] on button "Confirm" at bounding box center [569, 468] width 380 height 46
checkbox input "false"
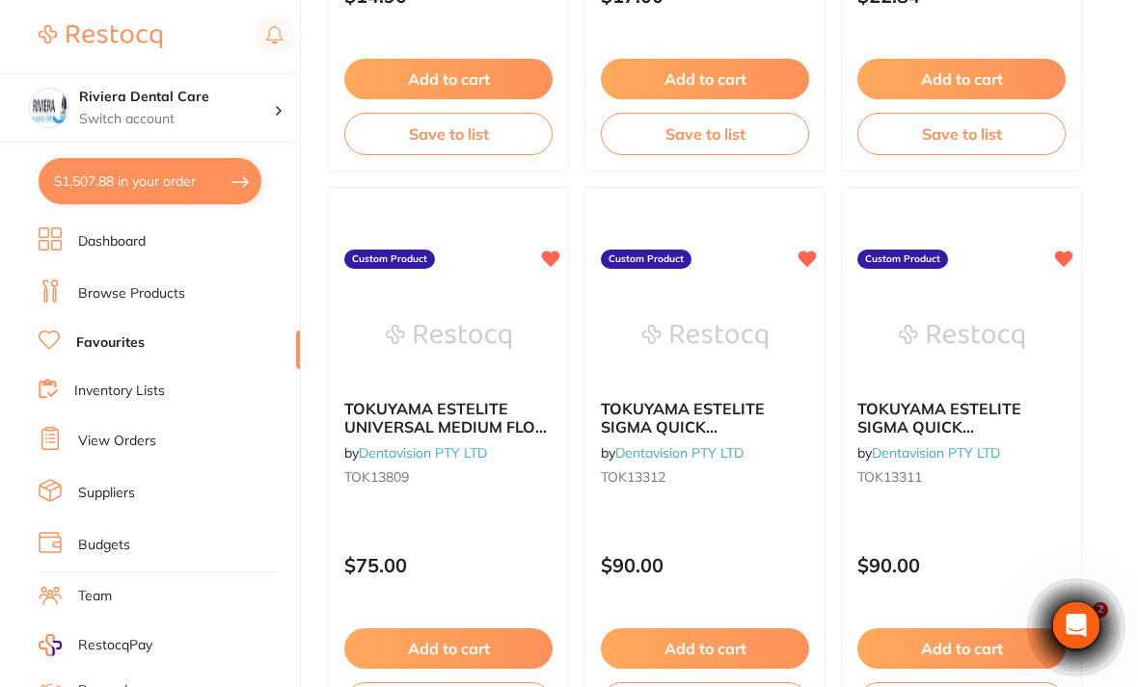
scroll to position [612, 0]
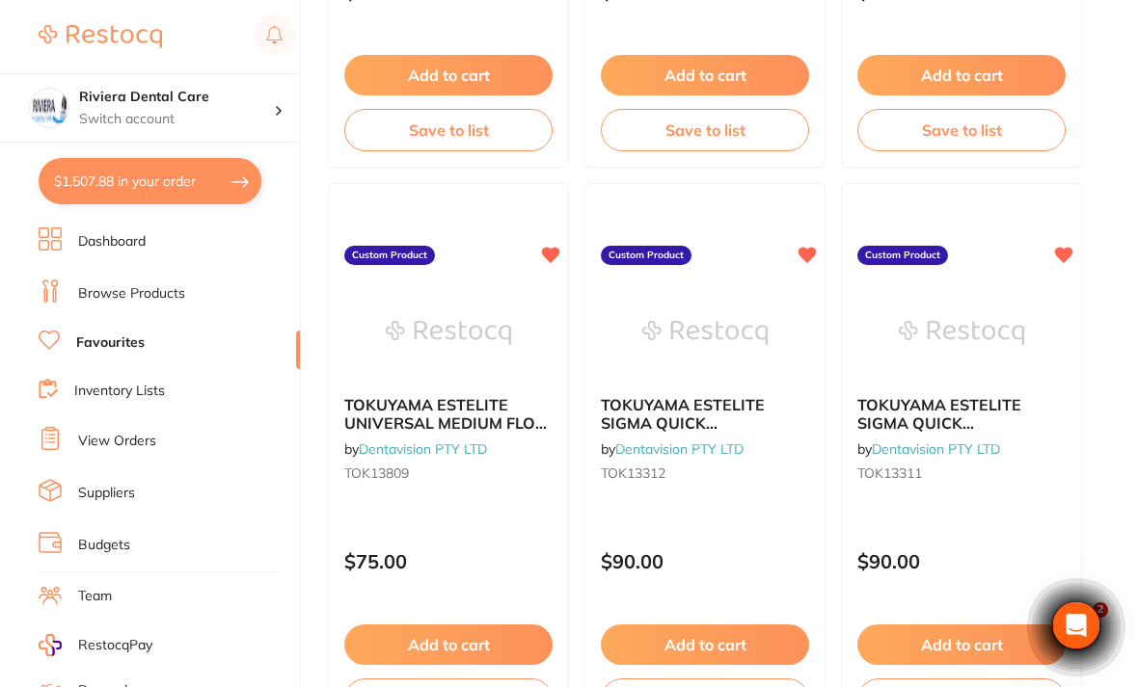
click at [408, 373] on img at bounding box center [448, 332] width 125 height 96
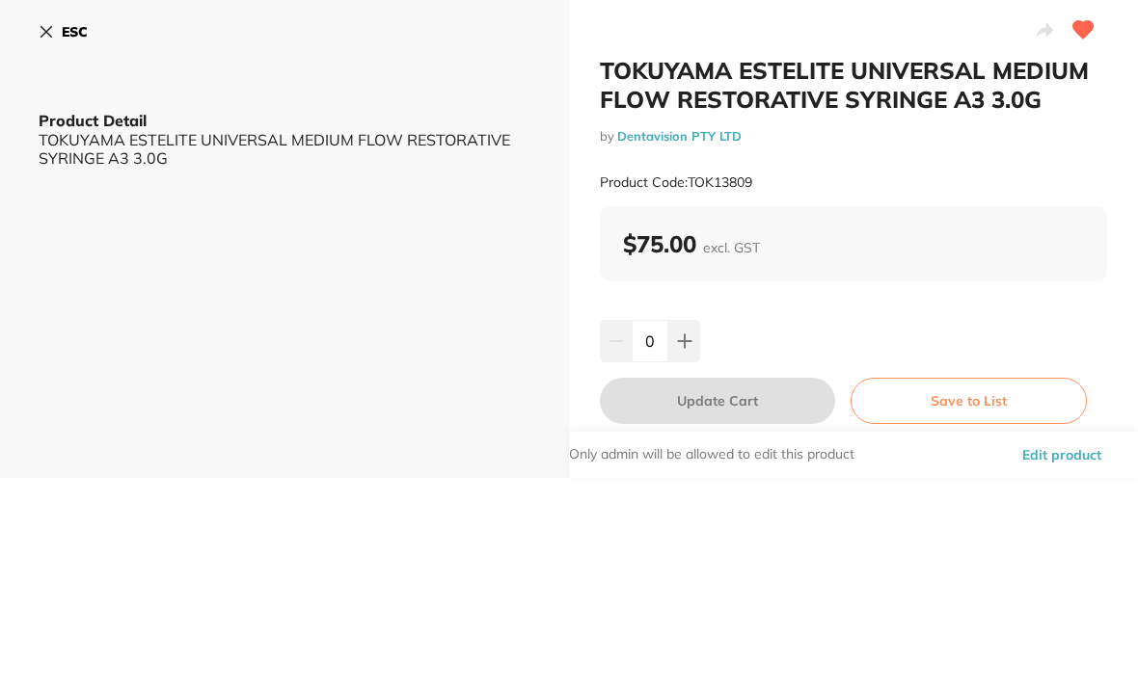
click at [964, 390] on button "Save to List" at bounding box center [968, 401] width 236 height 46
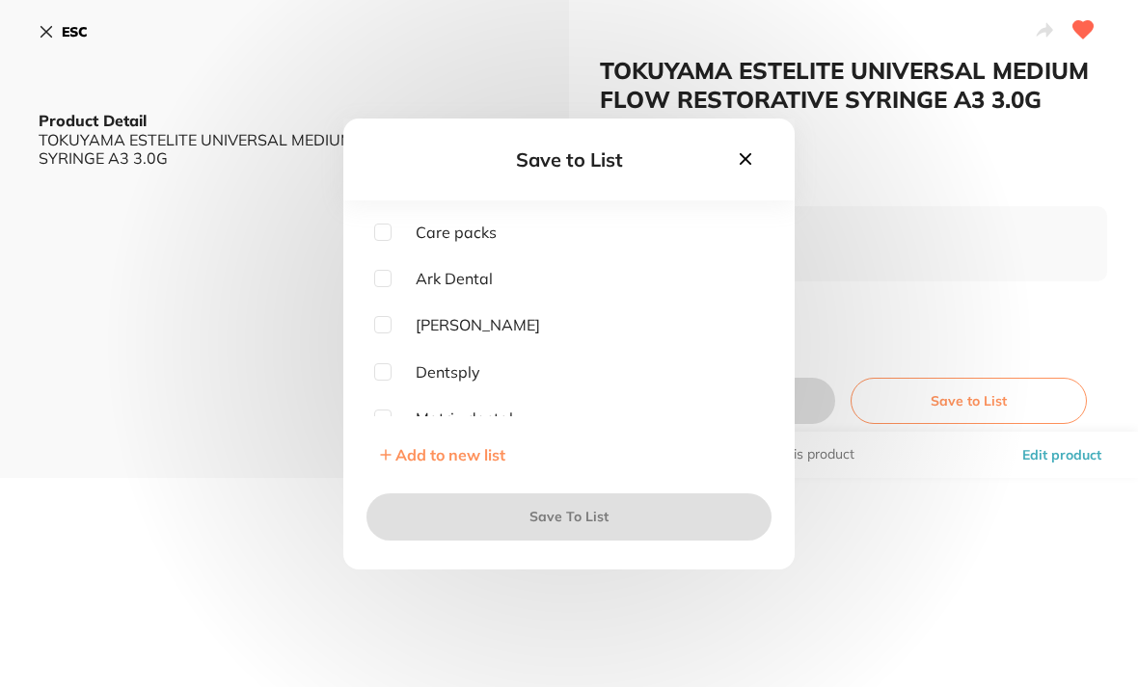
click at [437, 465] on span "Add to new list" at bounding box center [450, 454] width 110 height 19
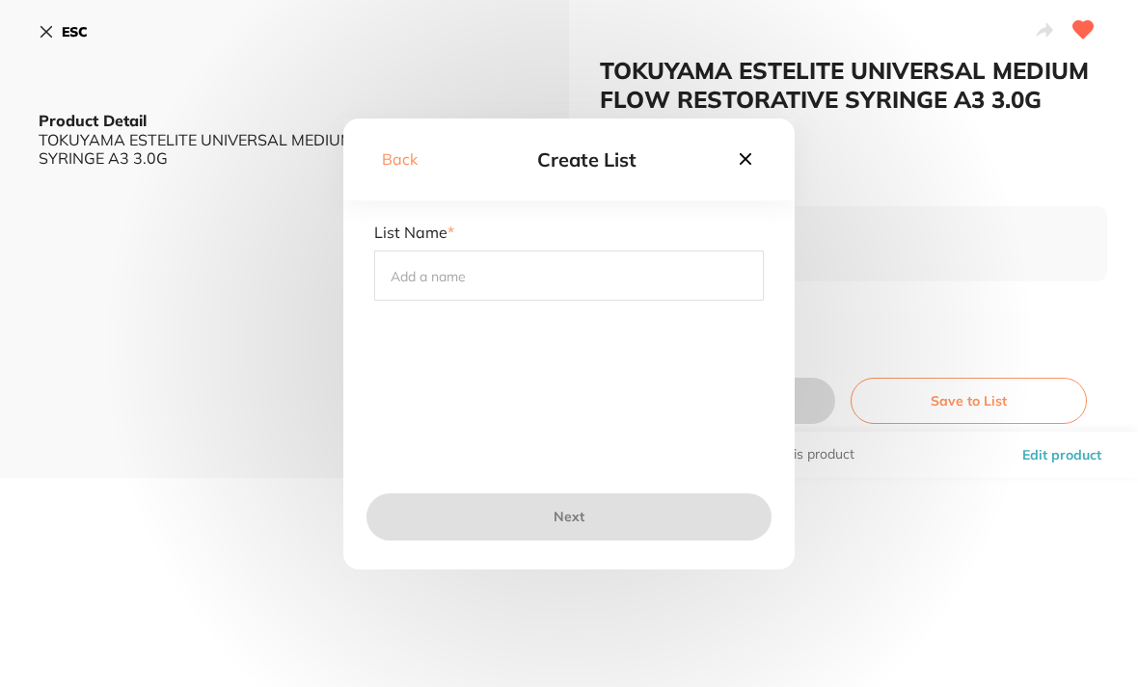
click at [407, 290] on input "text" at bounding box center [569, 276] width 390 height 50
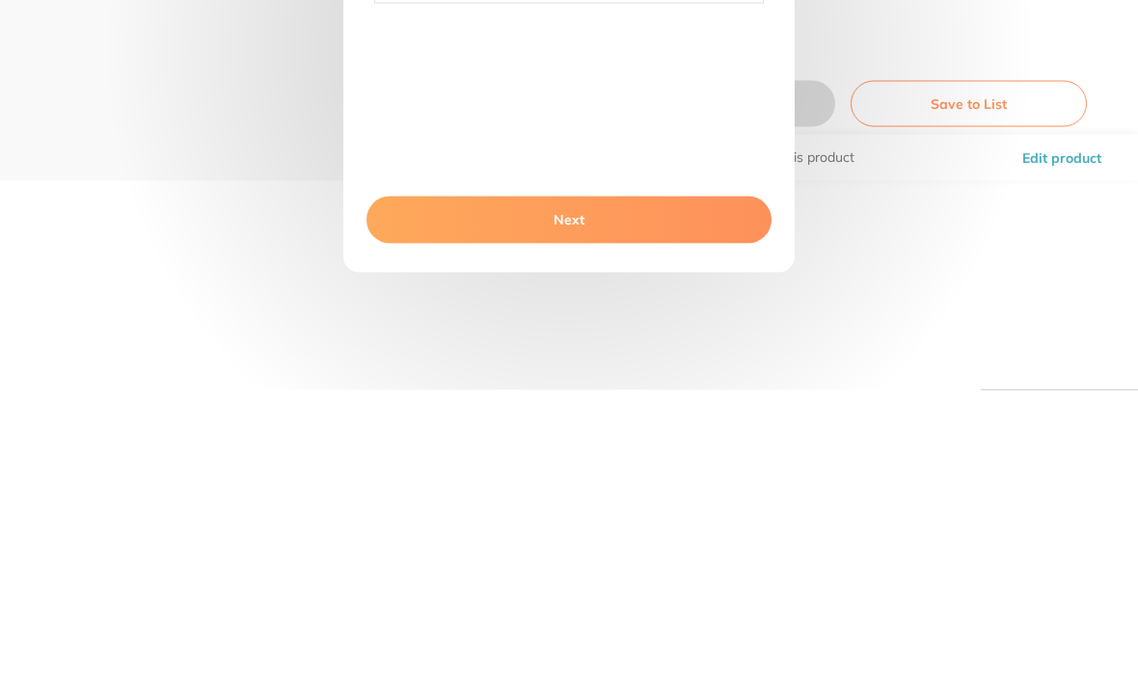
type input "Dentavision"
click at [566, 494] on button "Next" at bounding box center [568, 517] width 405 height 46
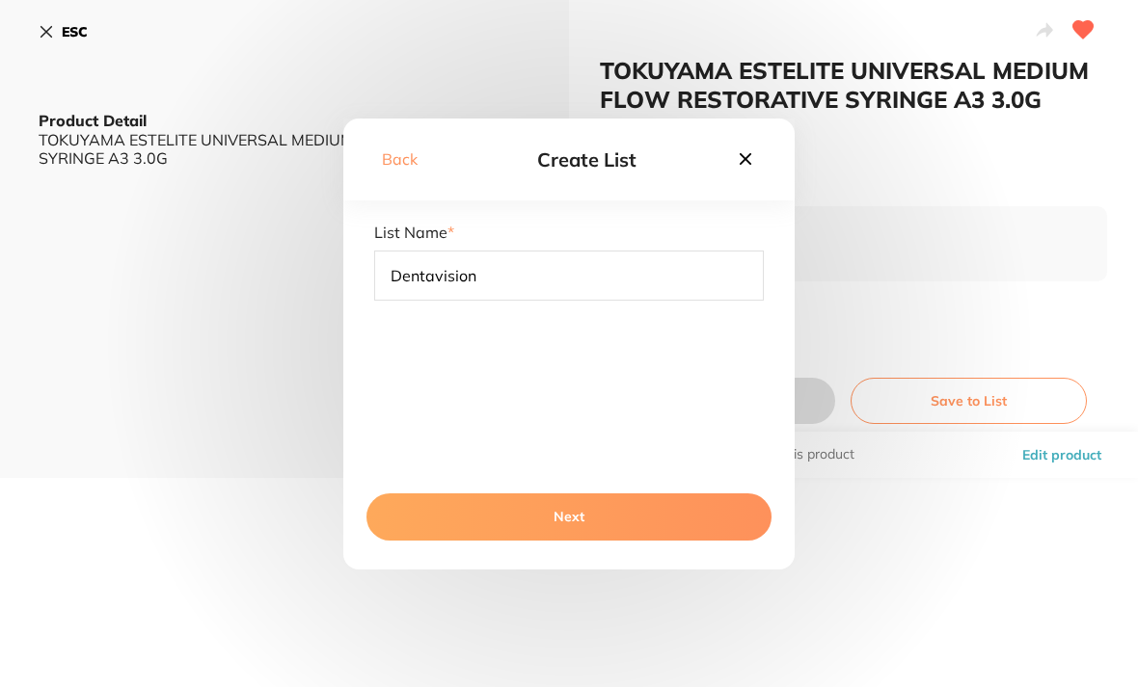
click at [566, 540] on button "Next" at bounding box center [568, 517] width 405 height 46
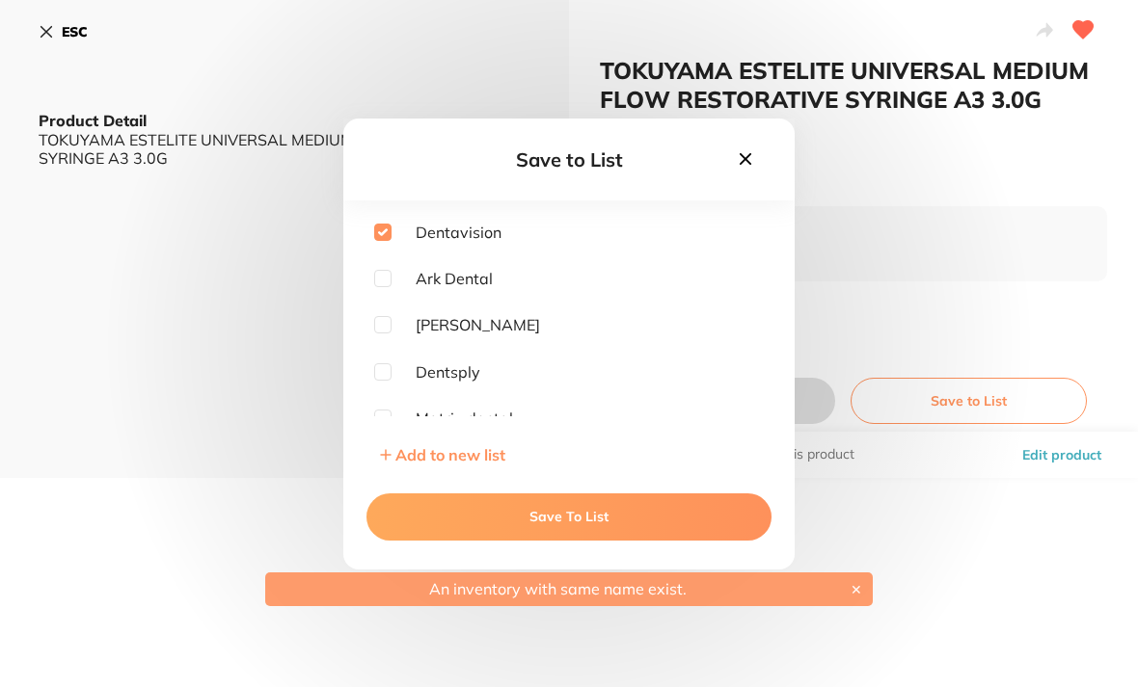
click at [744, 170] on icon at bounding box center [745, 158] width 21 height 21
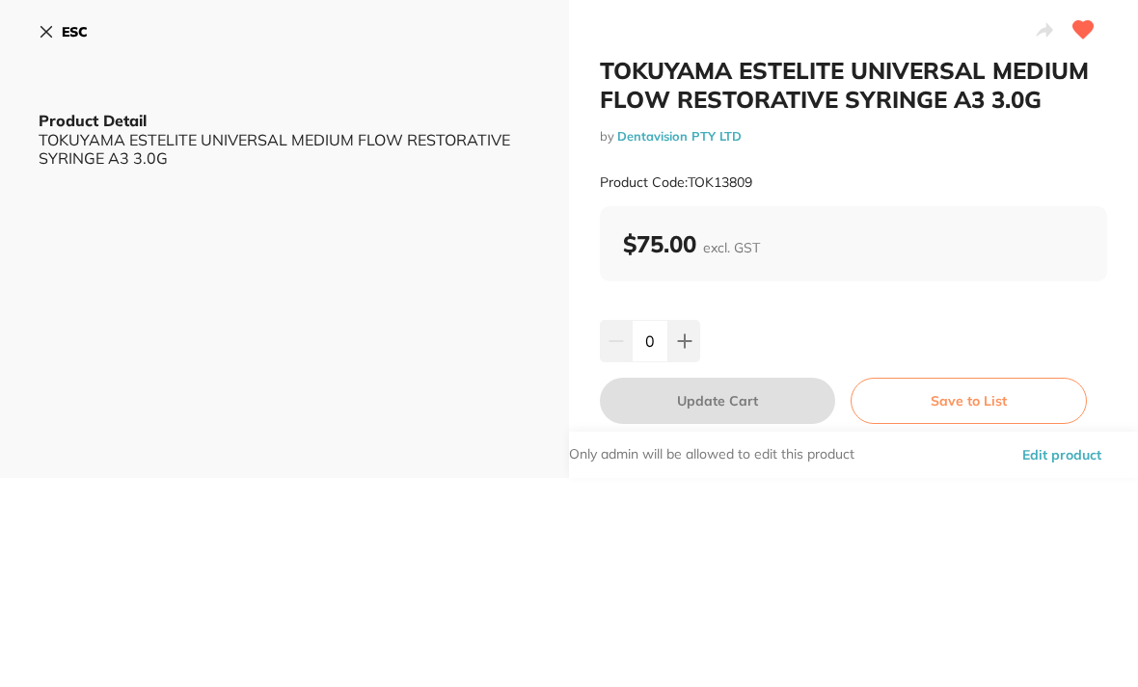
click at [685, 336] on icon at bounding box center [684, 341] width 13 height 13
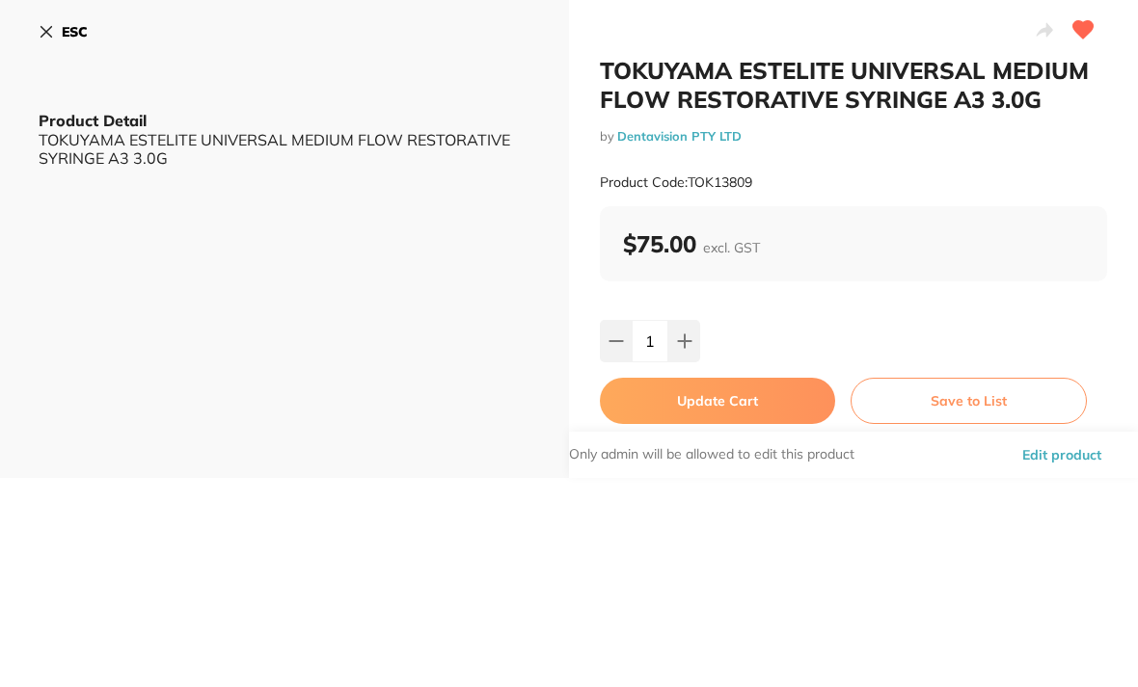
click at [686, 335] on icon at bounding box center [684, 341] width 15 height 15
type input "2"
click at [690, 391] on button "Update Cart" at bounding box center [717, 401] width 235 height 46
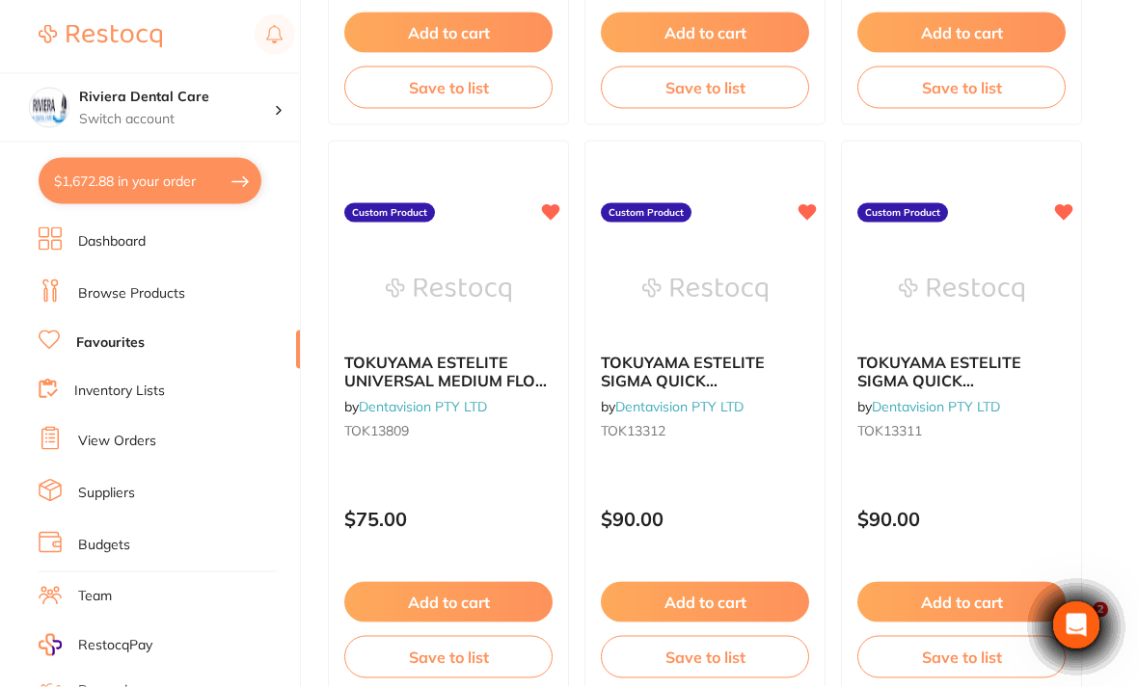
scroll to position [656, 0]
click at [462, 300] on img at bounding box center [448, 289] width 125 height 96
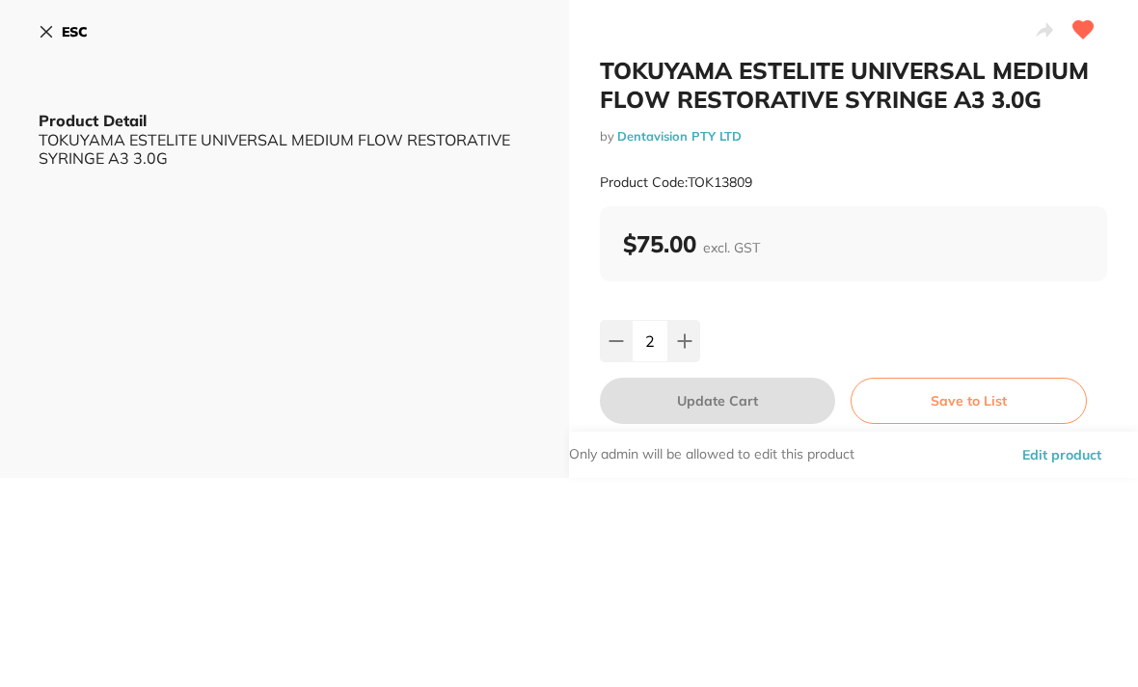
click at [47, 41] on button "ESC" at bounding box center [63, 31] width 49 height 33
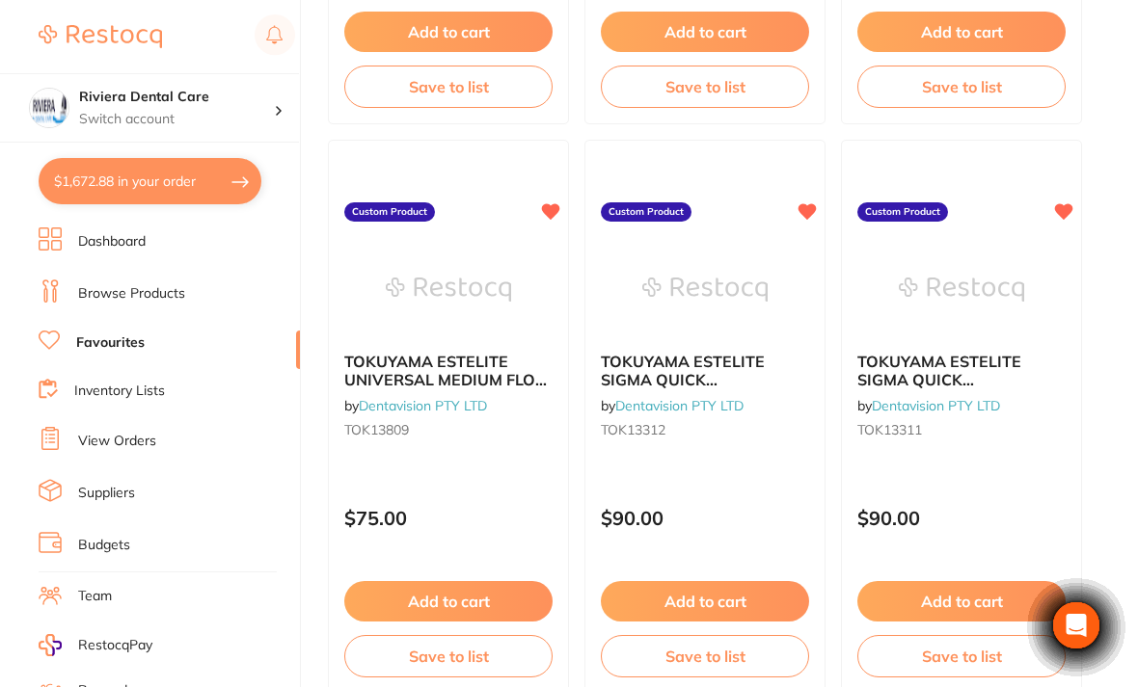
click at [704, 350] on div "TOKUYAMA ESTELITE SIGMA QUICK RESTORATIVE PLT A3 (20) 0.2g by Dentavision PTY L…" at bounding box center [704, 398] width 239 height 122
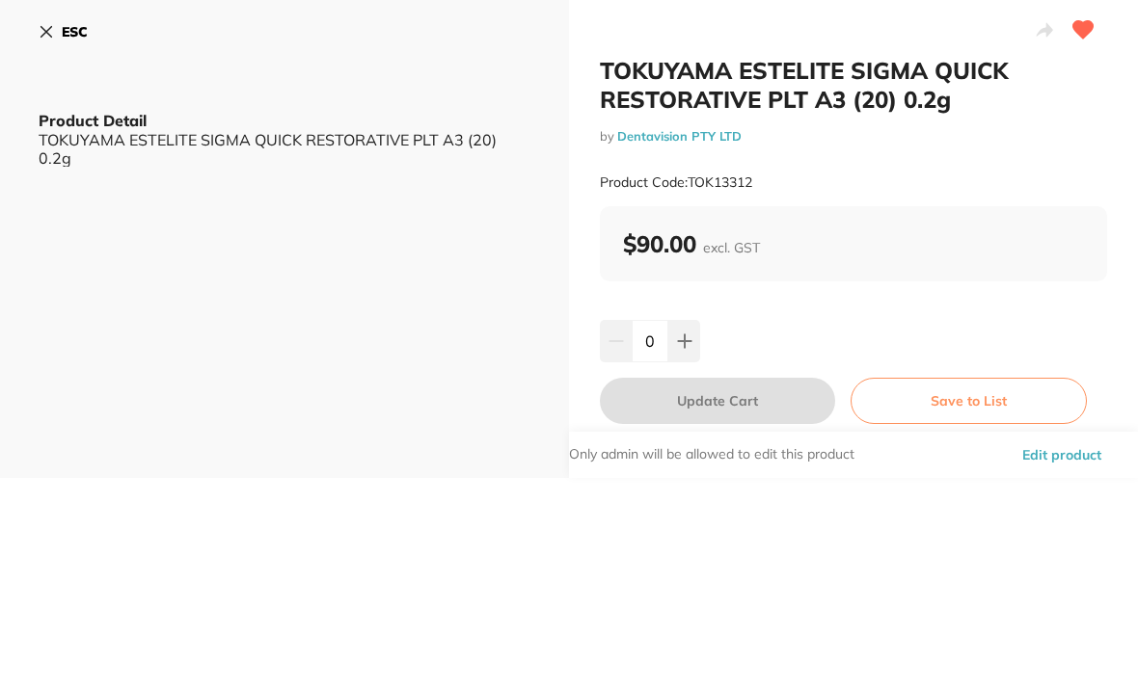
click at [692, 348] on button at bounding box center [684, 341] width 32 height 42
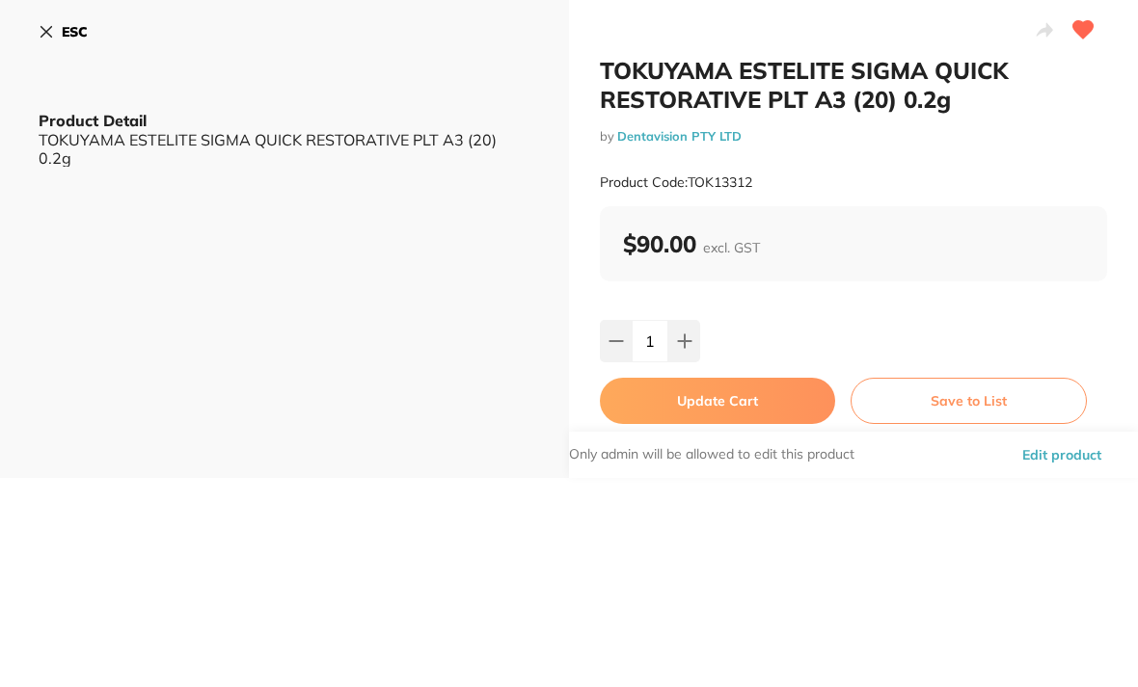
click at [682, 334] on icon at bounding box center [684, 341] width 15 height 15
click at [681, 334] on icon at bounding box center [684, 341] width 15 height 15
click at [686, 337] on icon at bounding box center [684, 341] width 13 height 13
type input "4"
click at [708, 398] on button "Update Cart" at bounding box center [717, 401] width 235 height 46
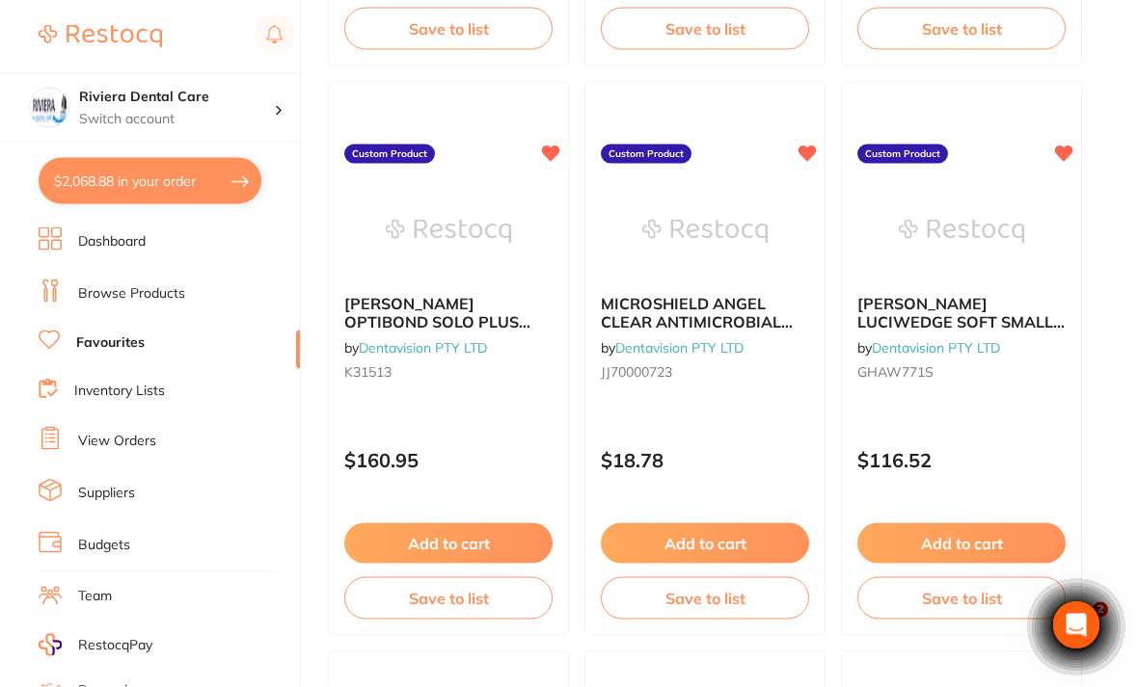
scroll to position [2422, 0]
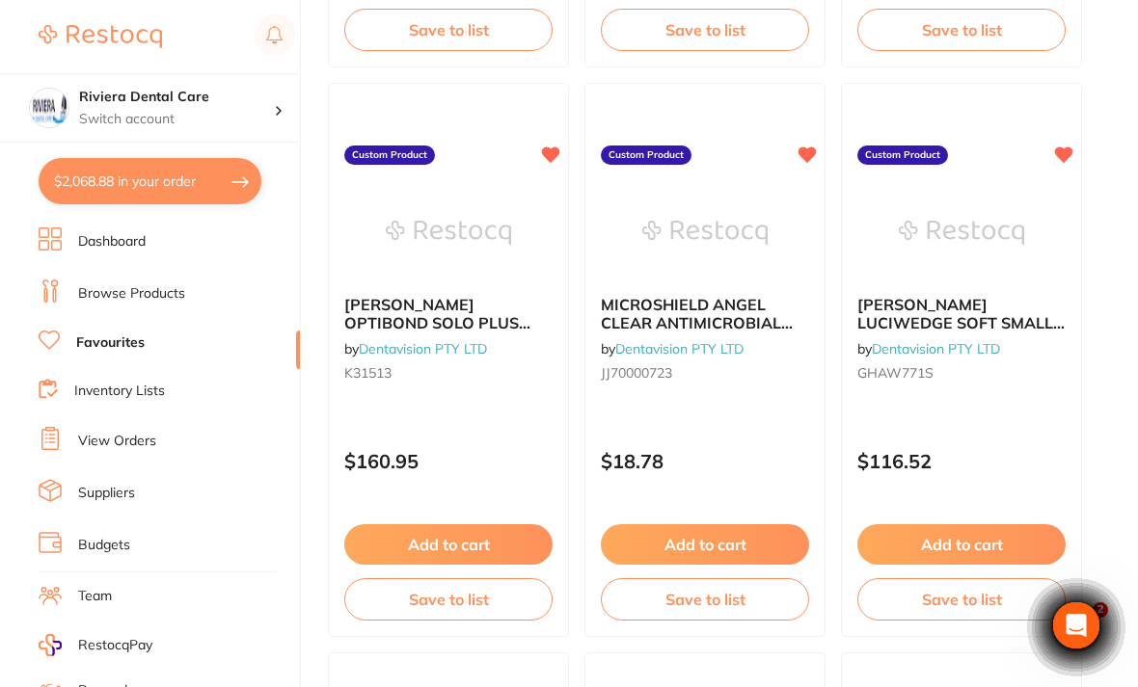
click at [719, 262] on img at bounding box center [704, 232] width 125 height 96
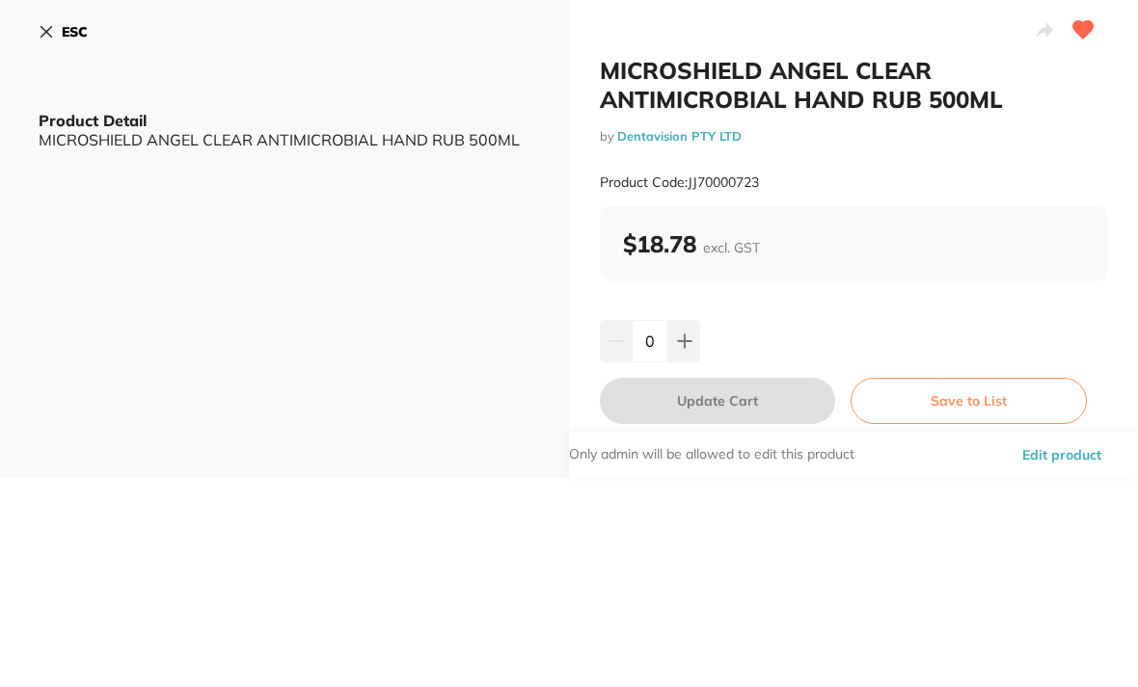
click at [690, 342] on icon at bounding box center [684, 341] width 13 height 13
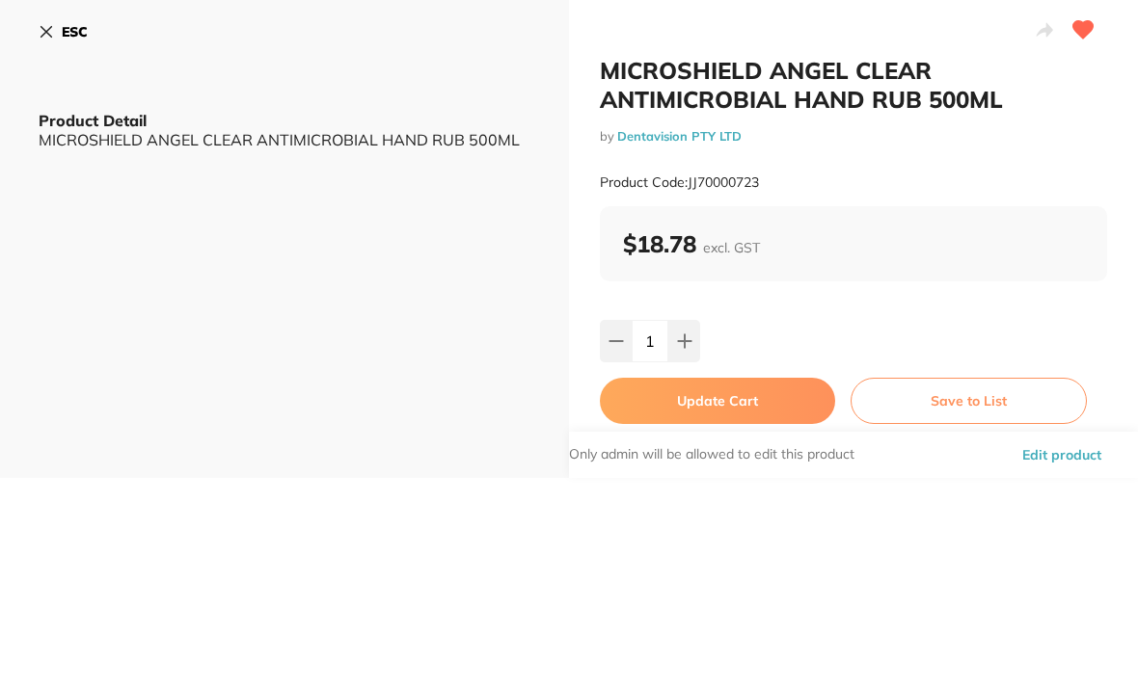
click at [687, 328] on button at bounding box center [684, 341] width 32 height 42
click at [687, 332] on button at bounding box center [684, 341] width 32 height 42
click at [693, 337] on button at bounding box center [684, 341] width 32 height 42
click at [690, 337] on icon at bounding box center [684, 341] width 15 height 15
click at [689, 334] on icon at bounding box center [684, 341] width 15 height 15
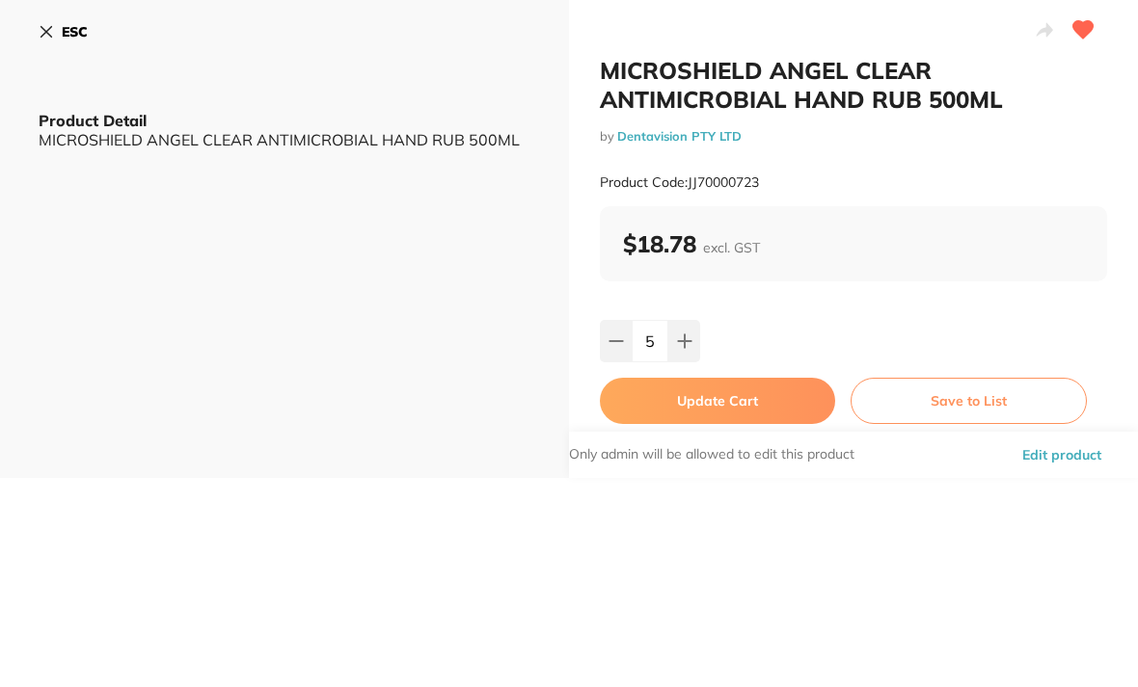
type input "6"
click at [722, 387] on button "Update Cart" at bounding box center [717, 401] width 235 height 46
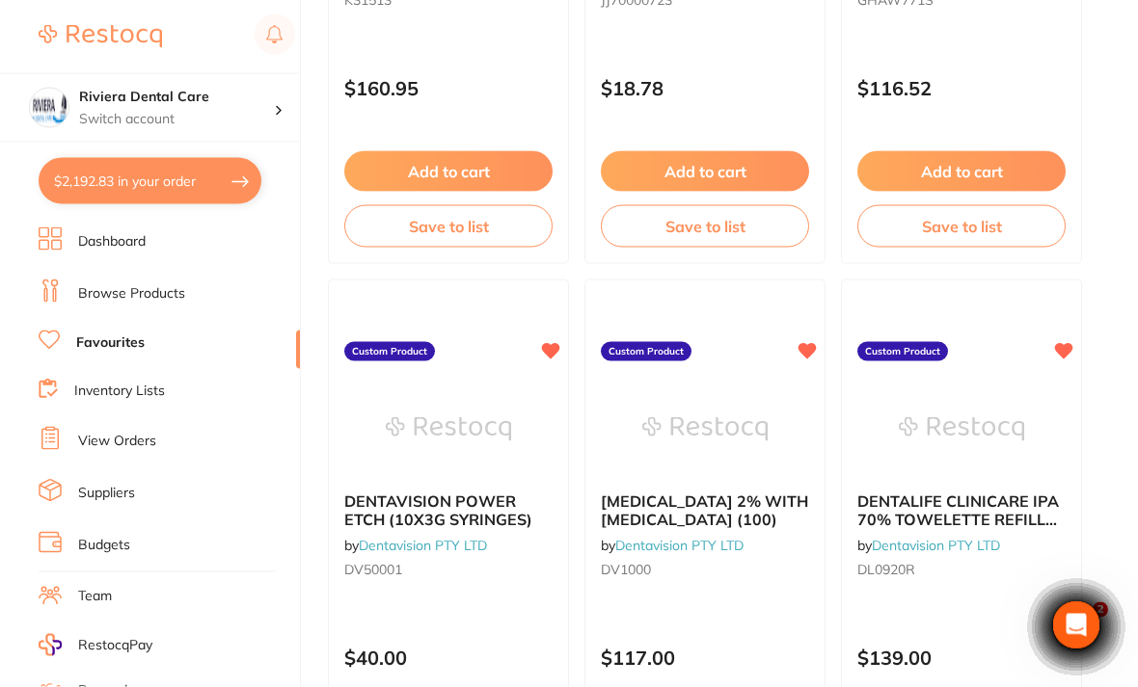
scroll to position [2815, 0]
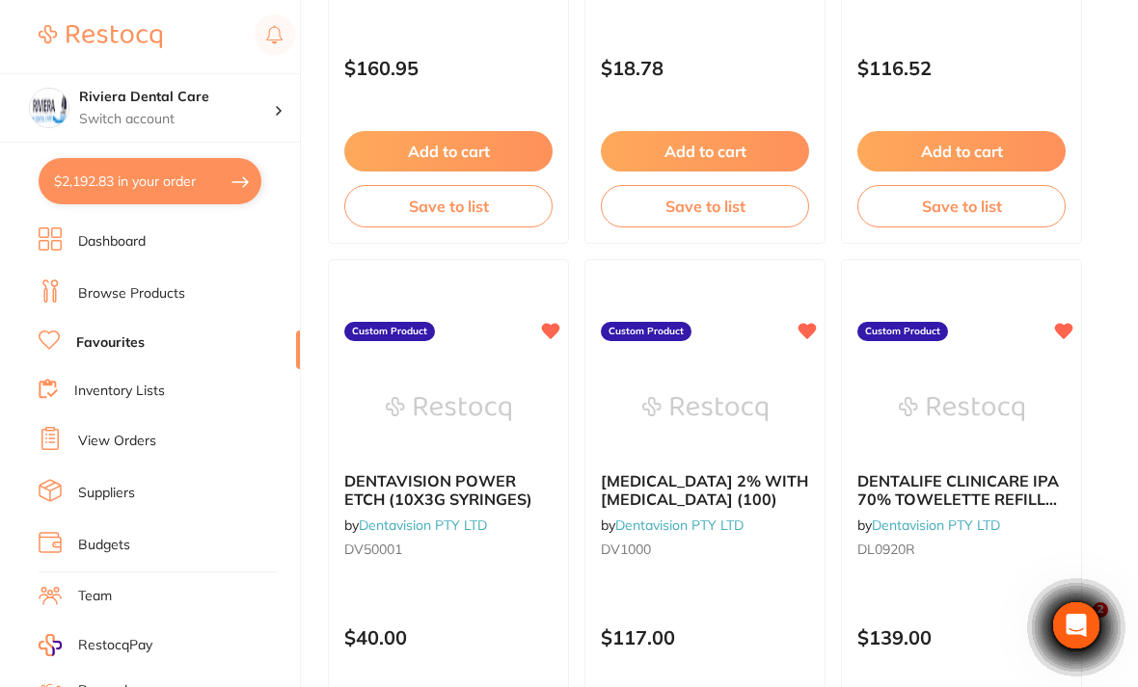
click at [748, 411] on img at bounding box center [704, 409] width 125 height 96
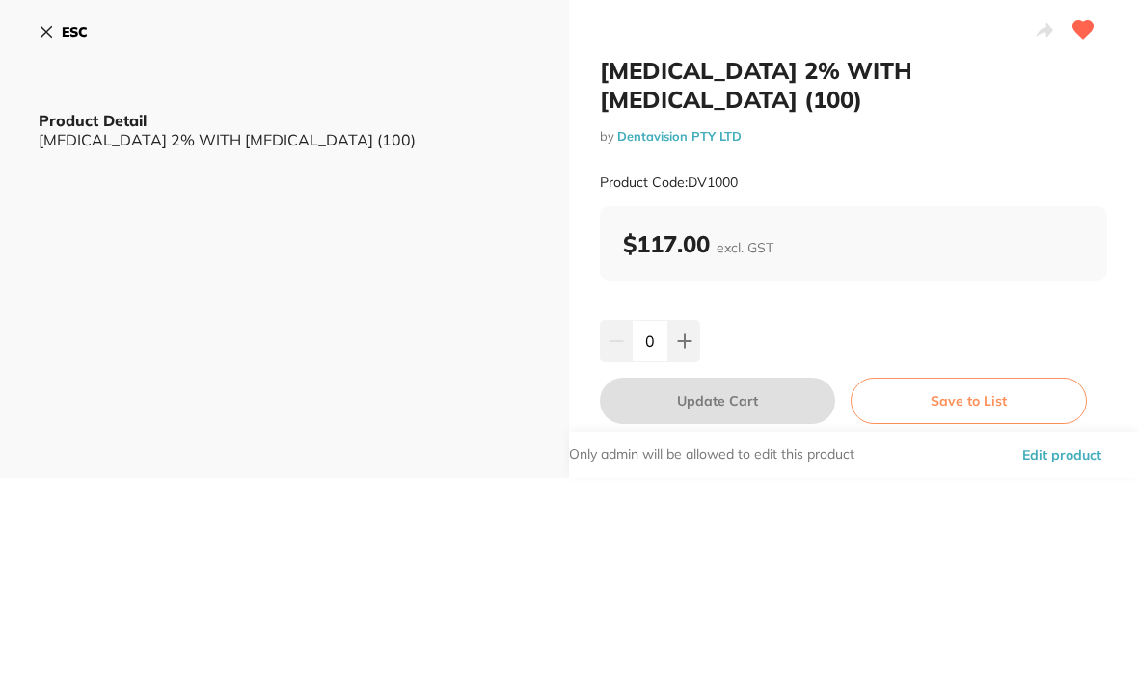
click at [679, 320] on button at bounding box center [684, 341] width 32 height 42
type input "1"
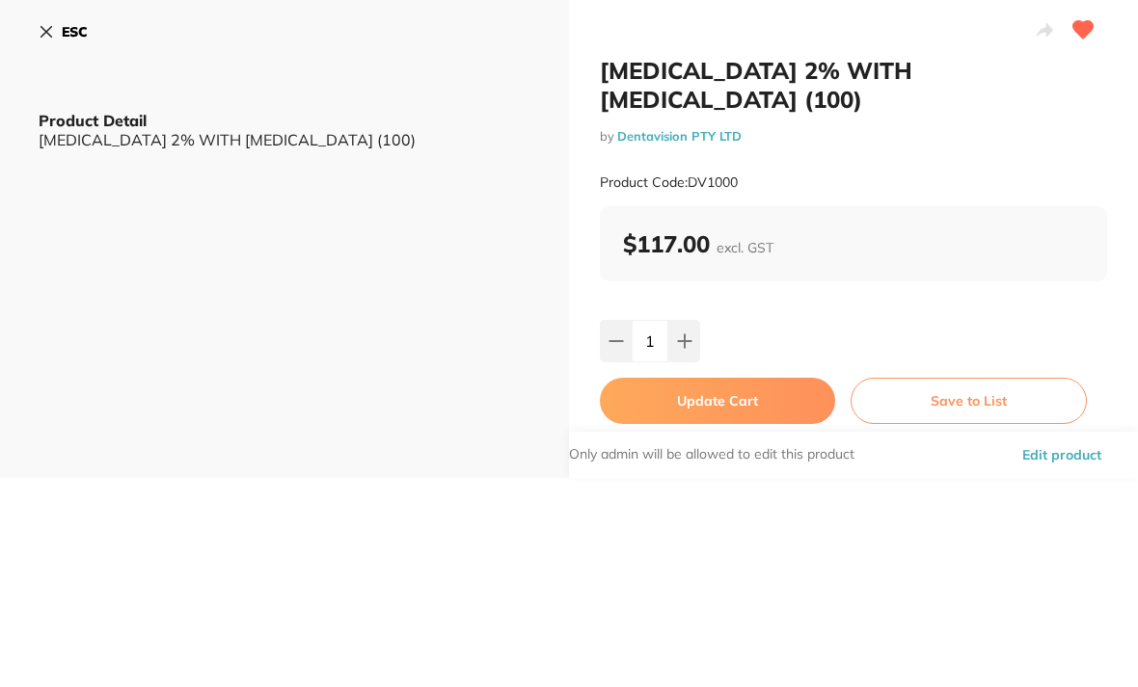
click at [718, 378] on button "Update Cart" at bounding box center [717, 401] width 235 height 46
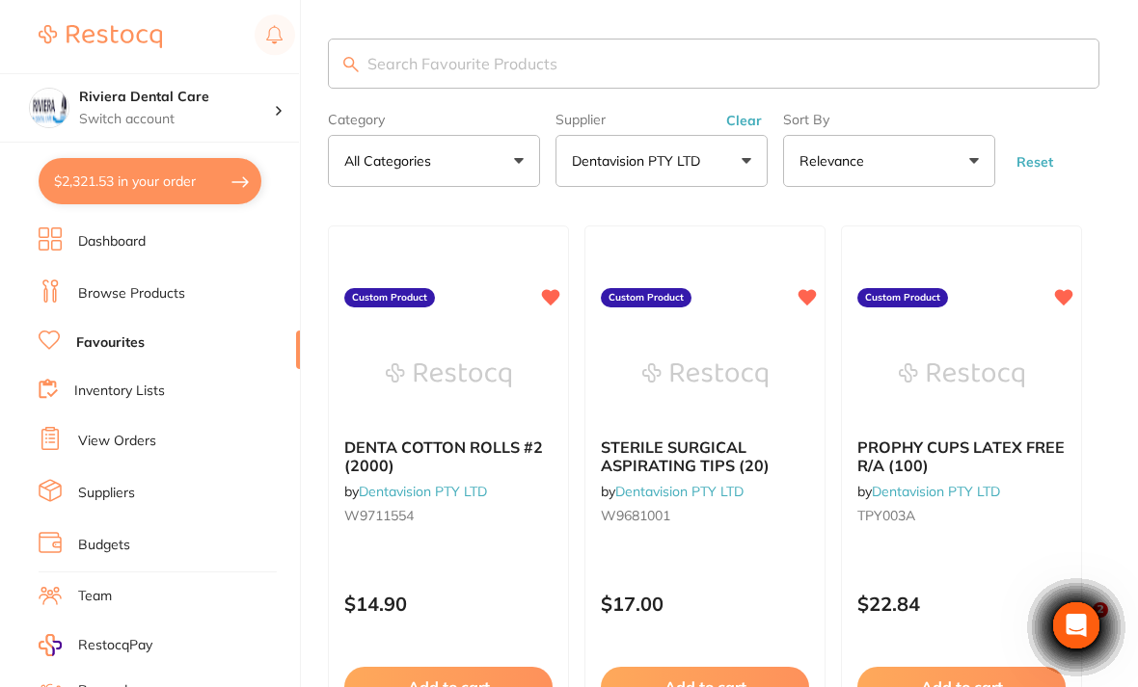
click at [111, 300] on link "Browse Products" at bounding box center [131, 293] width 107 height 19
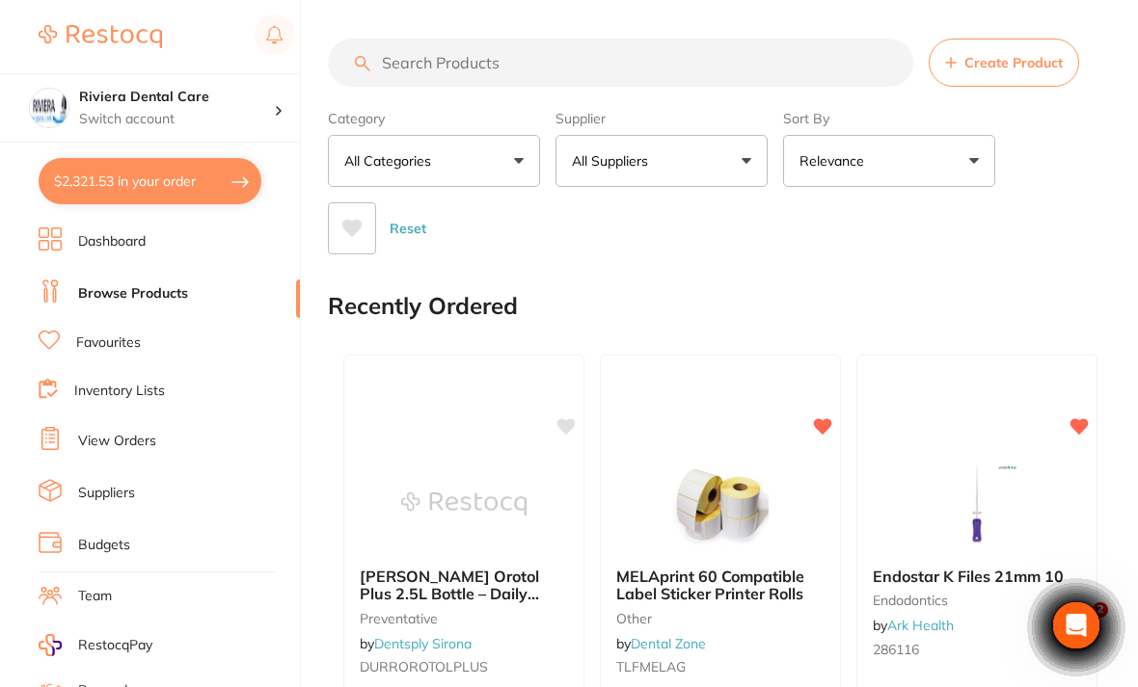
click at [106, 383] on link "Inventory Lists" at bounding box center [119, 391] width 91 height 19
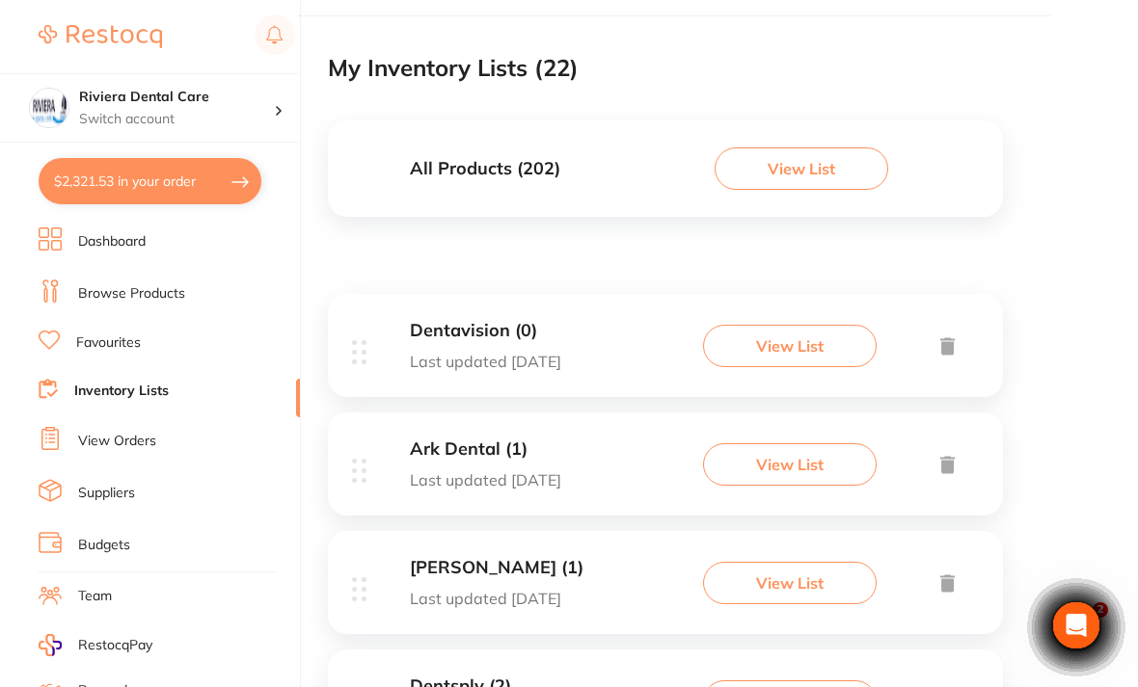
scroll to position [136, 0]
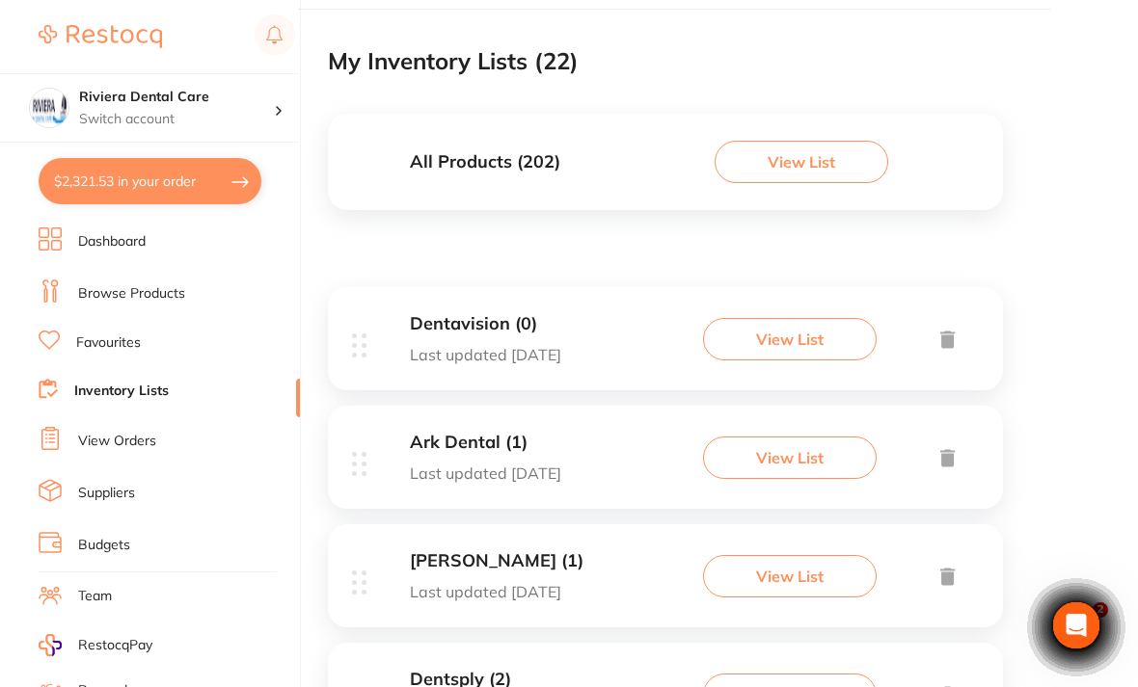
click at [473, 324] on h3 "Dentavision (0)" at bounding box center [485, 324] width 151 height 20
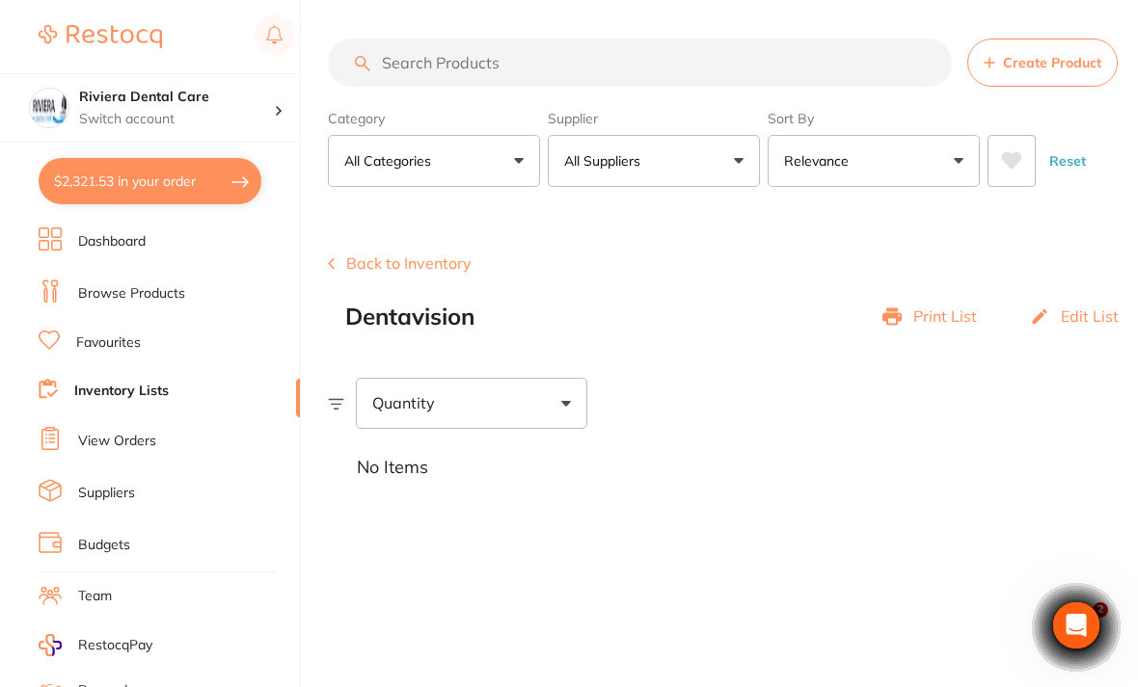
click at [391, 255] on button "Back to Inventory" at bounding box center [400, 263] width 144 height 17
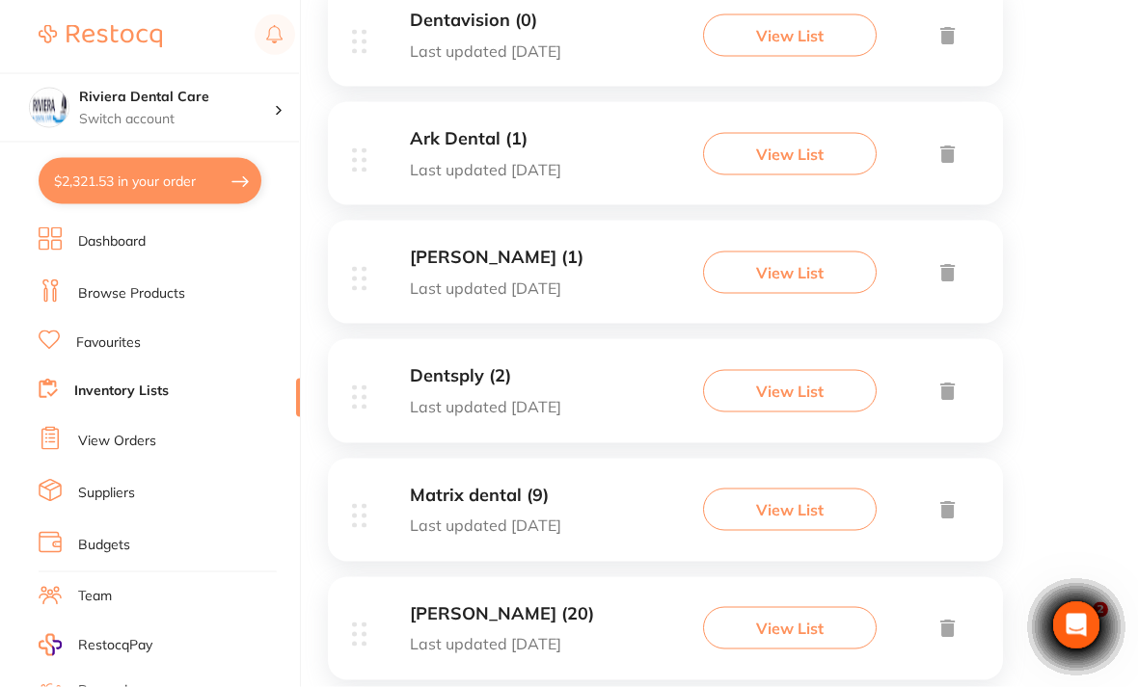
scroll to position [442, 0]
click at [505, 139] on h3 "Ark Dental (1)" at bounding box center [485, 137] width 151 height 20
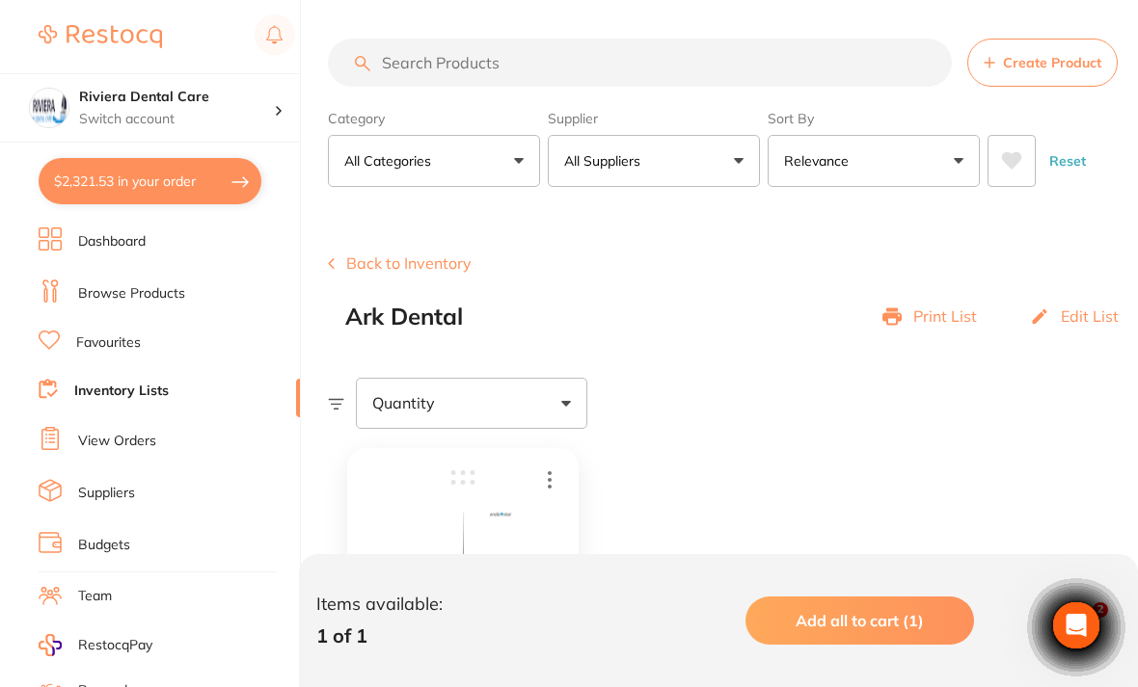
click at [391, 268] on button "Back to Inventory" at bounding box center [400, 263] width 144 height 17
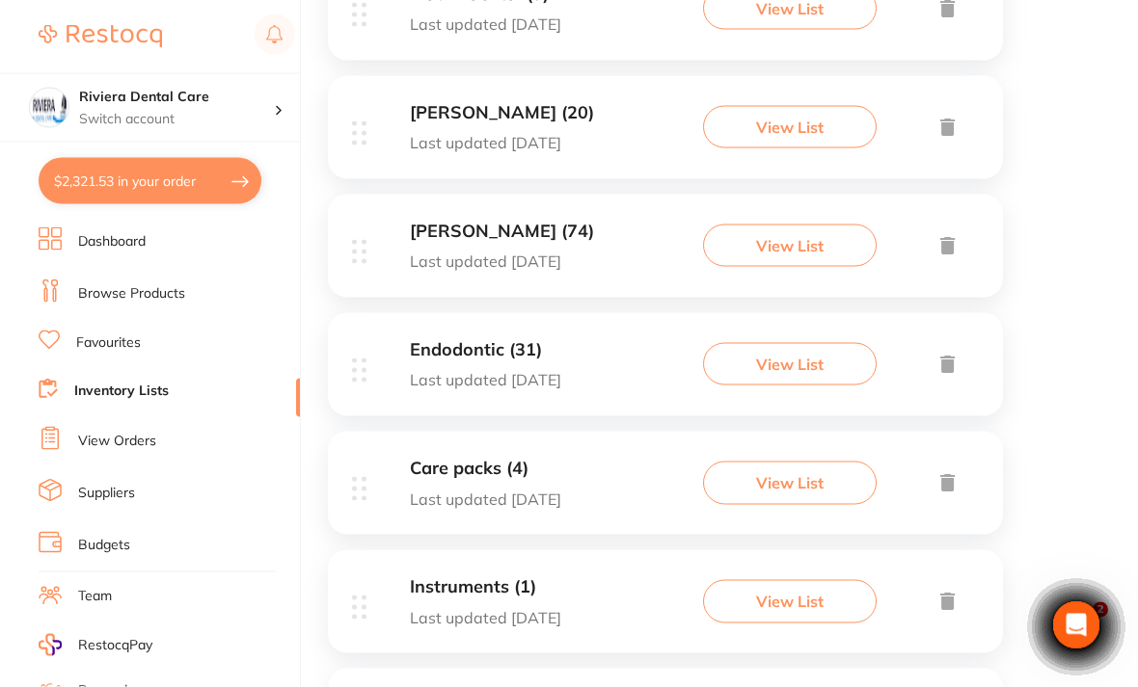
scroll to position [957, 0]
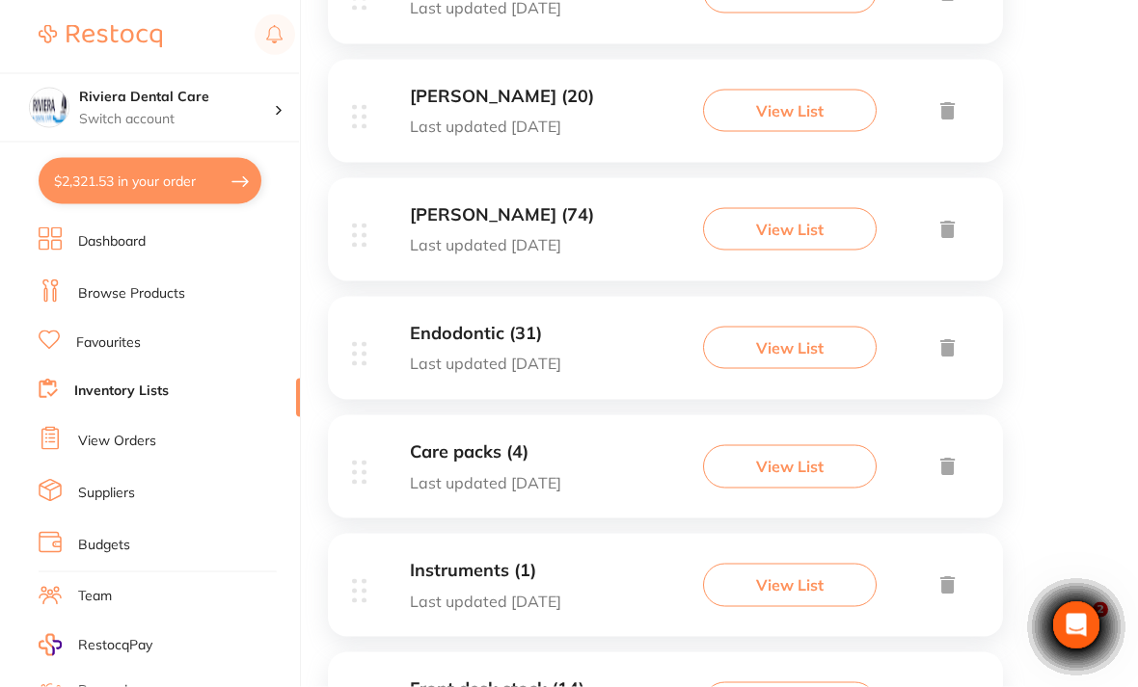
click at [780, 449] on button "View List" at bounding box center [790, 466] width 174 height 42
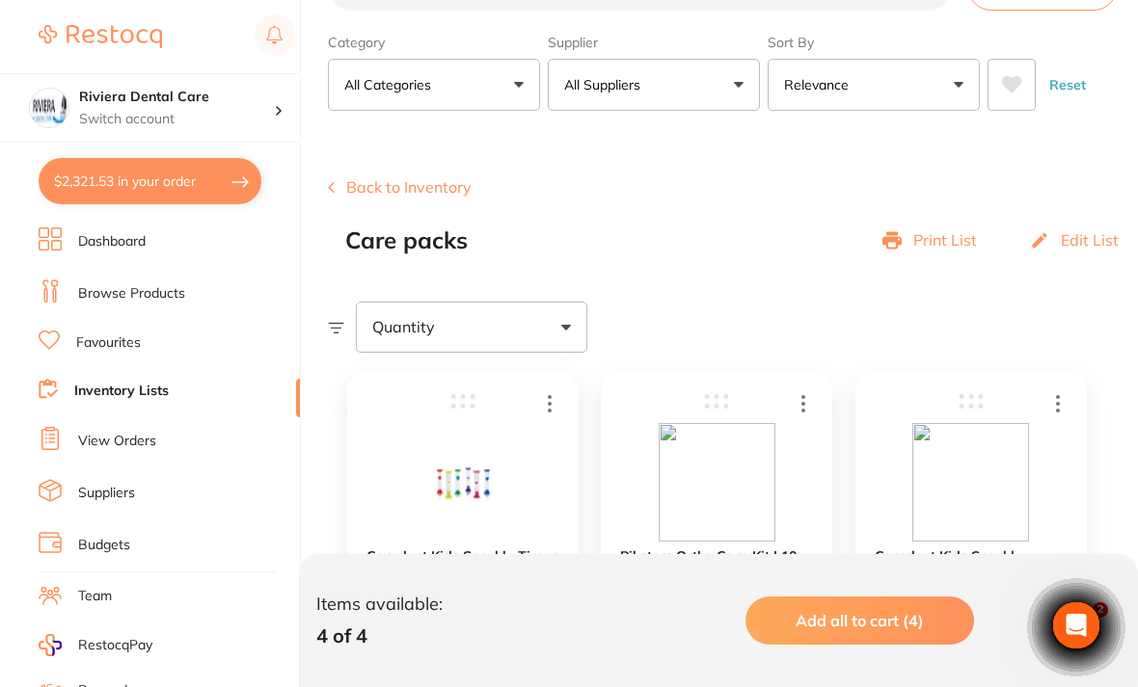
scroll to position [75, 0]
click at [376, 189] on button "Back to Inventory" at bounding box center [400, 187] width 144 height 17
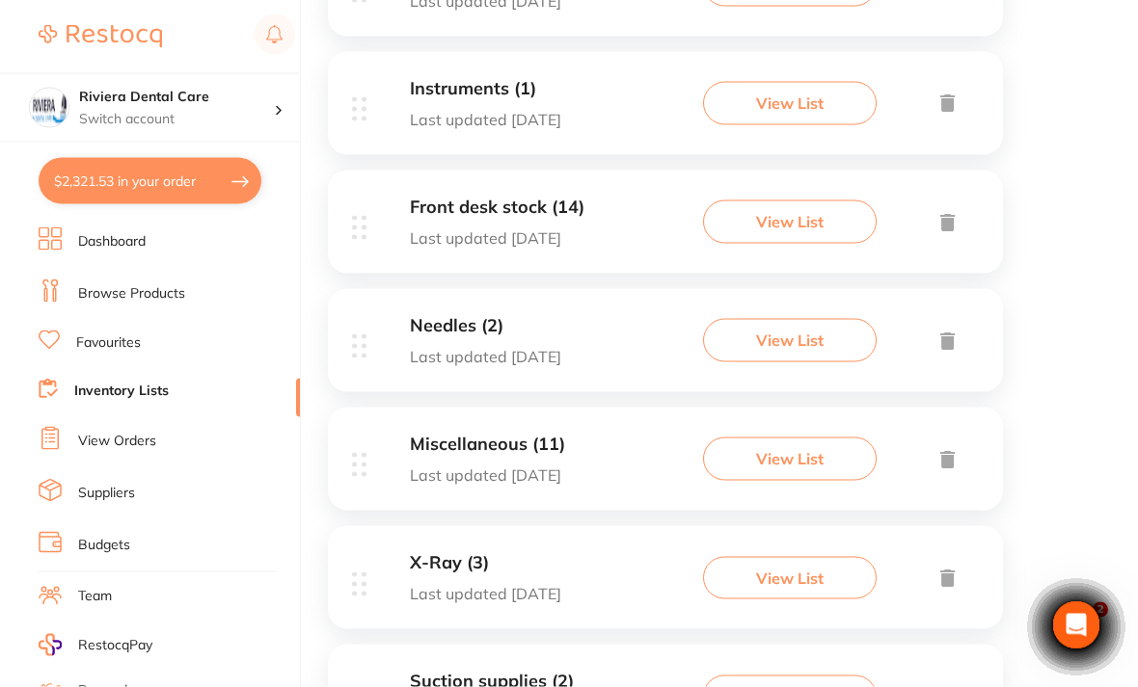
scroll to position [1438, 0]
click at [783, 321] on button "View List" at bounding box center [790, 342] width 174 height 42
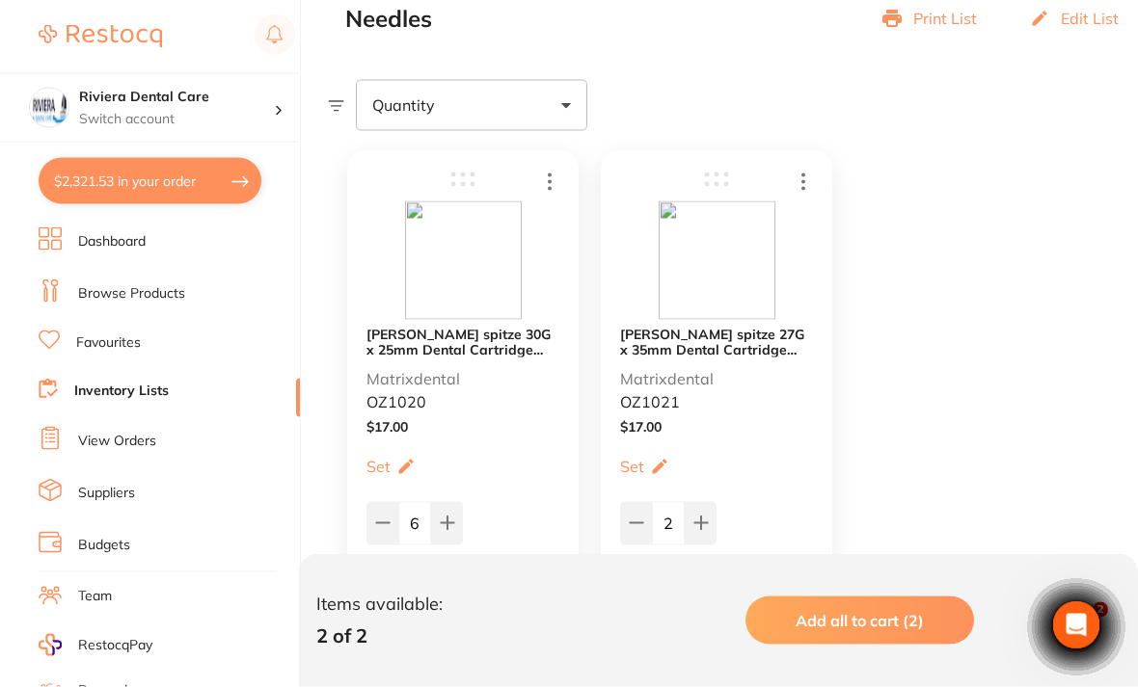
scroll to position [301, 0]
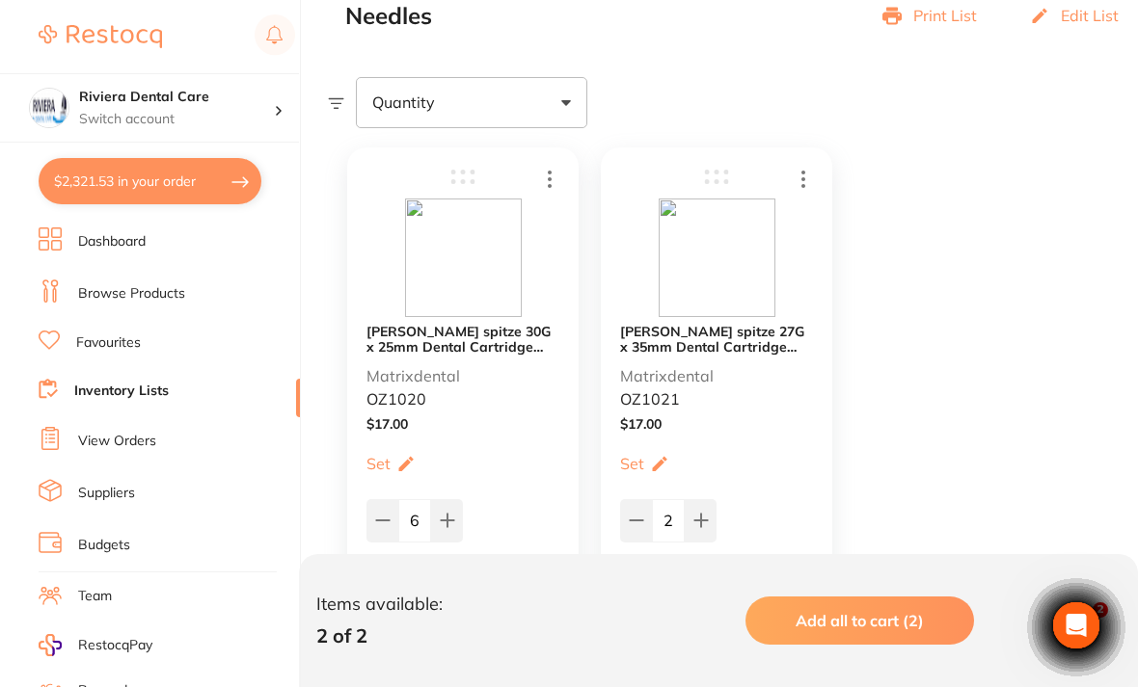
click at [506, 392] on div "[PERSON_NAME] spitze 30G x 25mm Dental Cartridge Needles (100/pcs) Matrixdental…" at bounding box center [462, 366] width 193 height 85
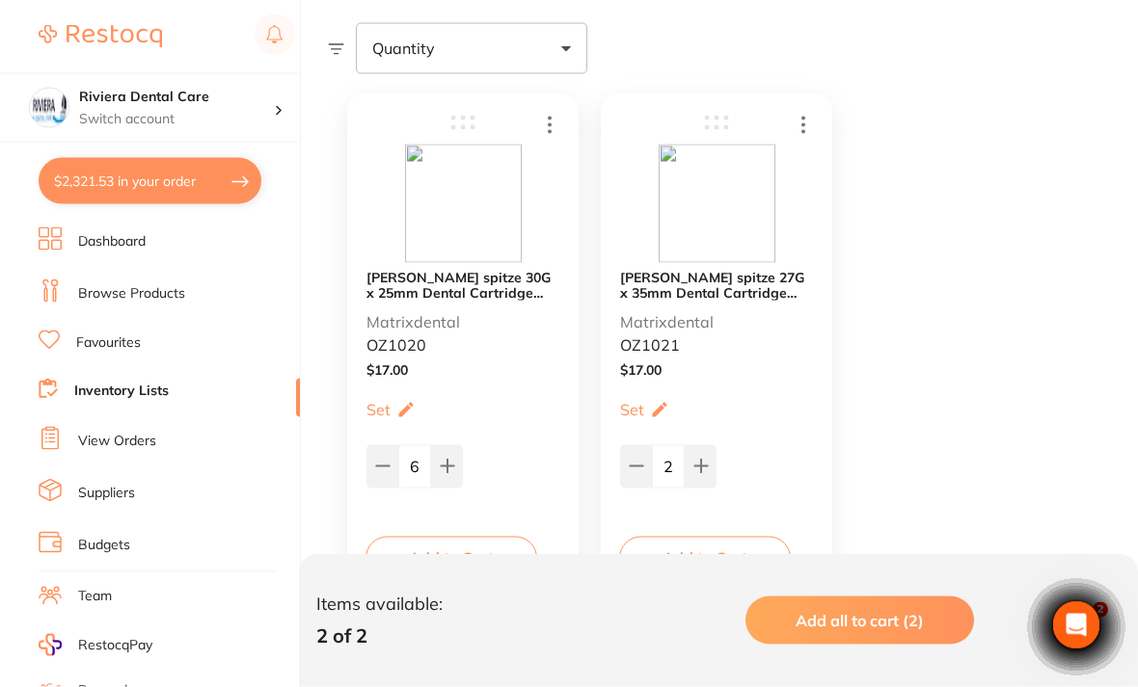
scroll to position [395, 0]
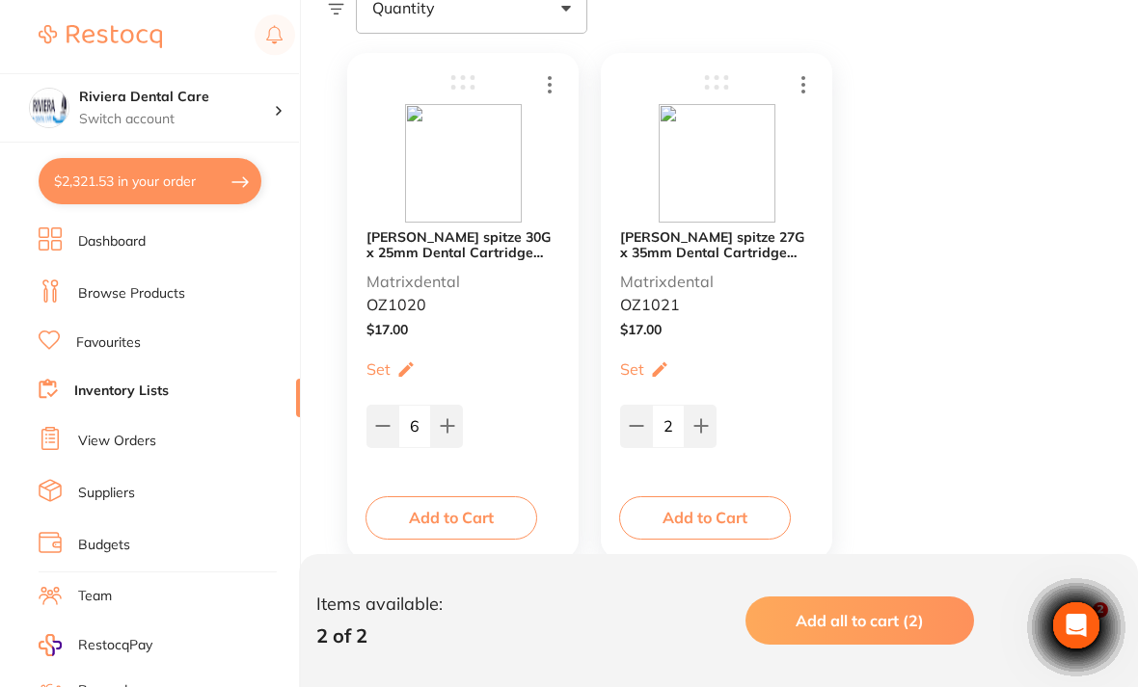
click at [444, 519] on button "Add to Cart" at bounding box center [451, 518] width 172 height 42
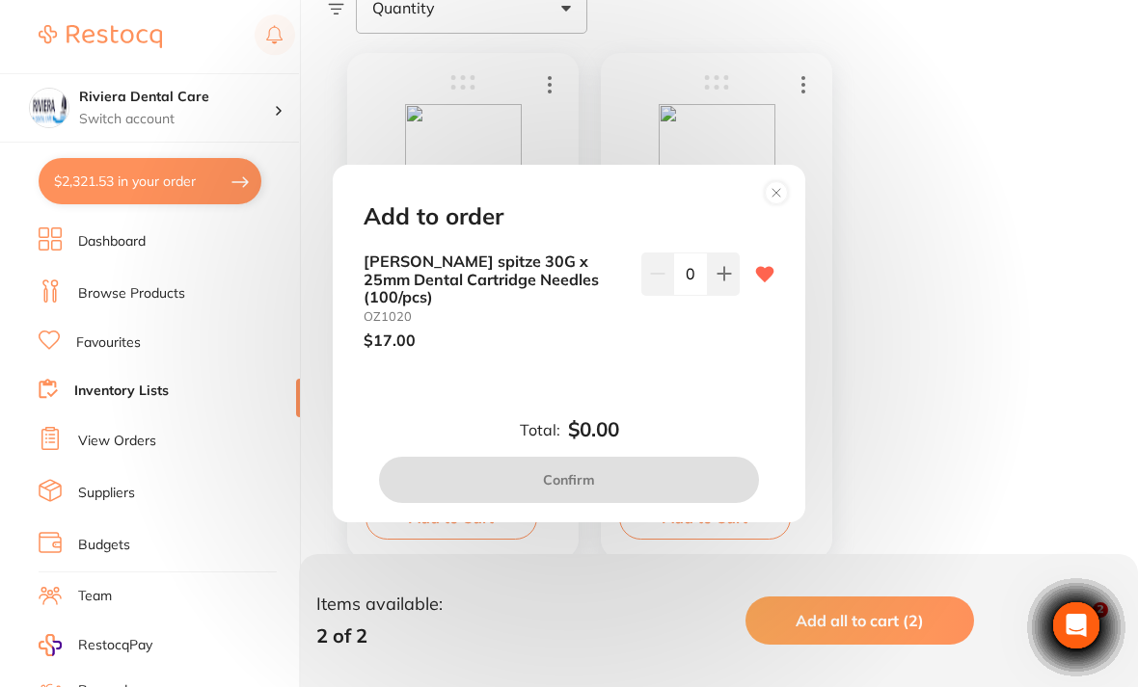
scroll to position [0, 0]
click at [775, 203] on circle at bounding box center [777, 192] width 22 height 22
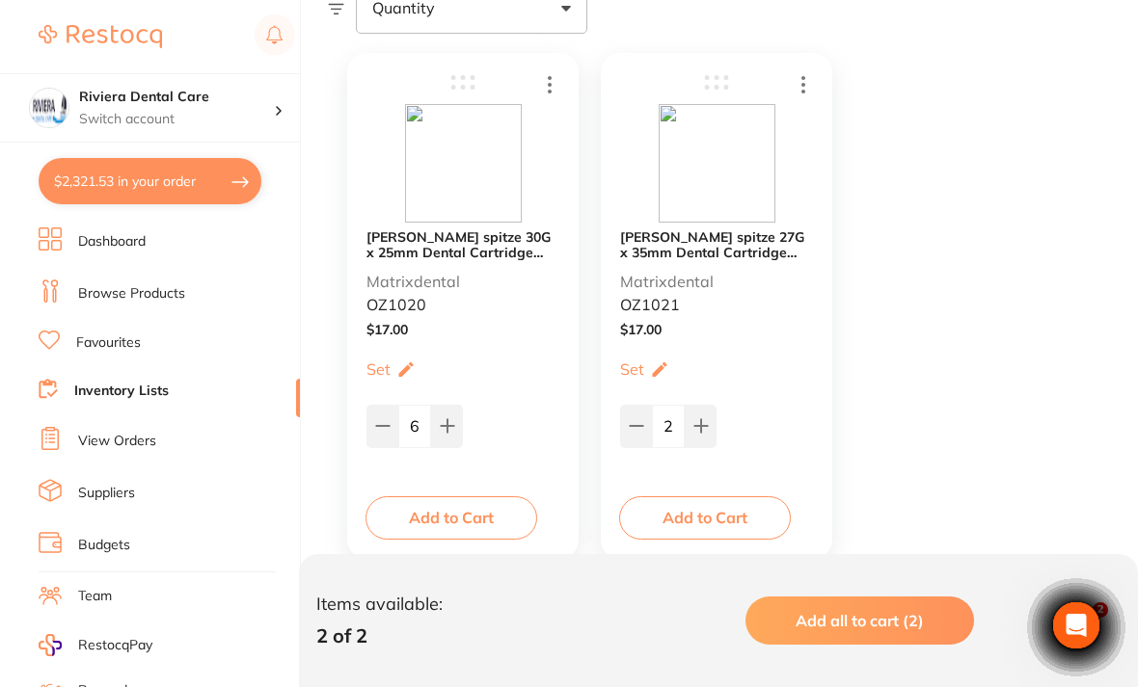
click at [449, 498] on button "Add to Cart" at bounding box center [451, 518] width 172 height 42
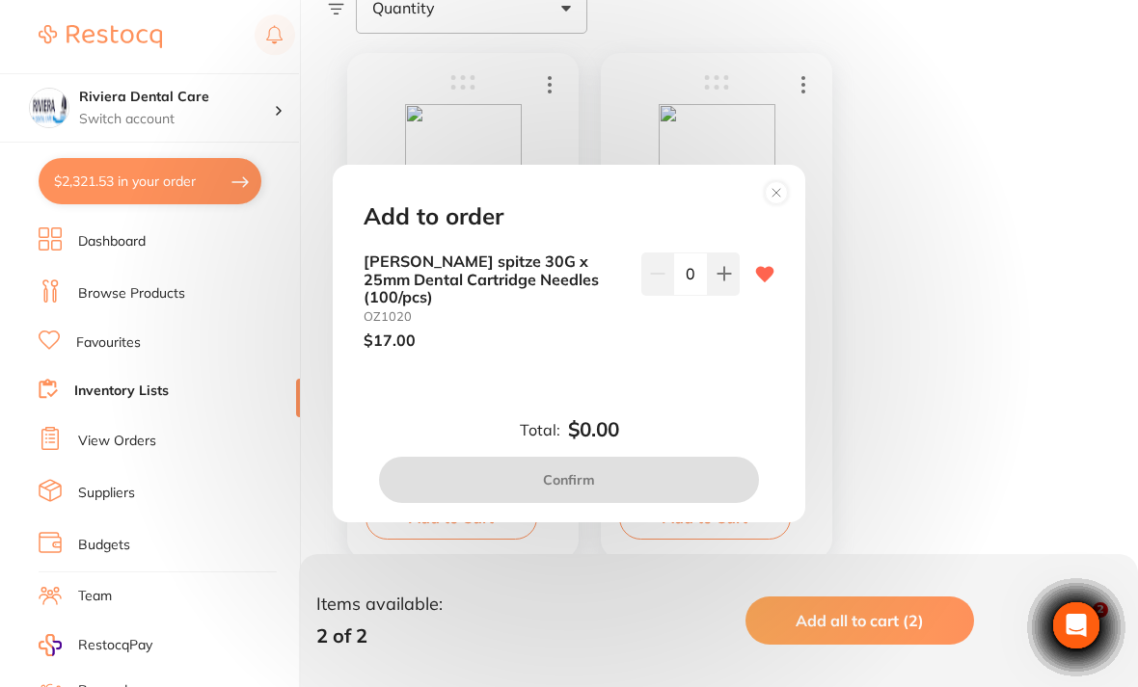
click at [728, 282] on icon at bounding box center [723, 273] width 15 height 15
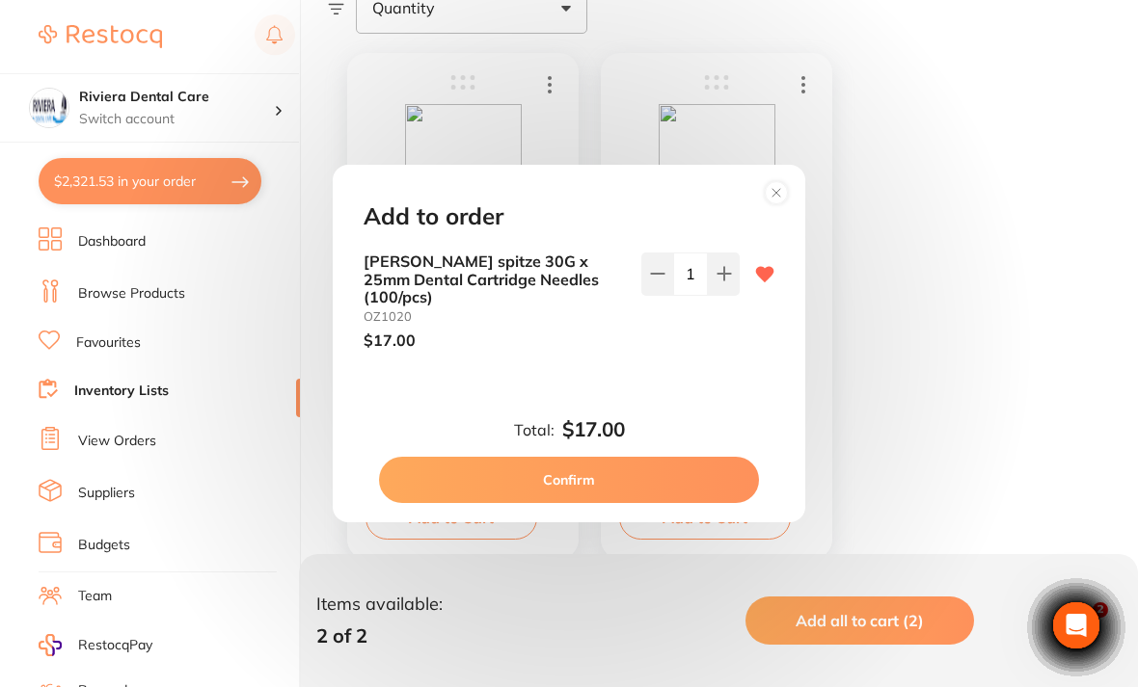
click at [738, 295] on button at bounding box center [724, 274] width 32 height 42
type input "3"
click at [558, 487] on button "Confirm" at bounding box center [569, 480] width 380 height 46
checkbox input "false"
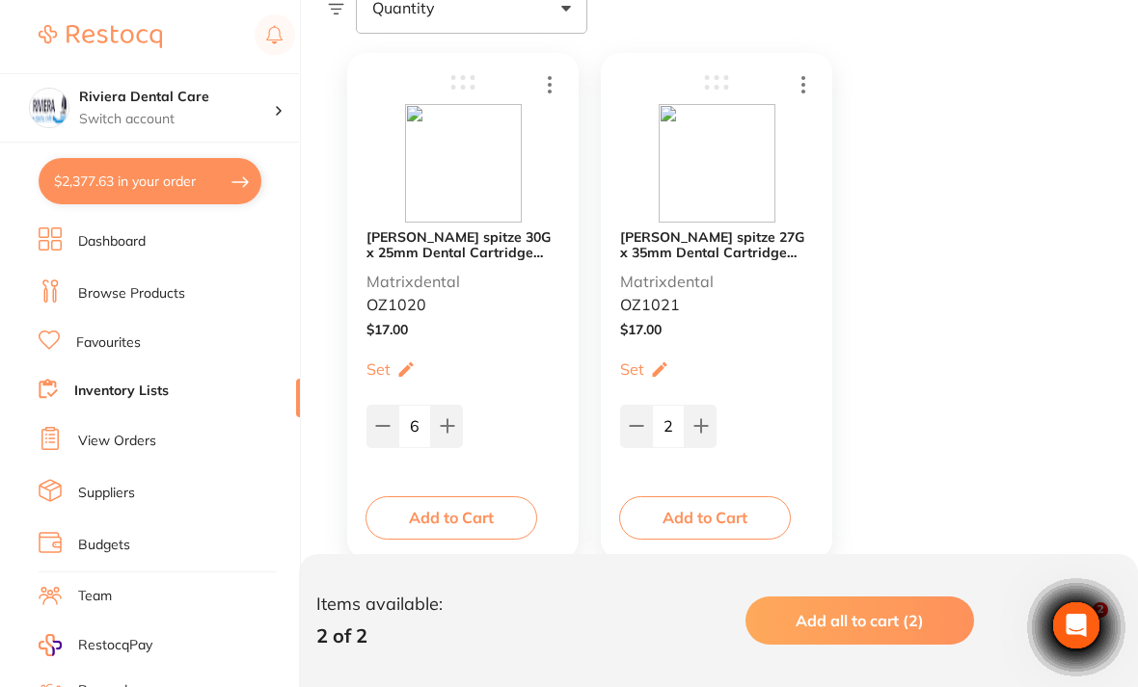
click at [133, 185] on button "$2,377.63 in your order" at bounding box center [150, 181] width 223 height 46
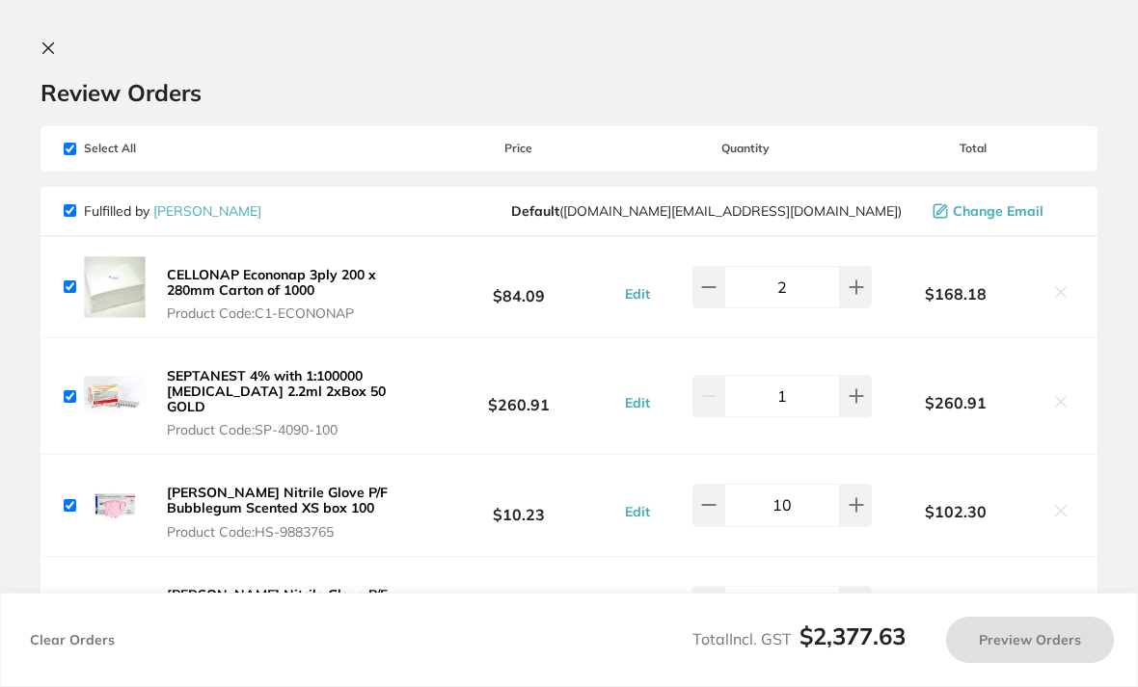
checkbox input "true"
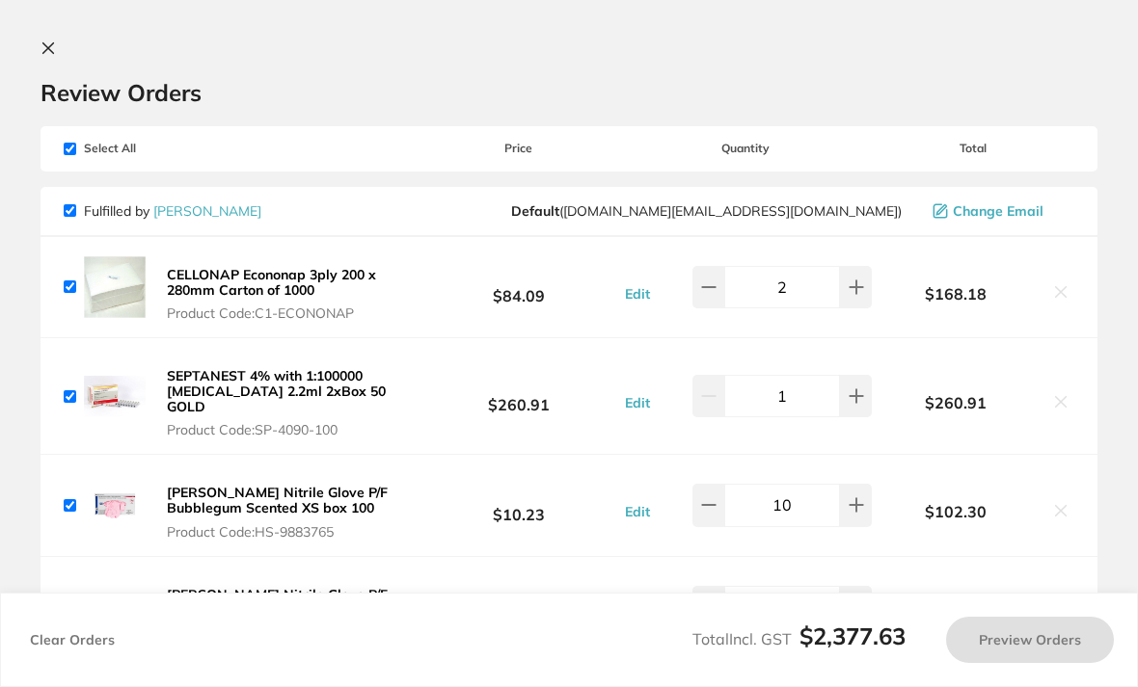
checkbox input "true"
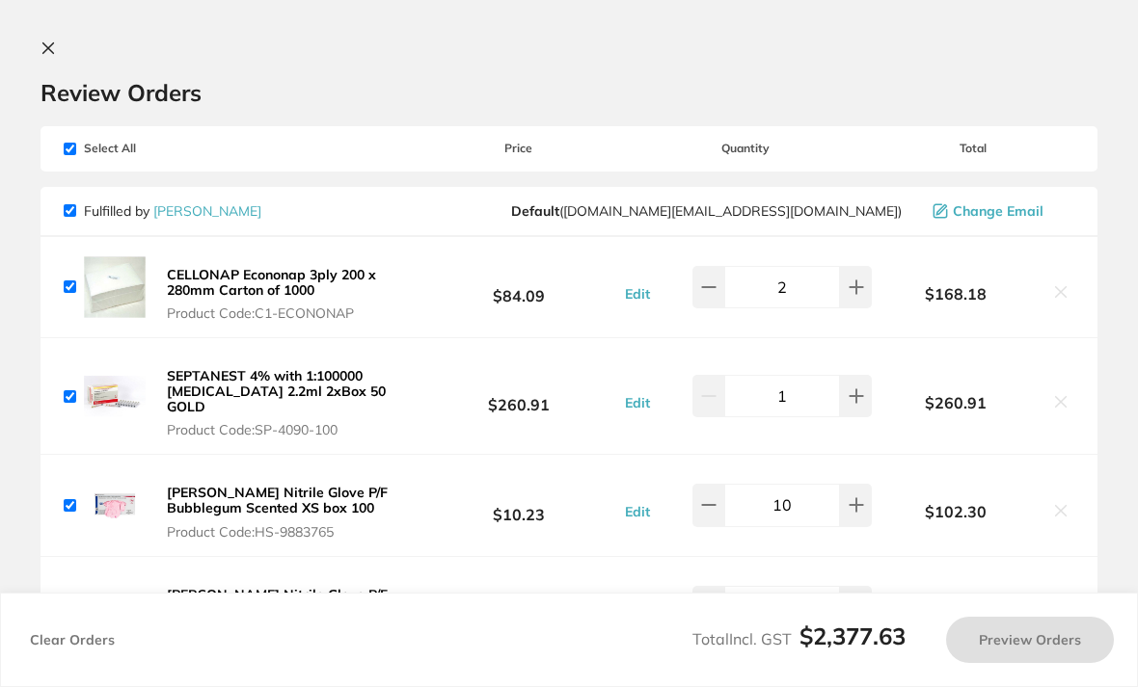
checkbox input "true"
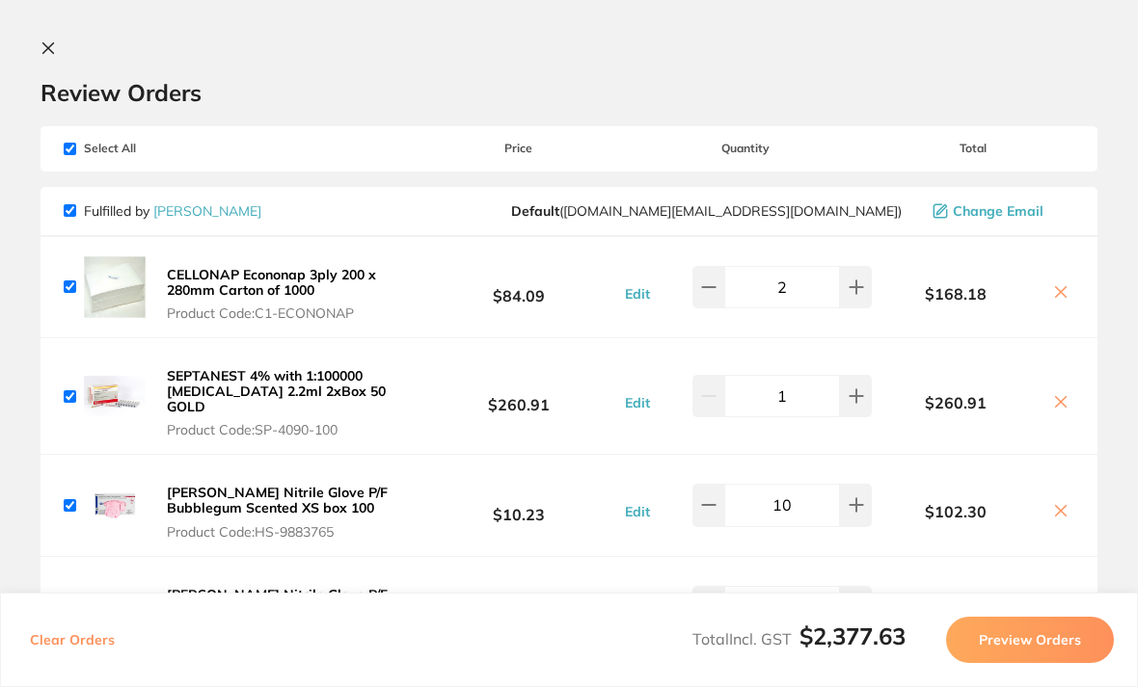
click at [48, 46] on icon at bounding box center [47, 47] width 15 height 15
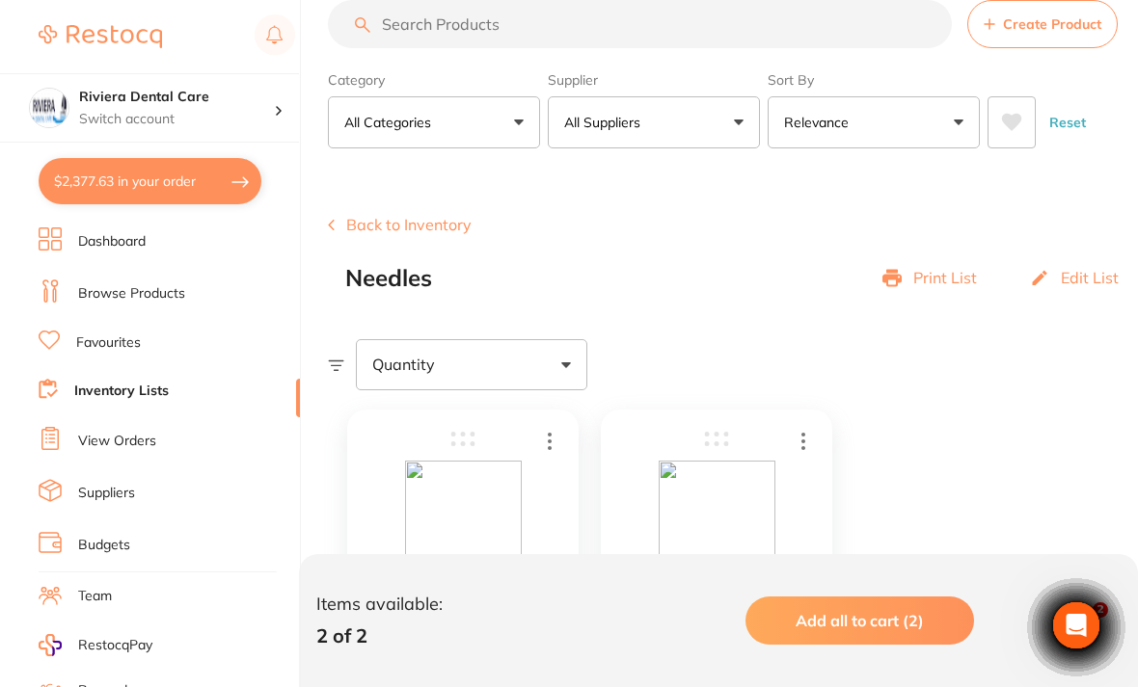
scroll to position [40, 0]
click at [389, 216] on button "Back to Inventory" at bounding box center [400, 222] width 144 height 17
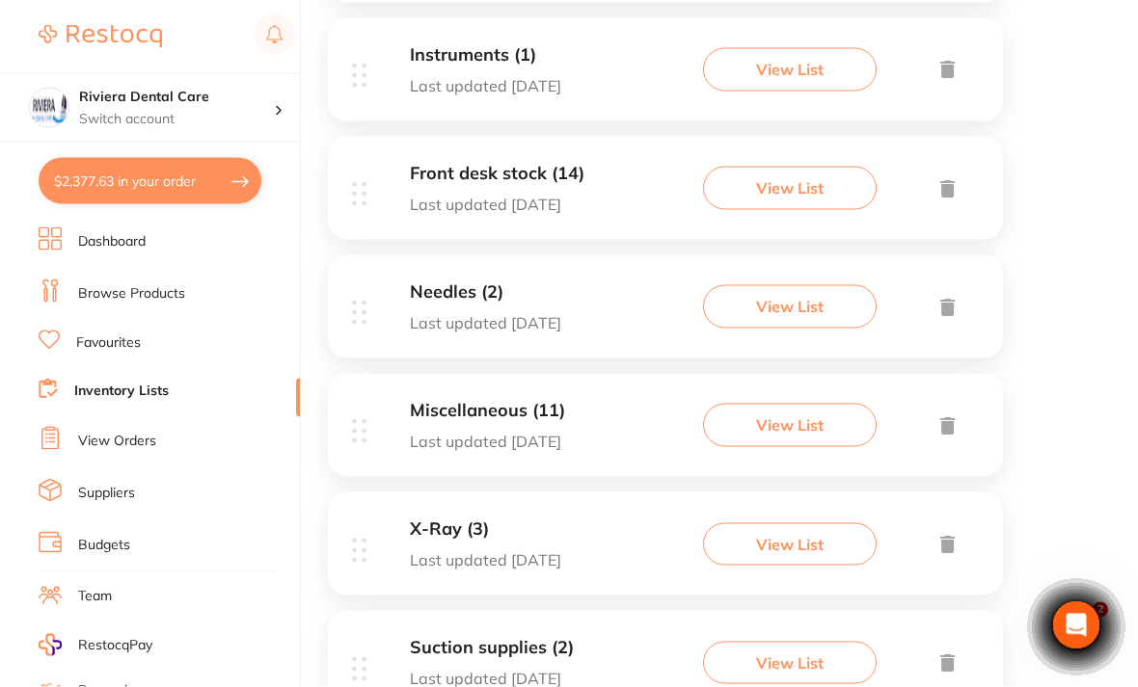
scroll to position [1474, 0]
click at [778, 404] on button "View List" at bounding box center [790, 424] width 174 height 42
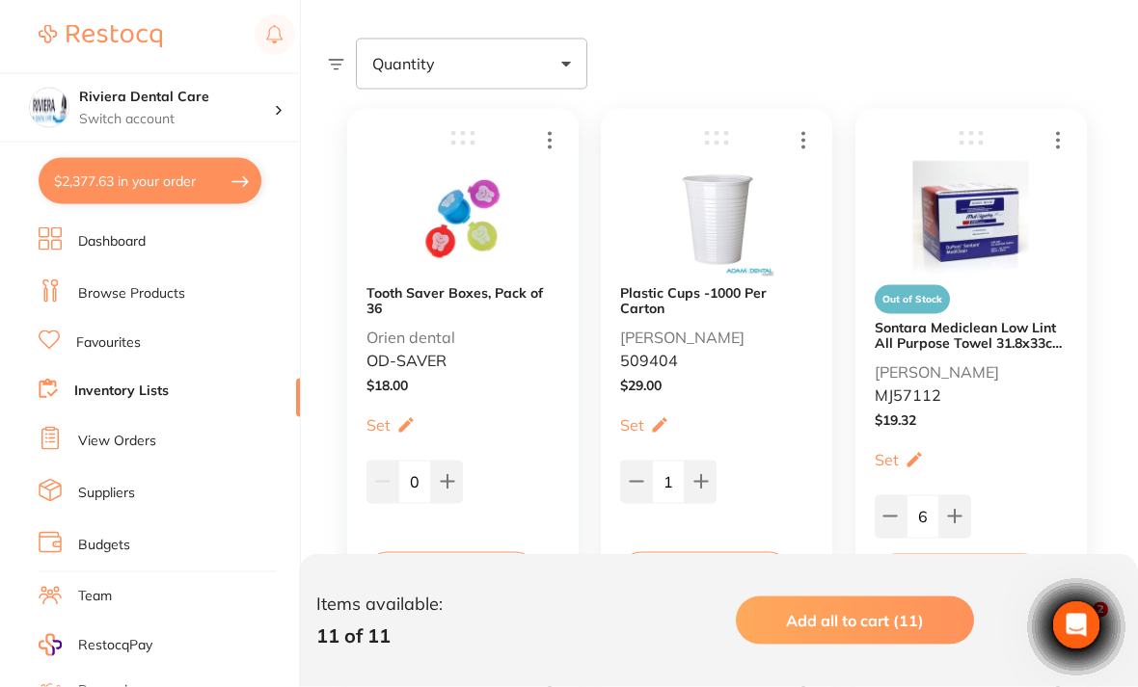
scroll to position [350, 0]
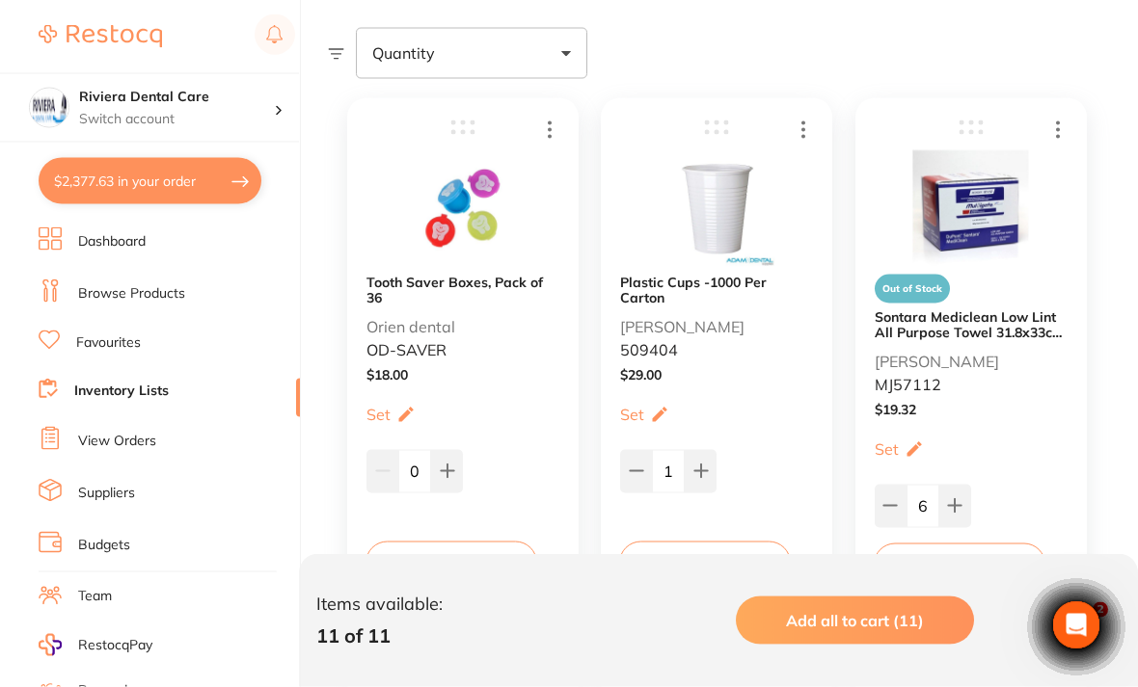
click at [701, 552] on button "Add to Cart" at bounding box center [705, 563] width 172 height 42
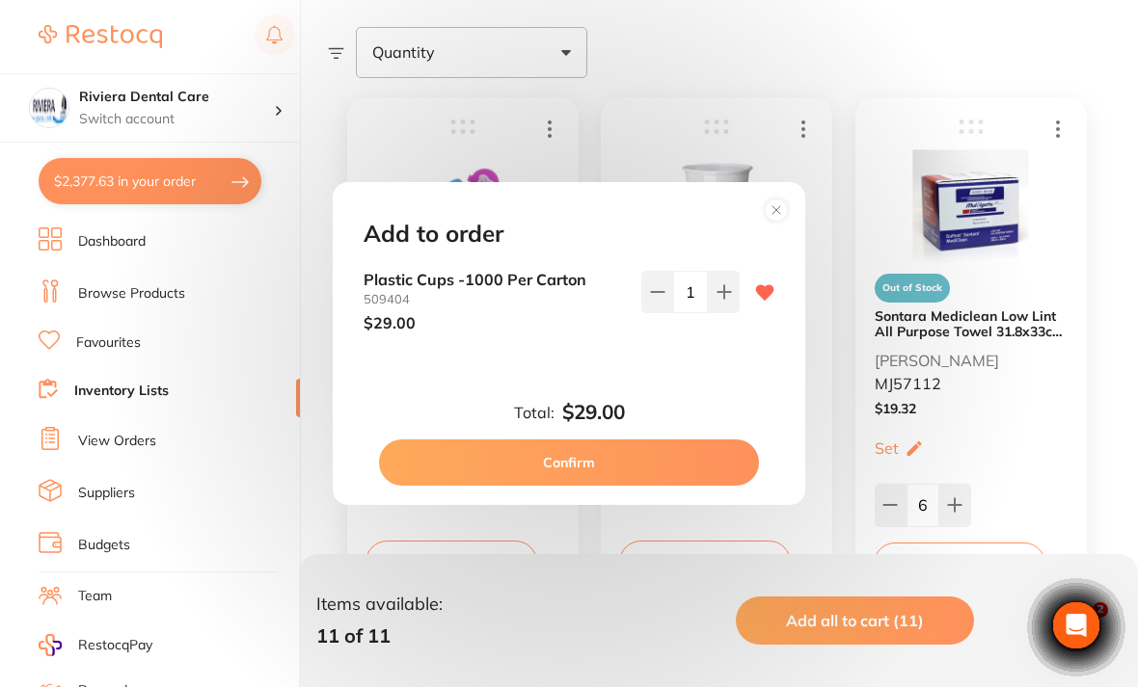
scroll to position [0, 0]
click at [582, 477] on button "Confirm" at bounding box center [569, 463] width 380 height 46
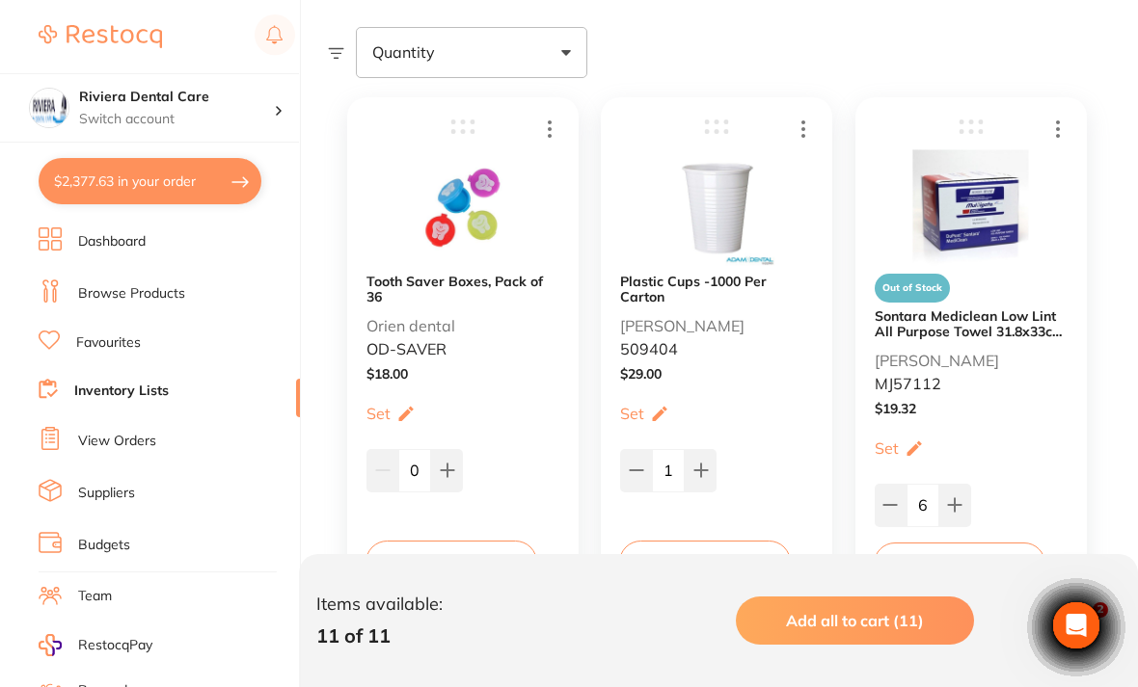
click at [125, 186] on button "$2,377.63 in your order" at bounding box center [150, 181] width 223 height 46
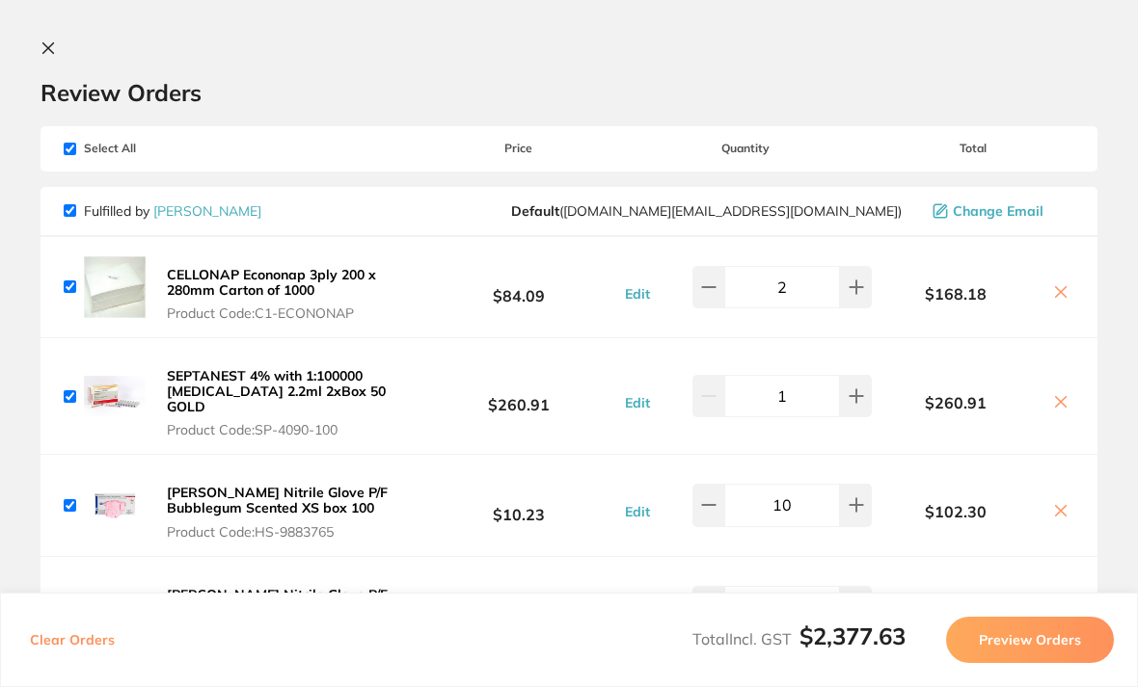
click at [49, 41] on icon at bounding box center [47, 47] width 15 height 15
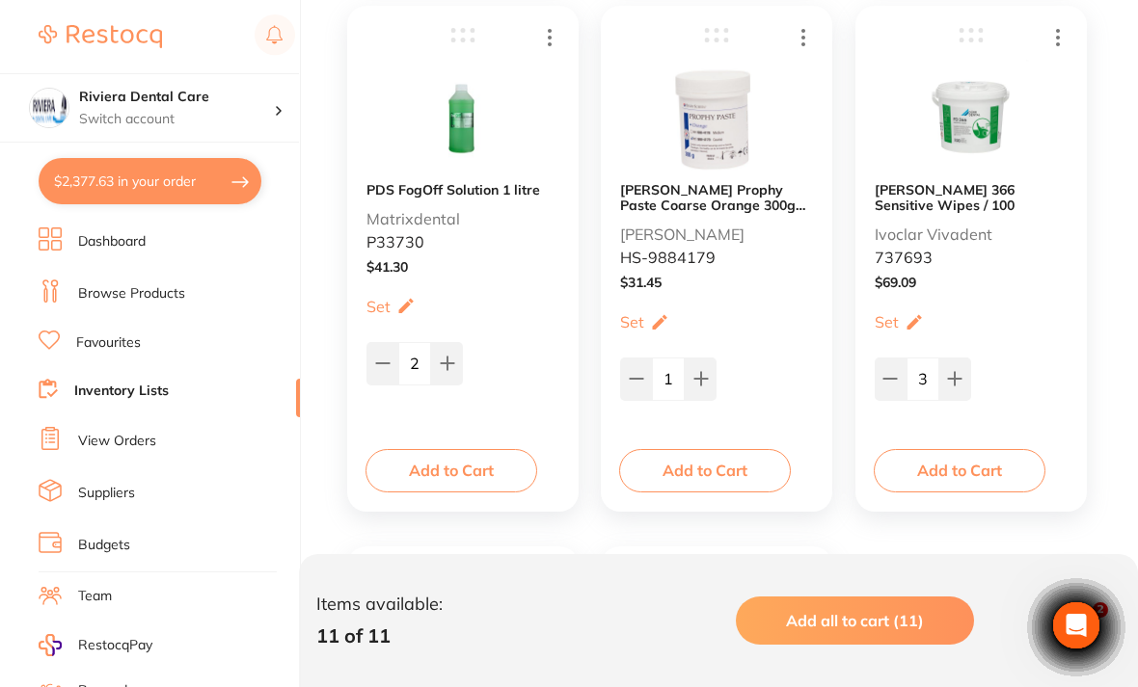
scroll to position [1520, 0]
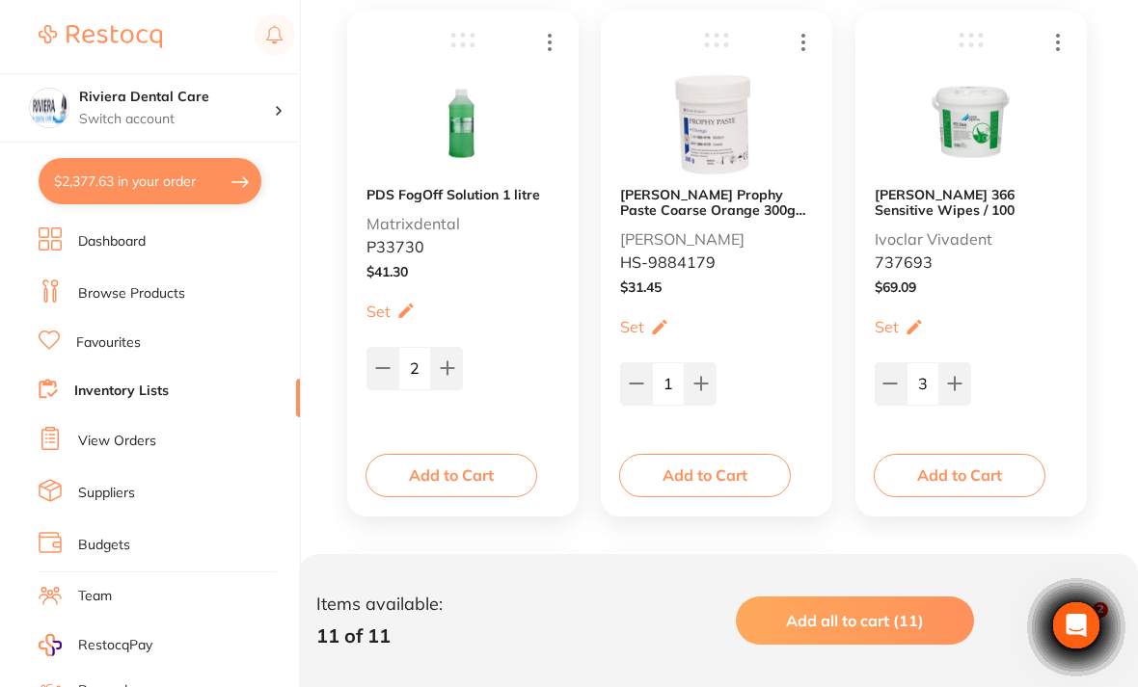
click at [956, 466] on button "Add to Cart" at bounding box center [960, 475] width 172 height 42
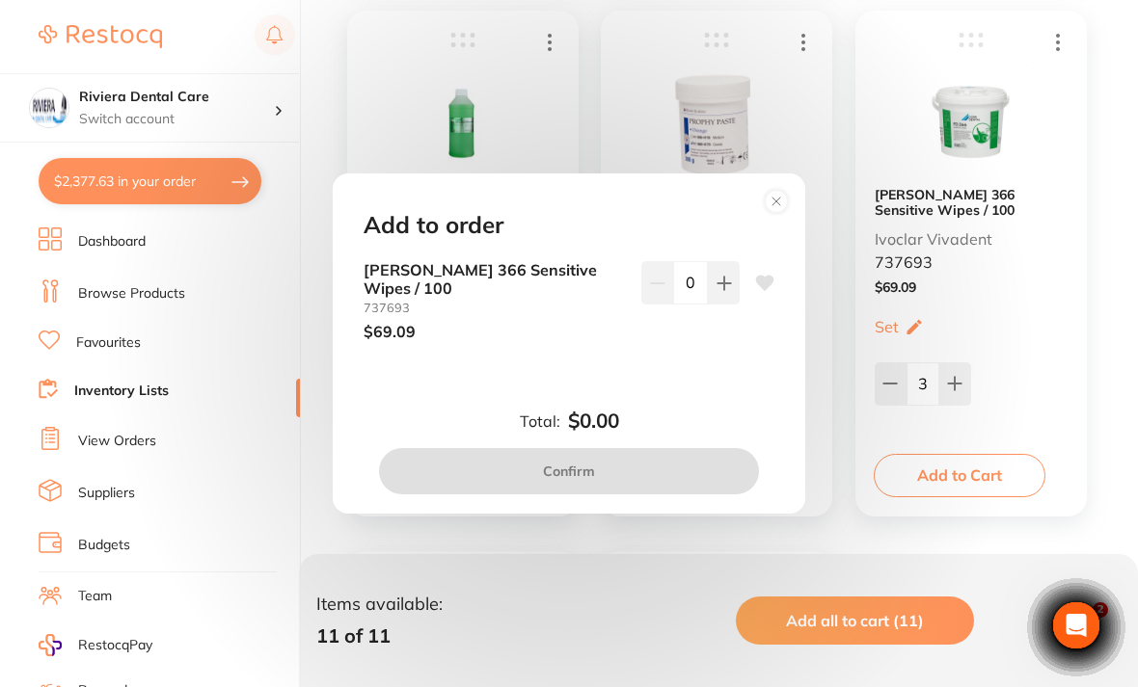
scroll to position [0, 0]
click at [723, 304] on button at bounding box center [724, 282] width 32 height 42
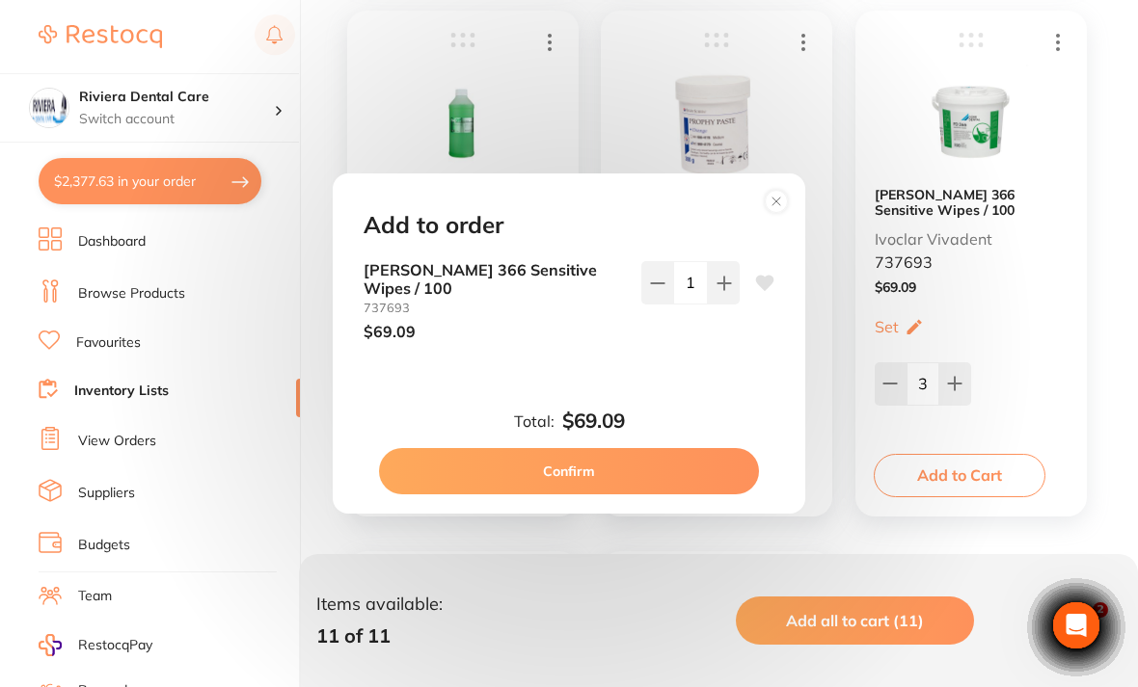
click at [712, 304] on button at bounding box center [724, 282] width 32 height 42
click at [711, 304] on button at bounding box center [724, 282] width 32 height 42
type input "3"
click at [573, 480] on button "Confirm" at bounding box center [569, 471] width 380 height 46
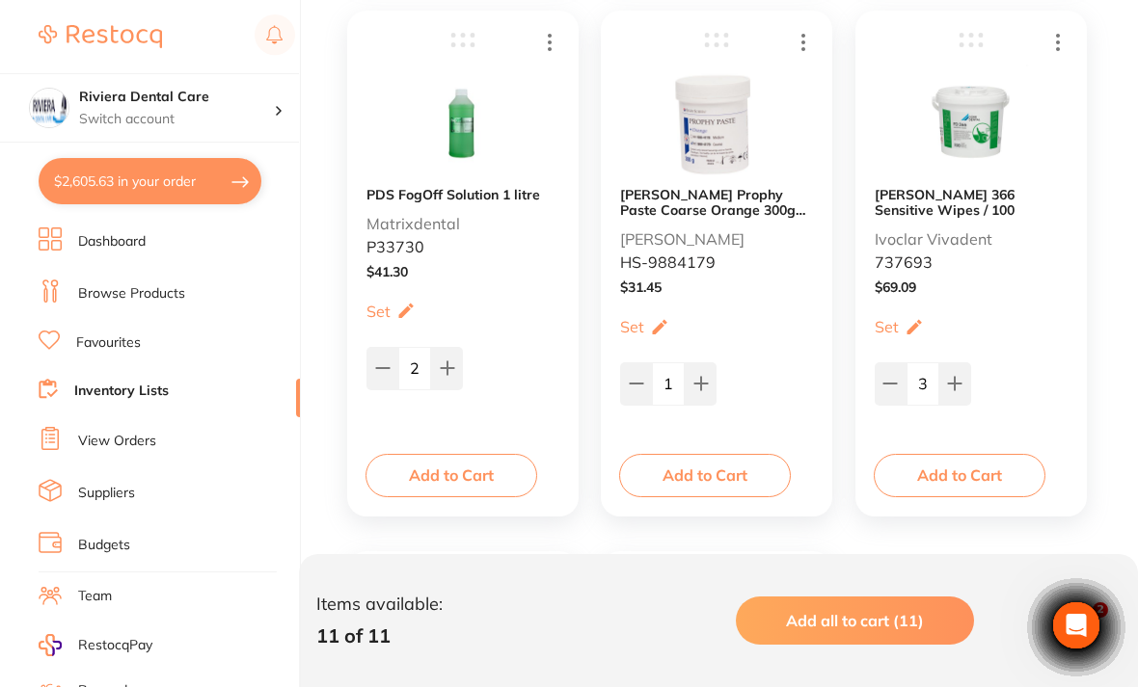
checkbox input "false"
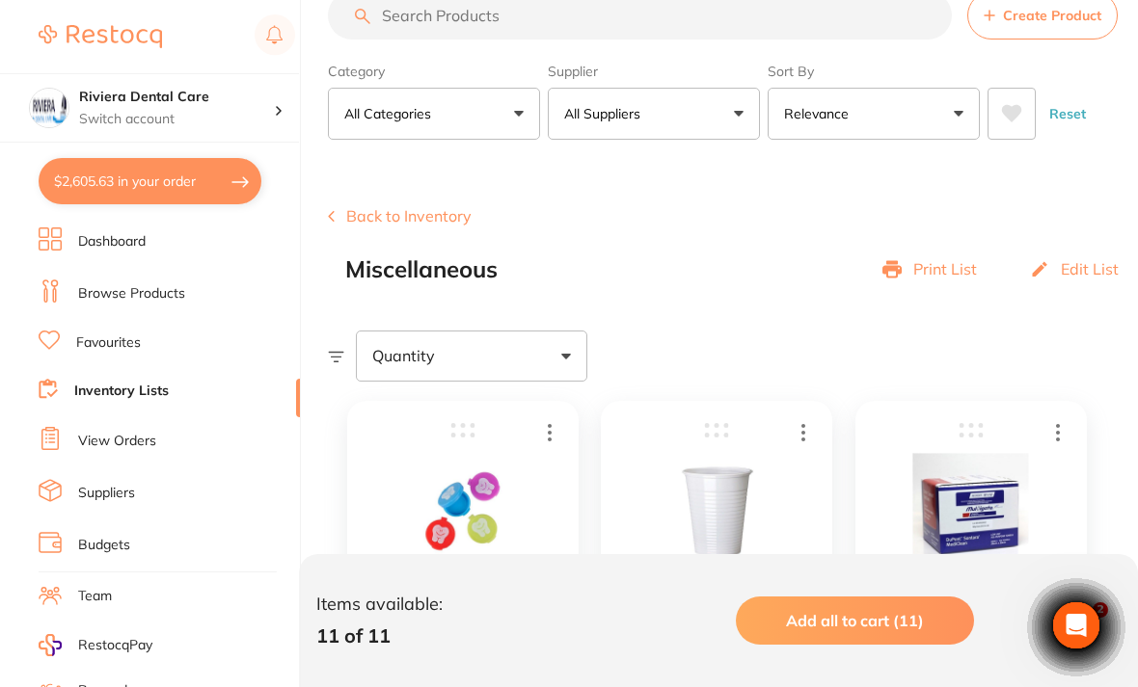
scroll to position [48, 0]
click at [396, 210] on button "Back to Inventory" at bounding box center [400, 214] width 144 height 17
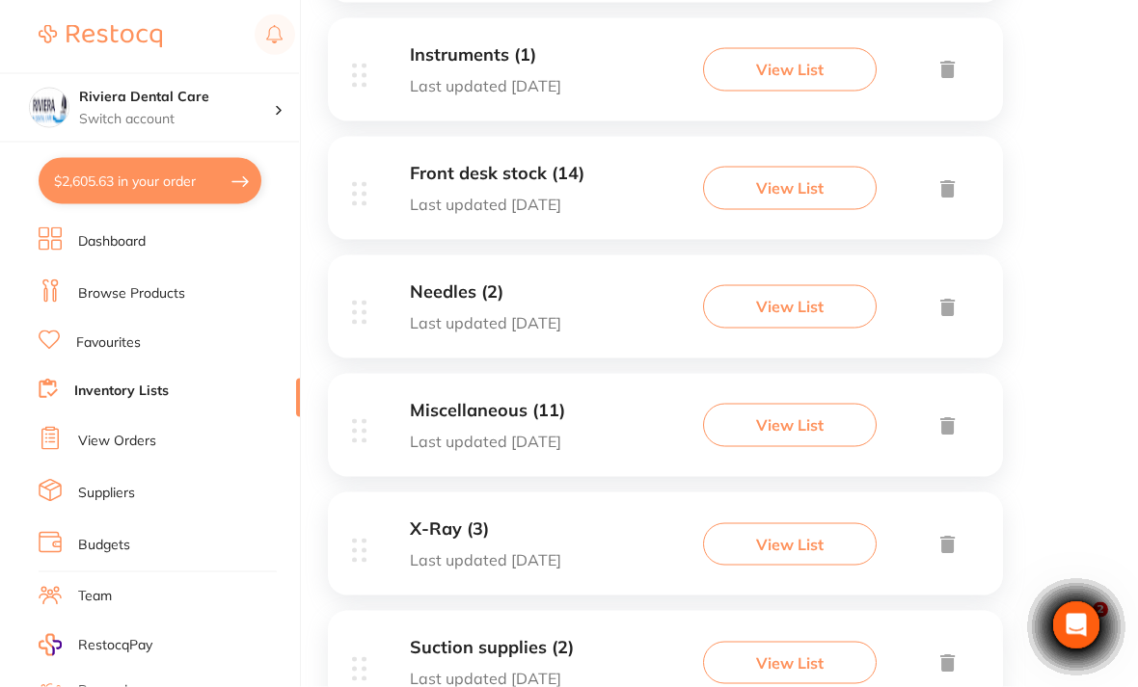
scroll to position [1475, 0]
click at [787, 522] on button "View List" at bounding box center [790, 543] width 174 height 42
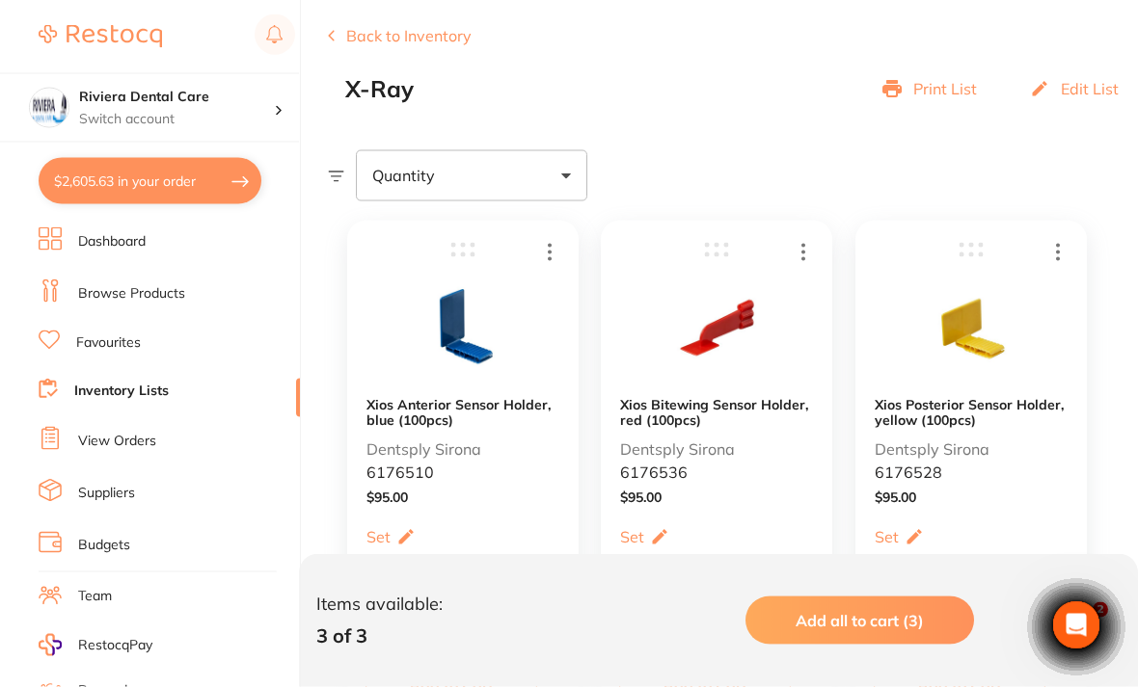
scroll to position [229, 0]
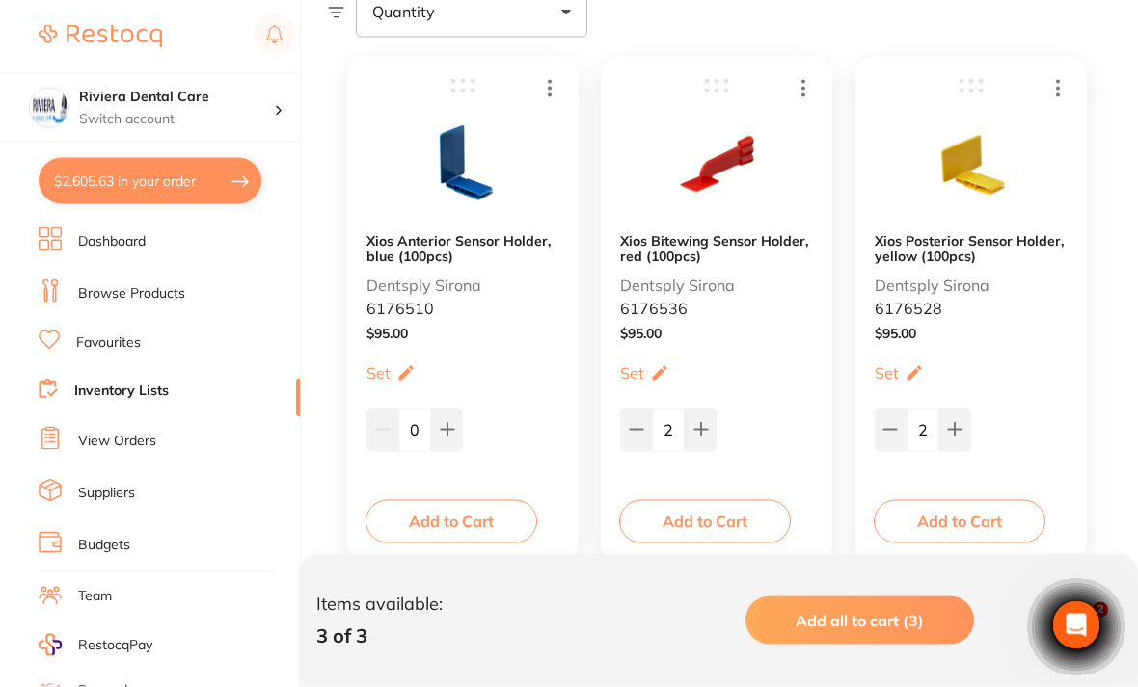
click at [702, 525] on button "Add to Cart" at bounding box center [705, 521] width 172 height 42
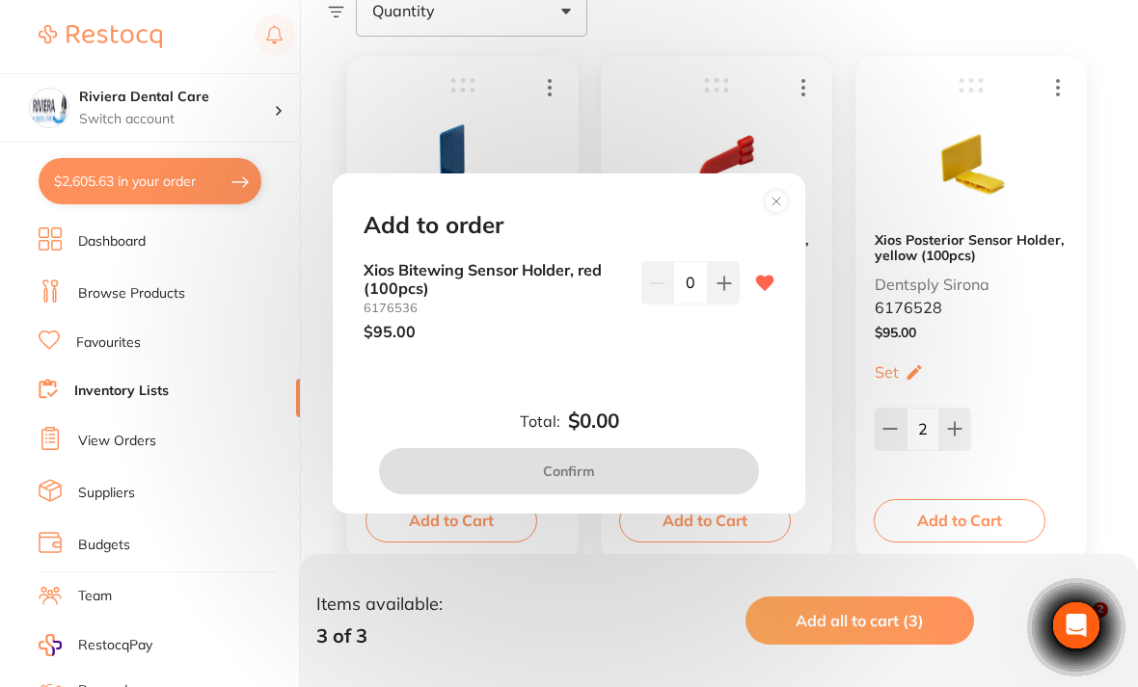
scroll to position [0, 0]
click at [726, 291] on icon at bounding box center [723, 283] width 15 height 15
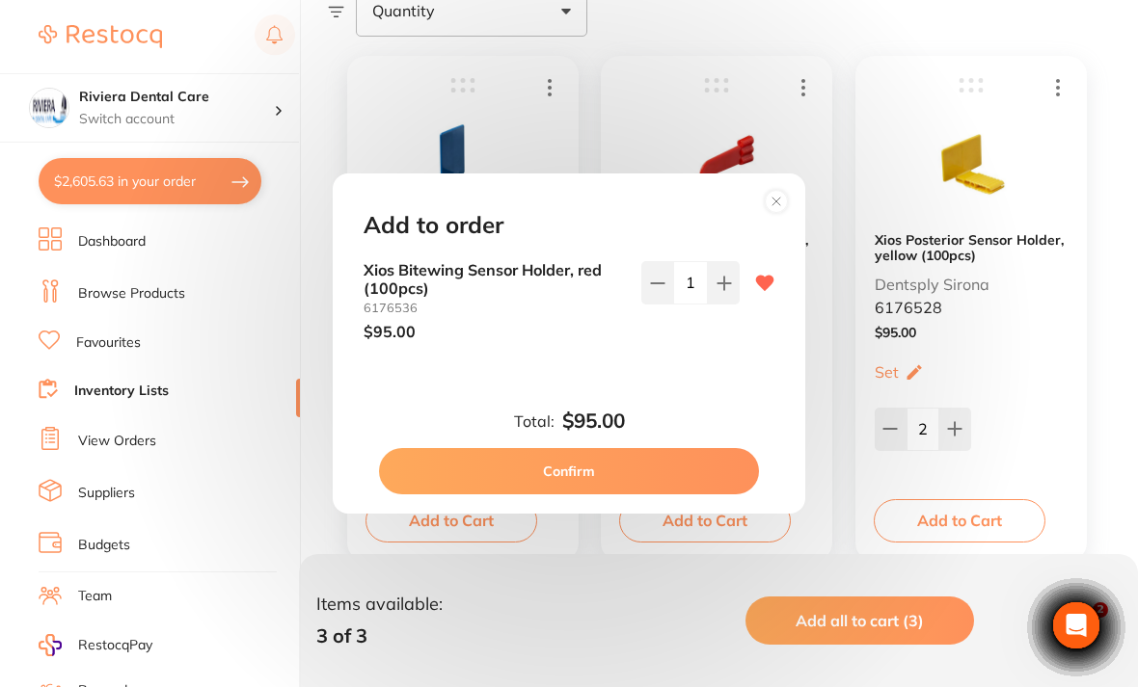
click at [725, 289] on icon at bounding box center [723, 283] width 13 height 13
click at [726, 291] on icon at bounding box center [723, 283] width 15 height 15
click at [654, 291] on icon at bounding box center [657, 283] width 15 height 15
click at [658, 291] on icon at bounding box center [657, 283] width 15 height 15
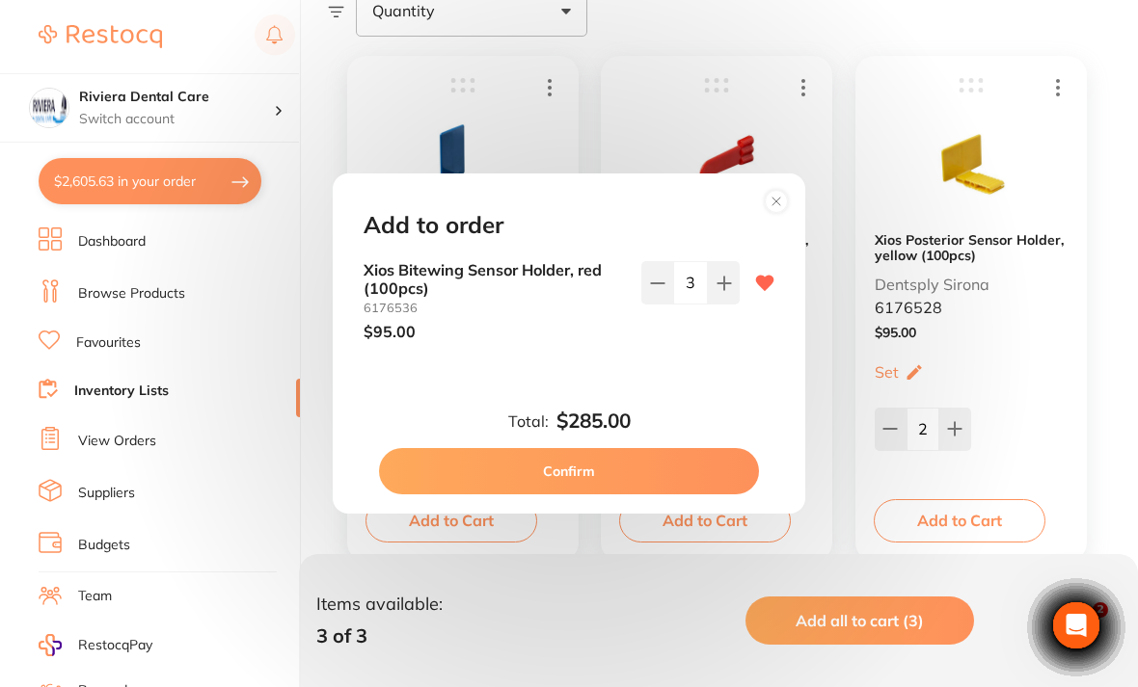
type input "2"
click at [561, 488] on button "Confirm" at bounding box center [569, 471] width 380 height 46
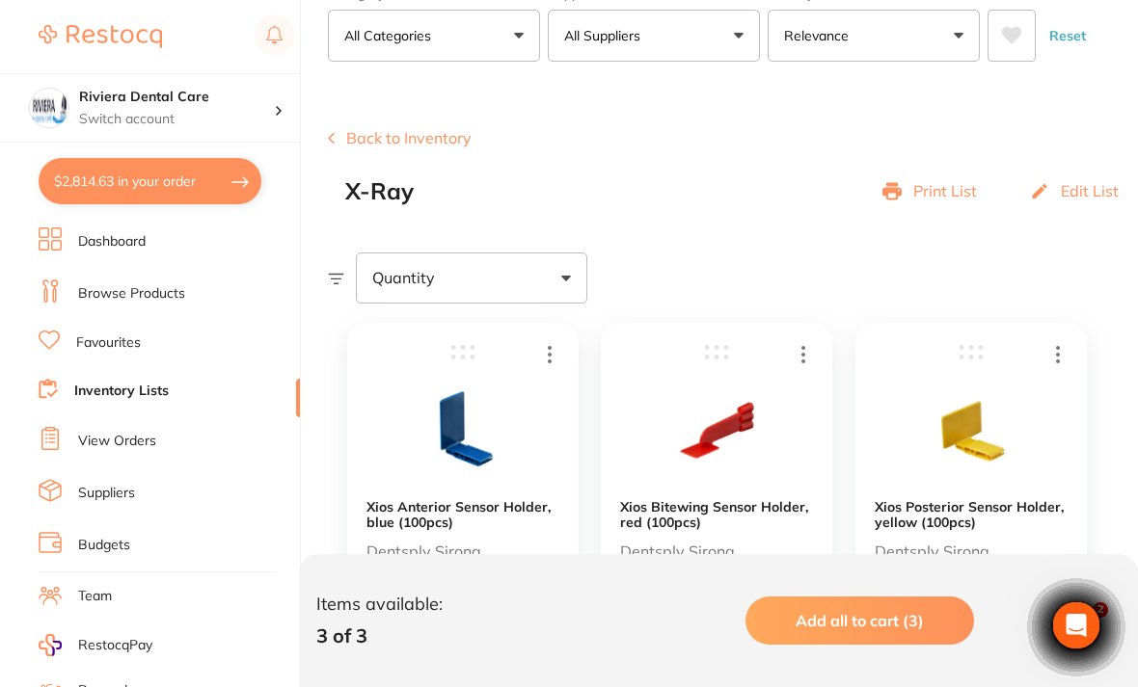
scroll to position [124, 0]
click at [393, 132] on button "Back to Inventory" at bounding box center [400, 138] width 144 height 17
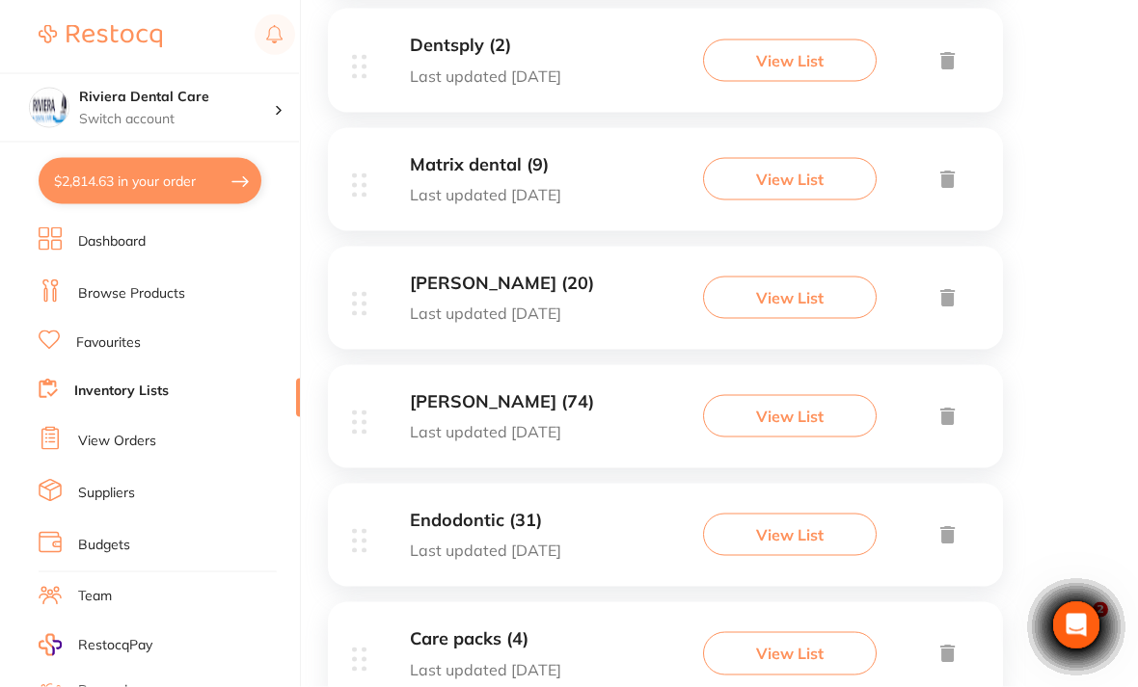
scroll to position [771, 0]
click at [780, 520] on button "View List" at bounding box center [790, 534] width 174 height 42
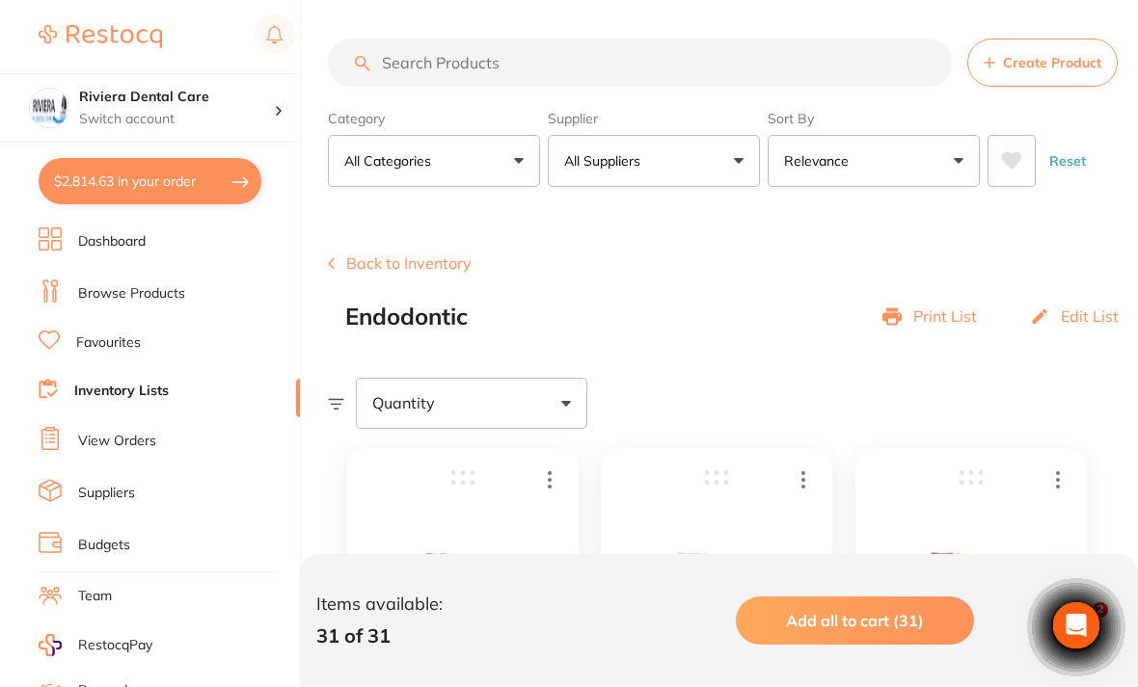
click at [385, 259] on button "Back to Inventory" at bounding box center [400, 263] width 144 height 17
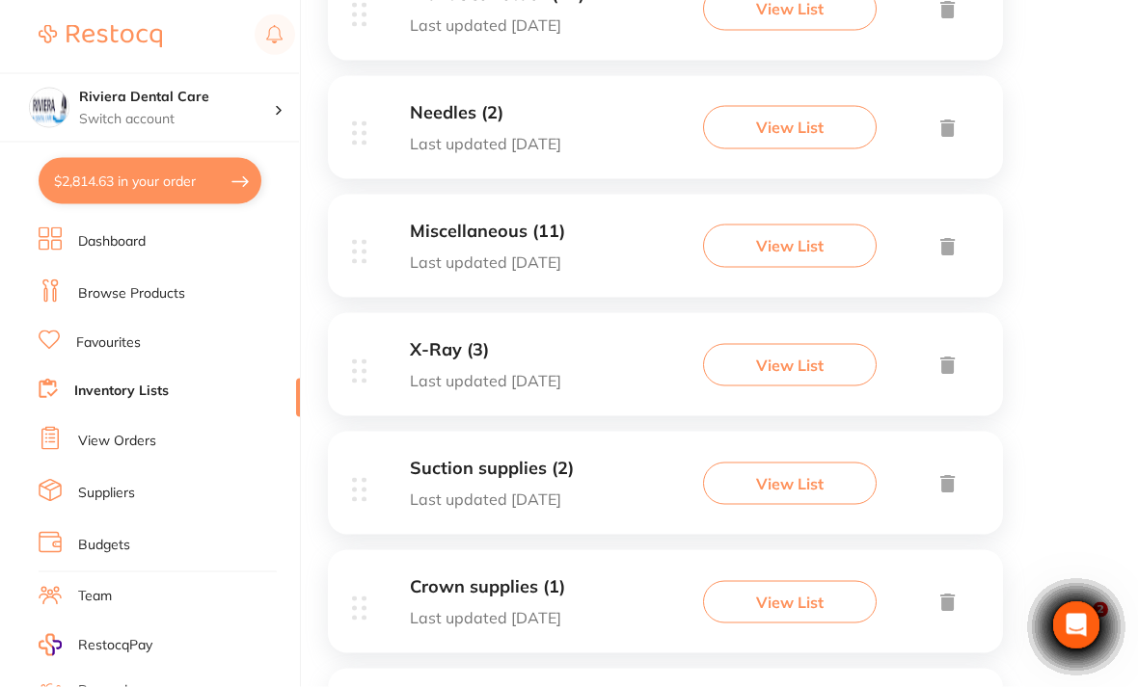
scroll to position [1656, 0]
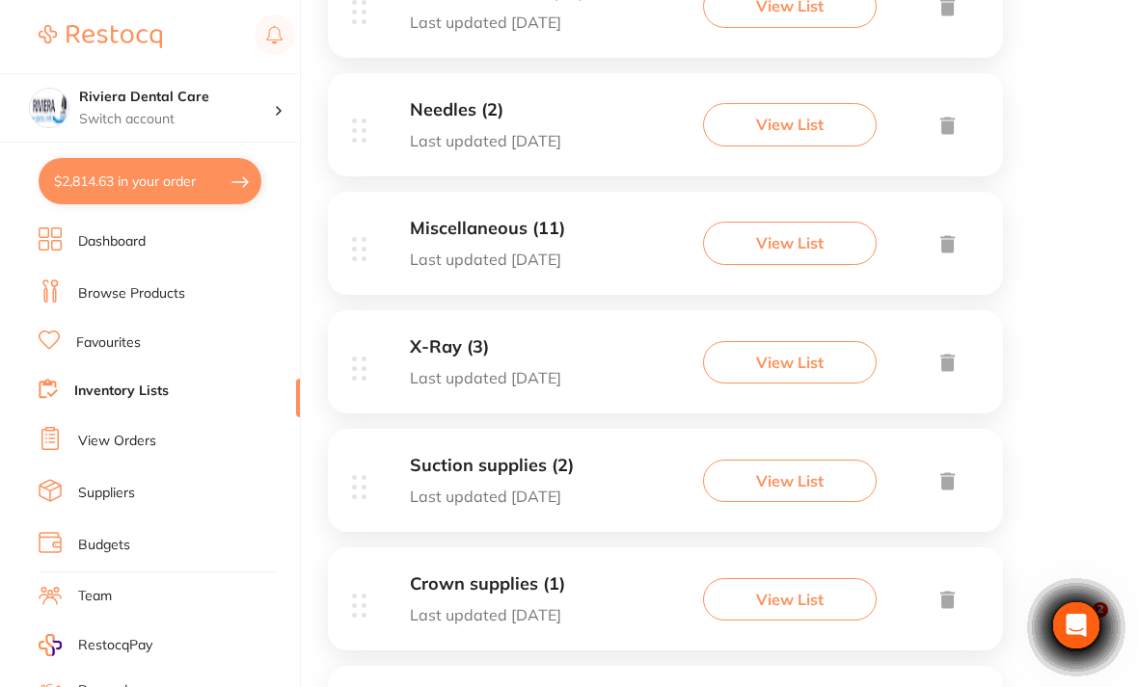
click at [788, 460] on button "View List" at bounding box center [790, 481] width 174 height 42
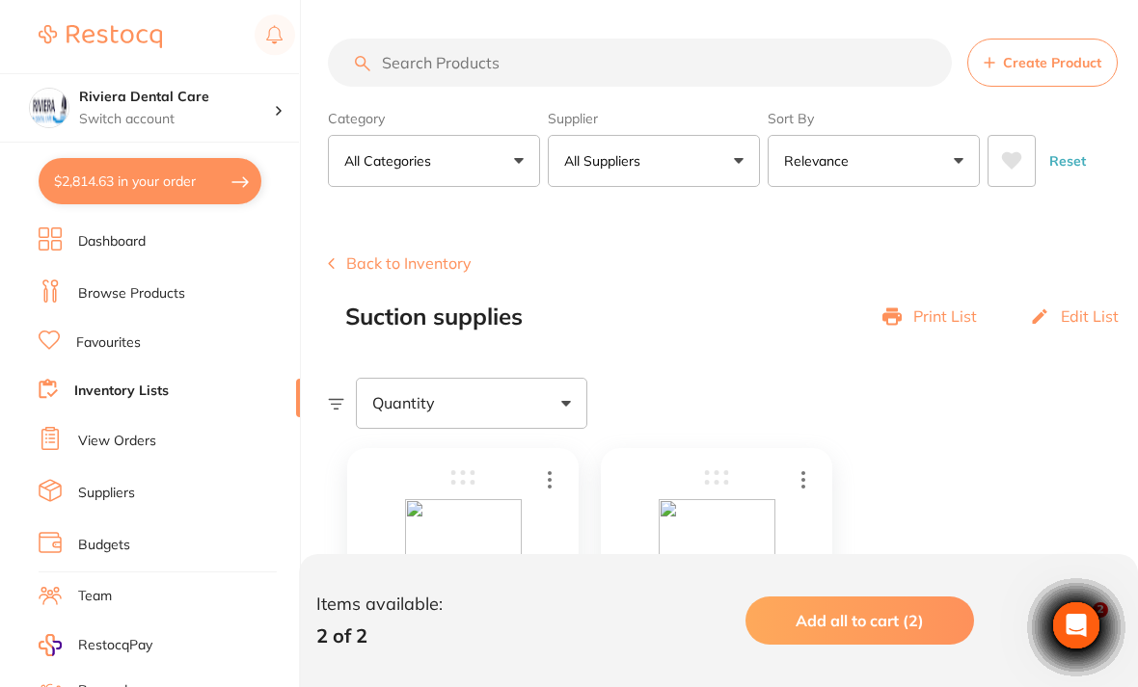
click at [379, 257] on button "Back to Inventory" at bounding box center [400, 263] width 144 height 17
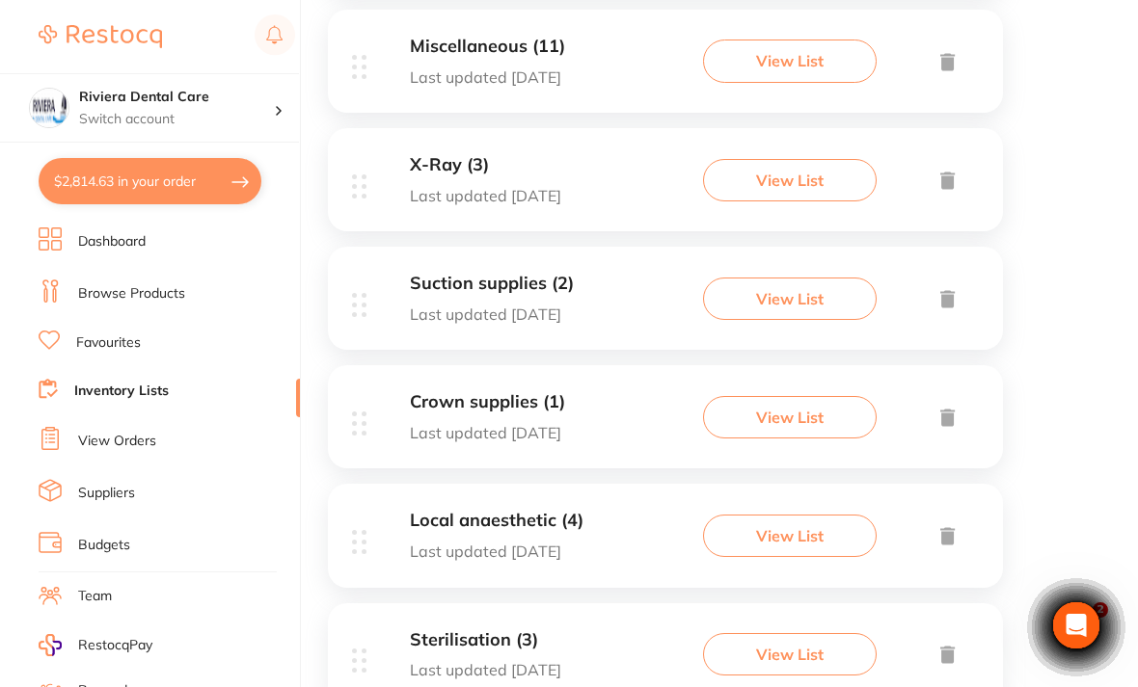
scroll to position [1838, 0]
click at [807, 515] on button "View List" at bounding box center [790, 536] width 174 height 42
